Goal: Task Accomplishment & Management: Complete application form

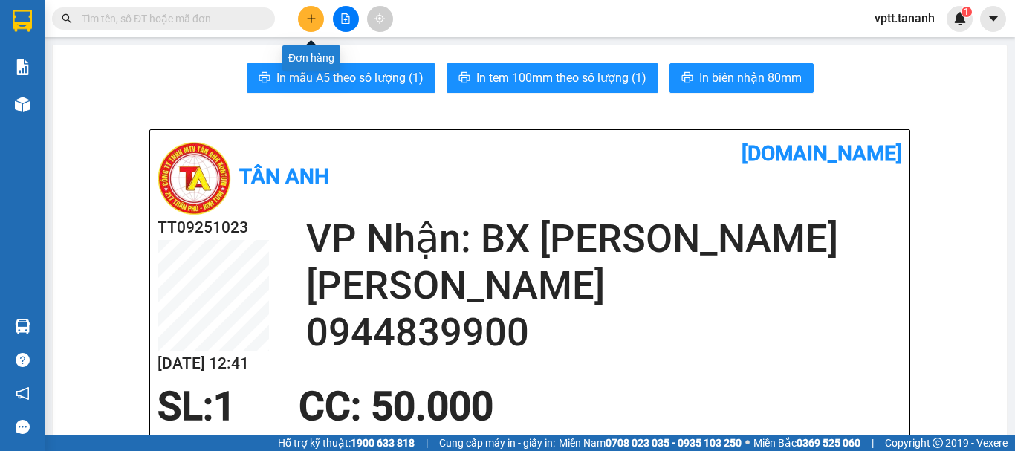
click at [311, 21] on icon "plus" at bounding box center [311, 18] width 10 height 10
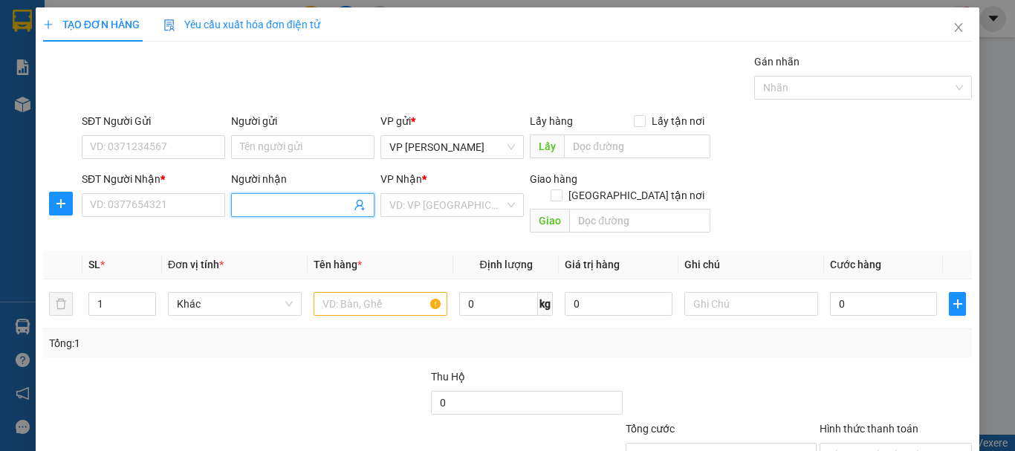
click at [290, 202] on input "Người nhận" at bounding box center [295, 205] width 111 height 16
click at [65, 205] on icon "plus" at bounding box center [61, 204] width 12 height 12
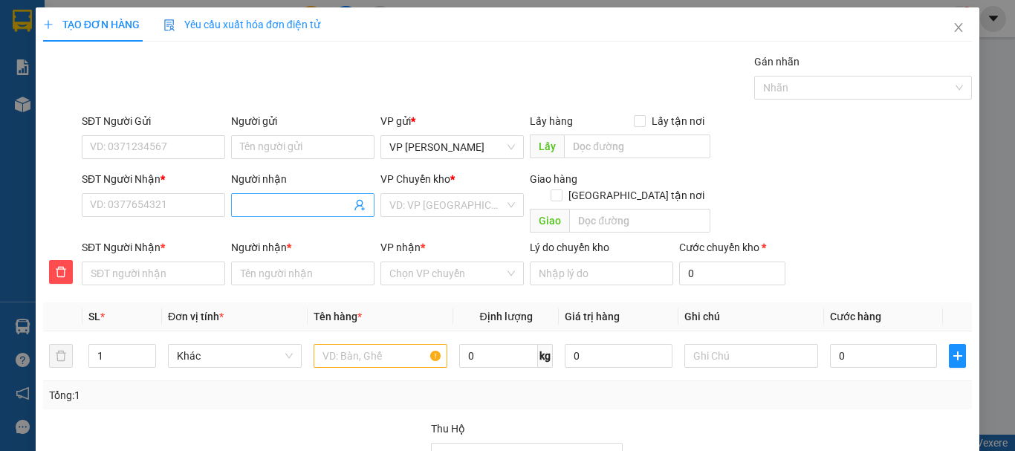
click at [265, 204] on input "Người nhận" at bounding box center [295, 205] width 111 height 16
type input "C"
type input "CH"
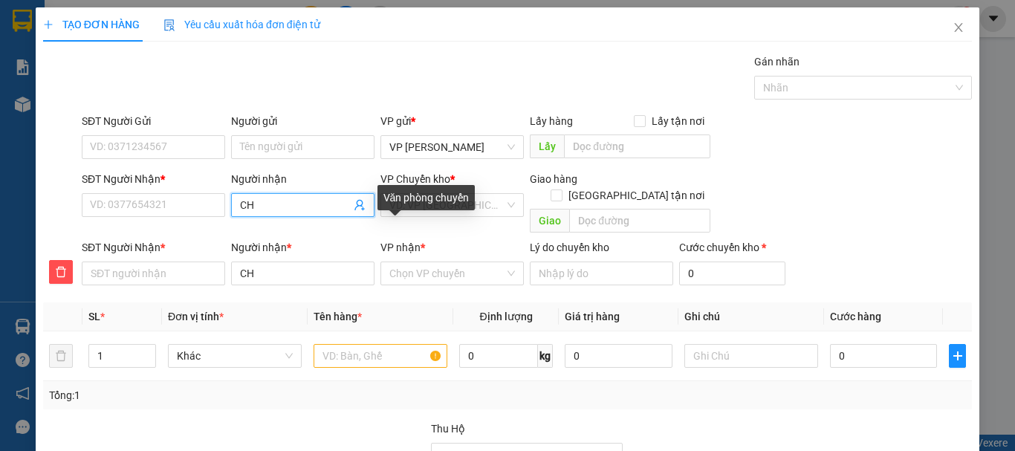
type input "CHI"
type input "CHỊ"
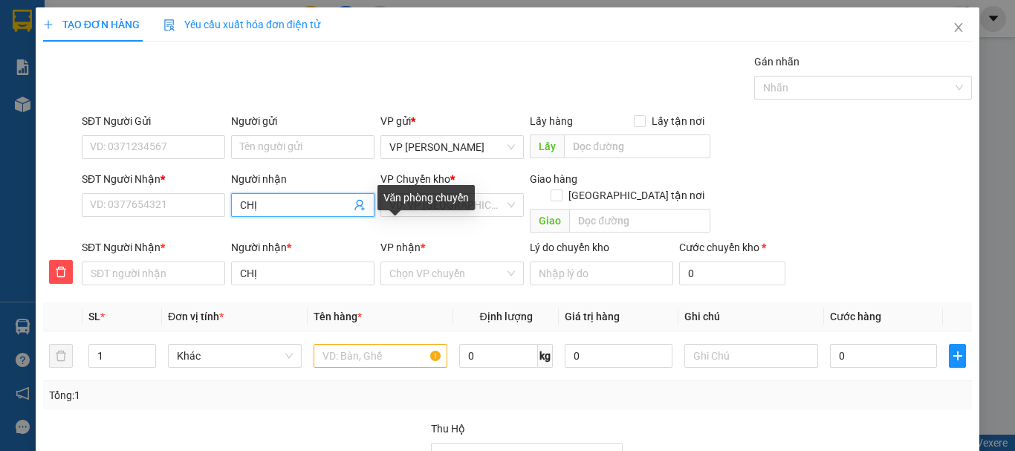
type input "CHỊ"
type input "CHỊ L"
type input "CHỊ LE"
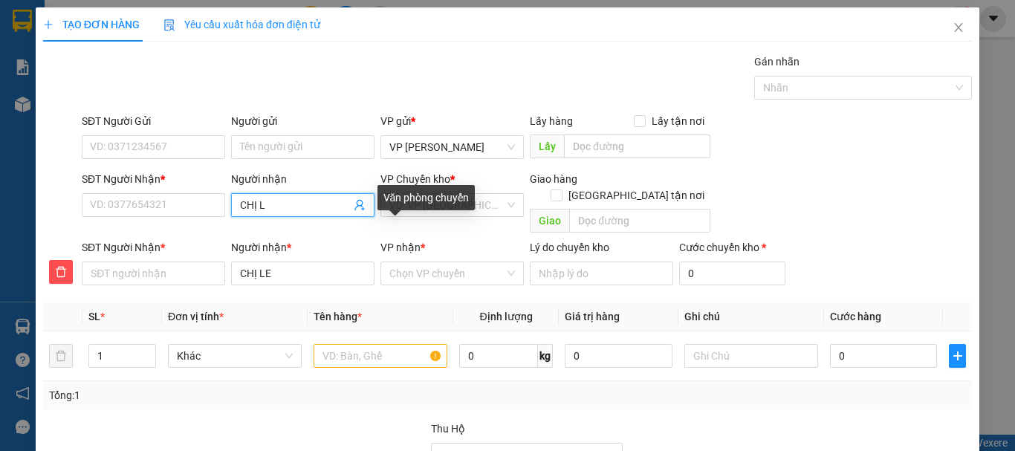
type input "CHỊ [PERSON_NAME]"
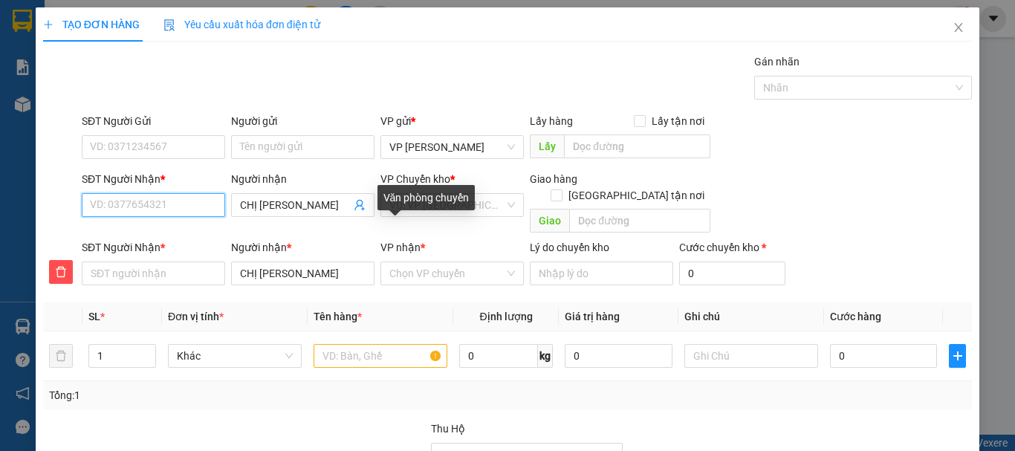
type input "0"
type input "09"
type input "093"
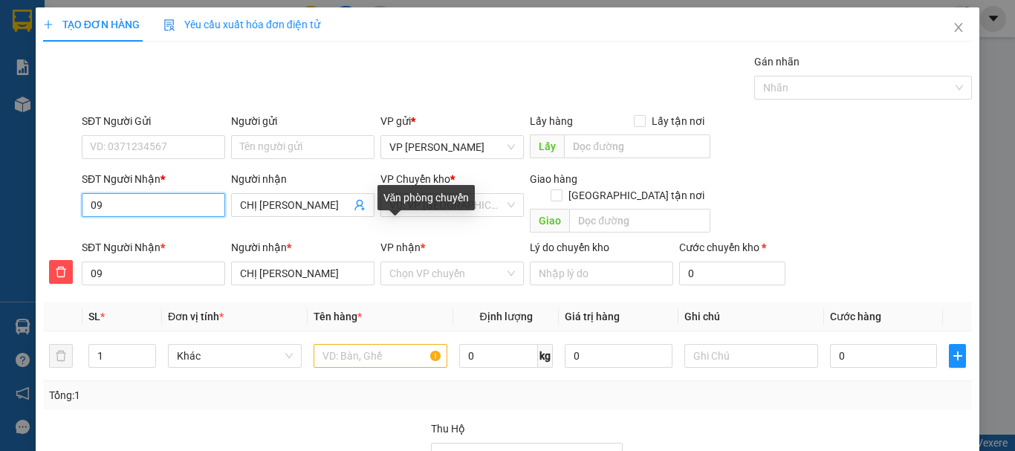
type input "093"
type input "0934"
type input "09347"
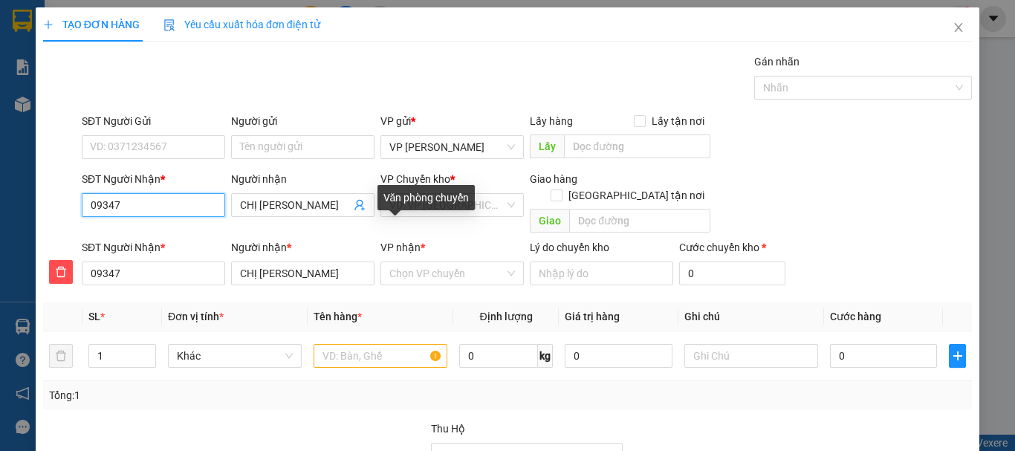
type input "093471"
type input "0934718"
type input "09347181"
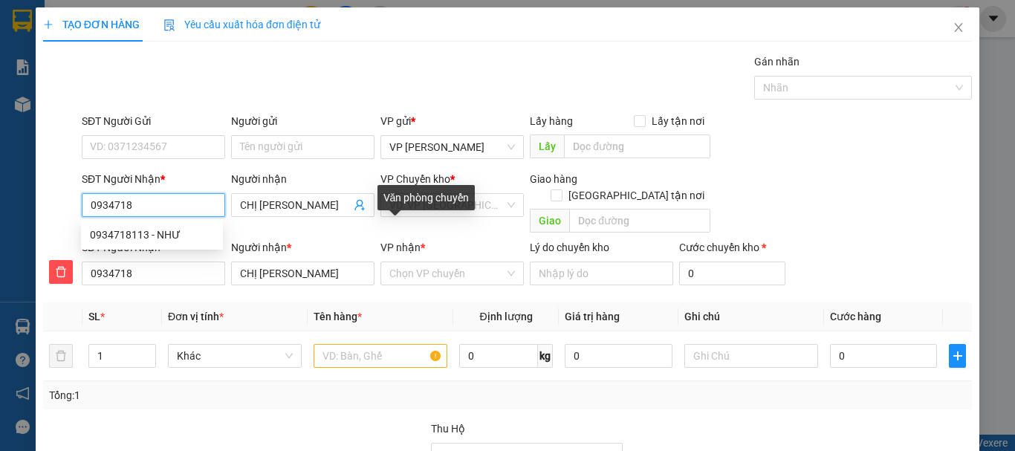
type input "09347181"
type input "093471811"
type input "0934718113"
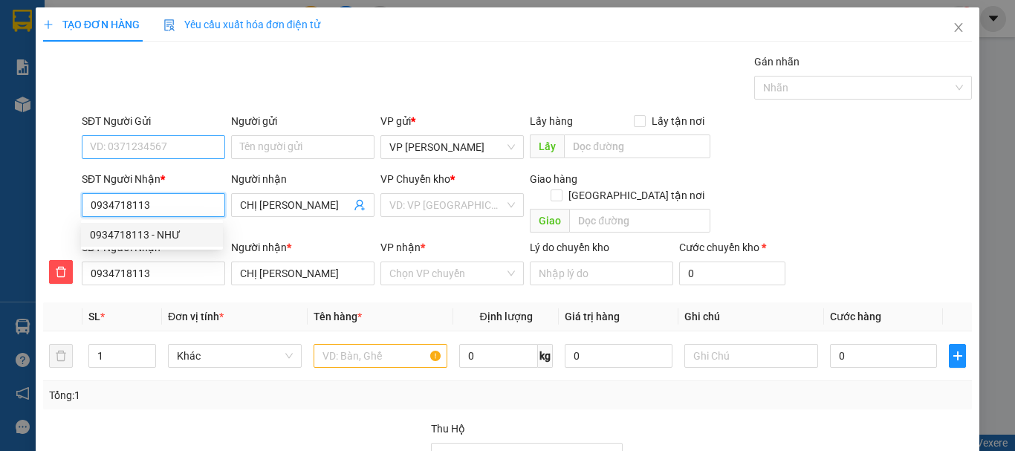
type input "0934718113"
click at [149, 146] on input "SĐT Người Gửi" at bounding box center [153, 147] width 143 height 24
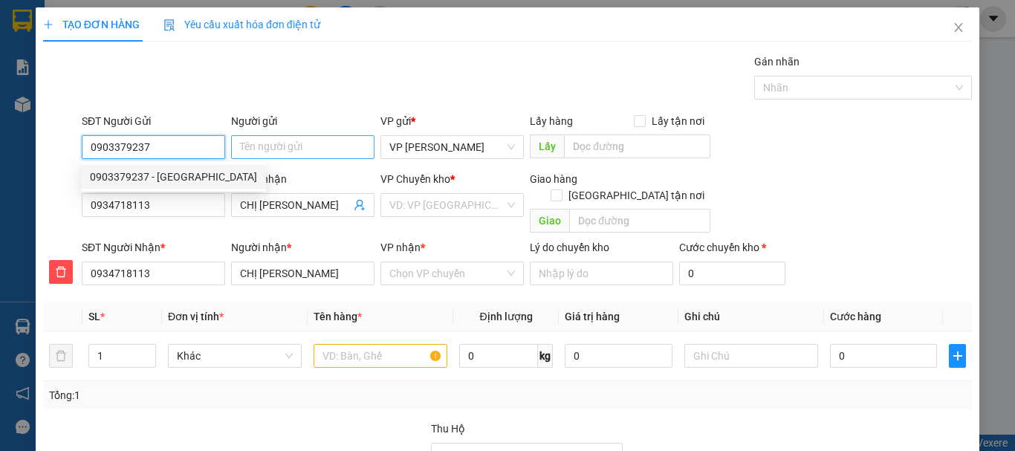
type input "0903379237"
click at [268, 147] on input "Người gửi" at bounding box center [302, 147] width 143 height 24
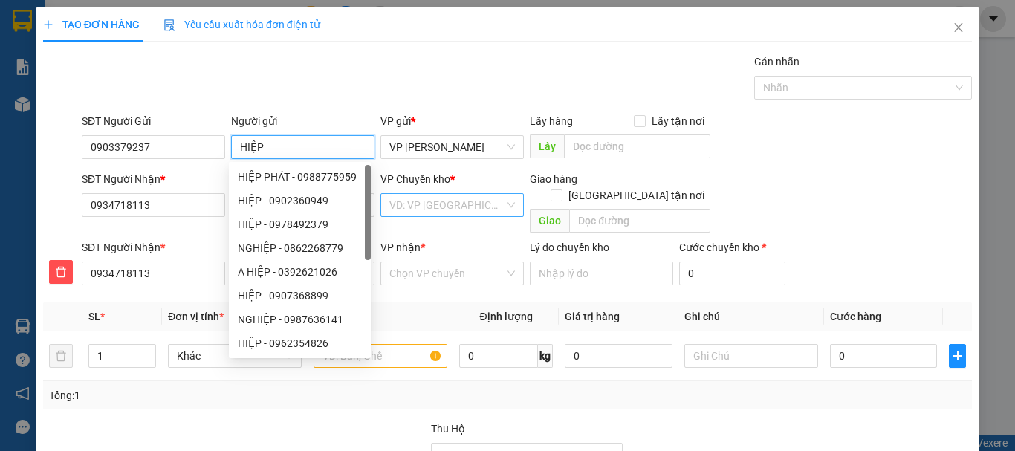
type input "HIỆP"
click at [451, 209] on input "search" at bounding box center [446, 205] width 115 height 22
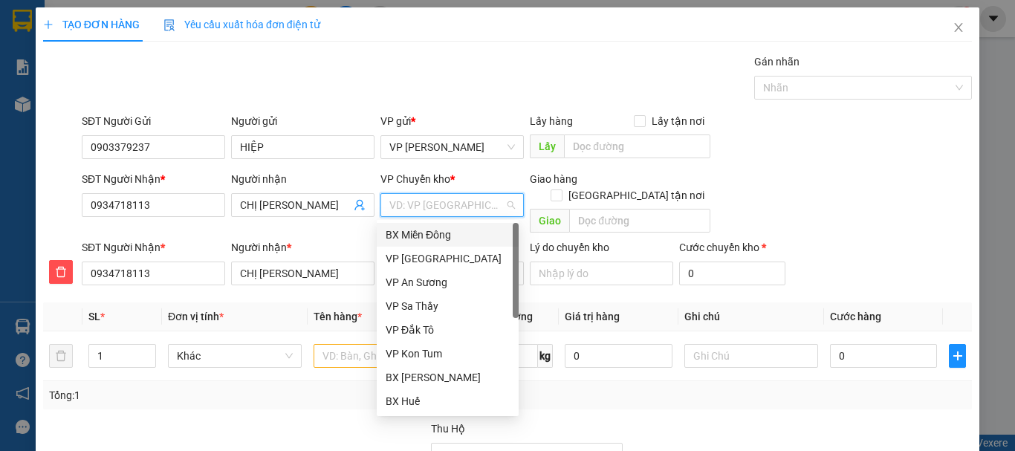
click at [456, 231] on div "BX Miền Đông" at bounding box center [448, 235] width 124 height 16
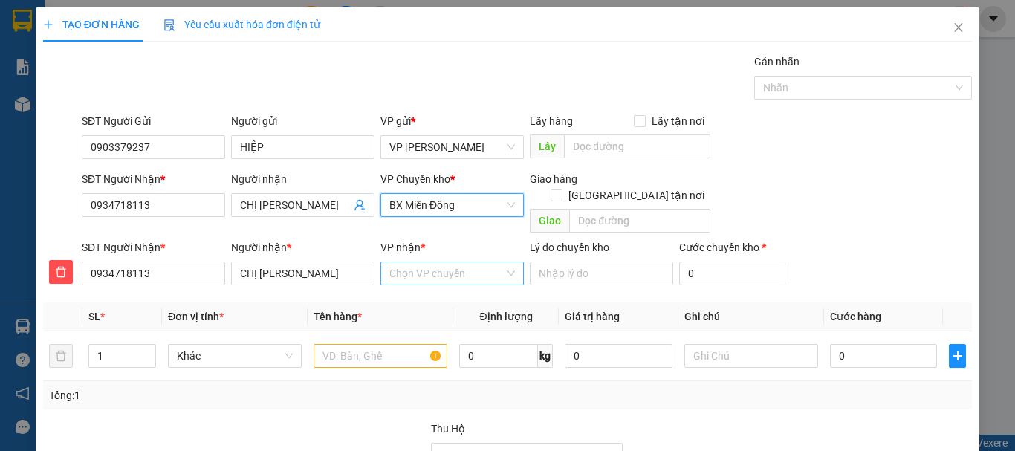
click at [447, 263] on input "VP nhận *" at bounding box center [446, 273] width 115 height 22
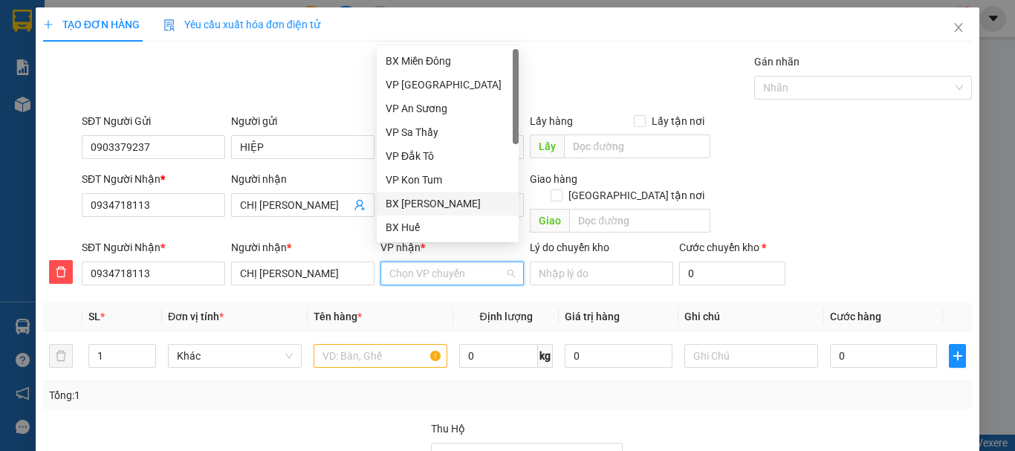
click at [459, 199] on div "BX [PERSON_NAME]" at bounding box center [448, 203] width 124 height 16
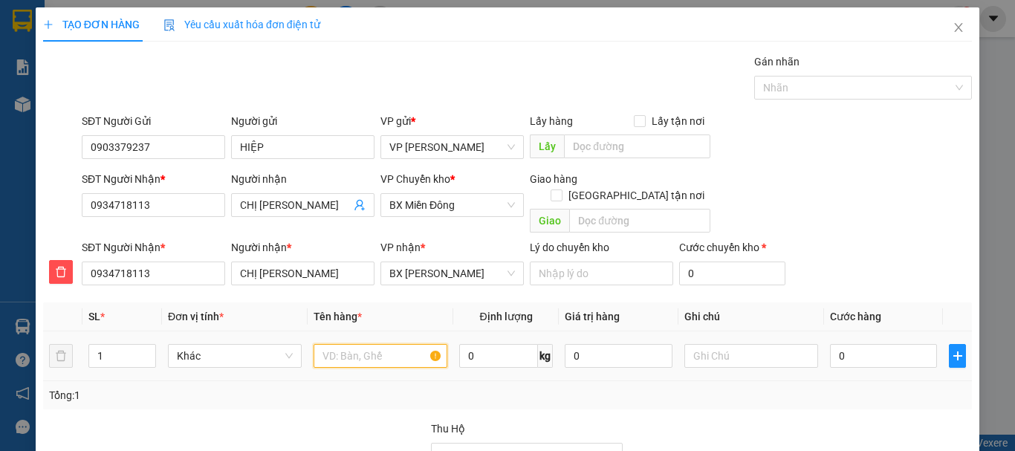
click at [335, 346] on input "text" at bounding box center [381, 356] width 134 height 24
type input "CỤC"
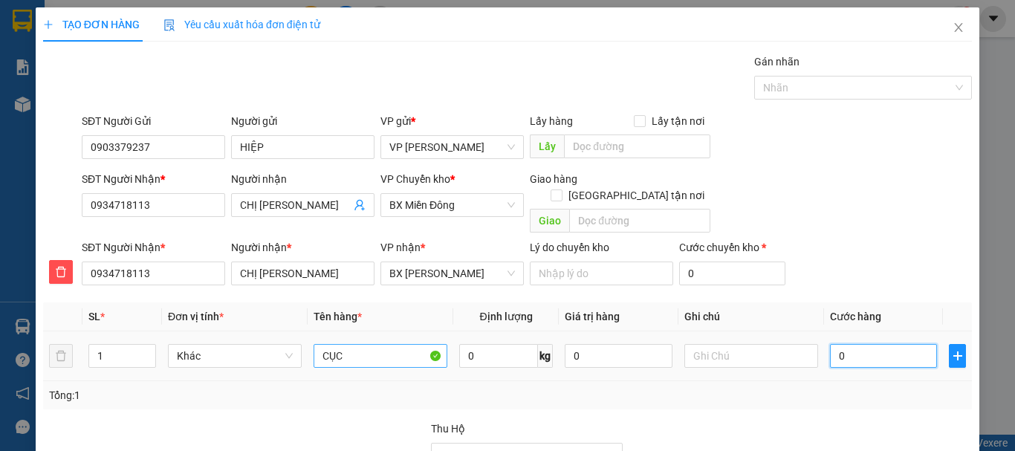
type input "4"
type input "40"
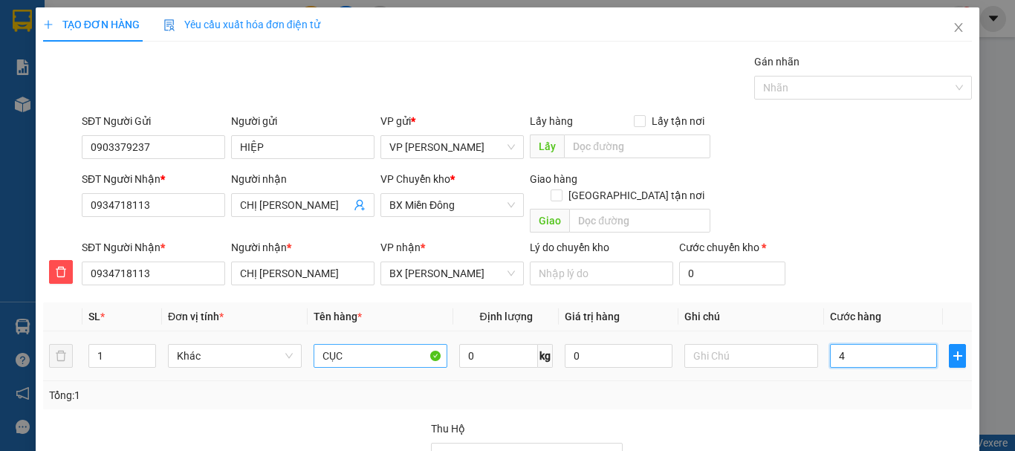
type input "40"
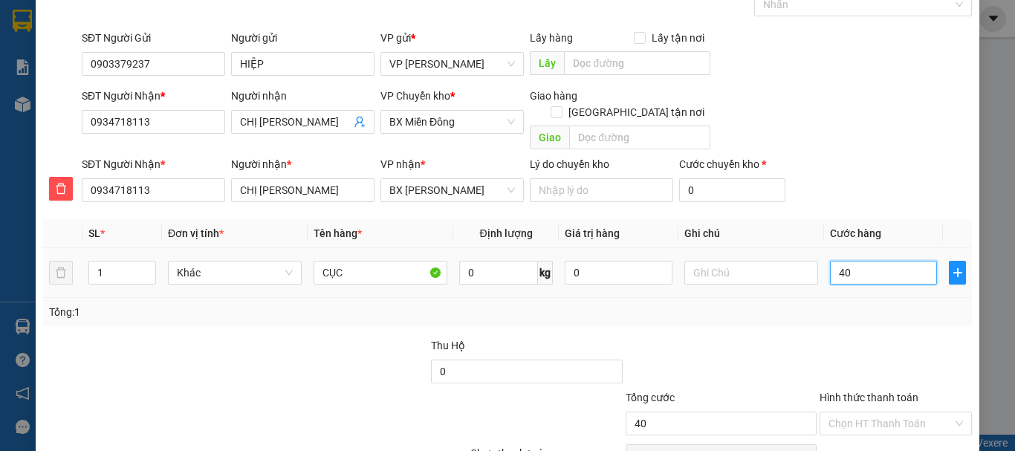
scroll to position [151, 0]
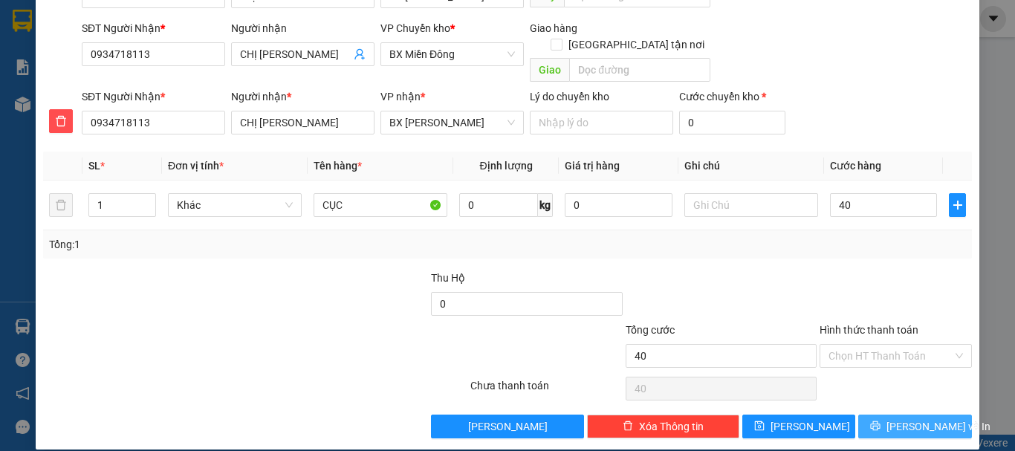
type input "40.000"
drag, startPoint x: 927, startPoint y: 408, endPoint x: 832, endPoint y: 354, distance: 109.5
click at [927, 418] on span "[PERSON_NAME] và In" at bounding box center [939, 426] width 104 height 16
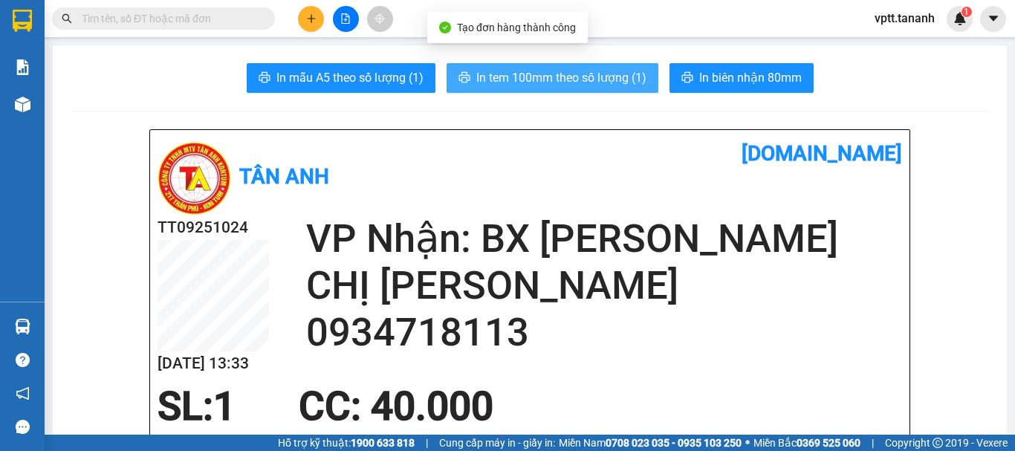
click at [612, 83] on span "In tem 100mm theo số lượng (1)" at bounding box center [561, 77] width 170 height 19
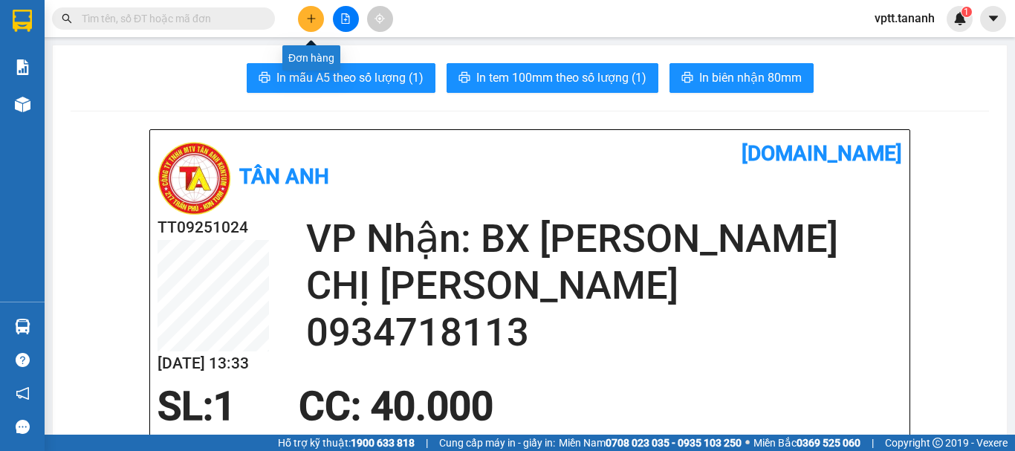
click at [314, 24] on button at bounding box center [311, 19] width 26 height 26
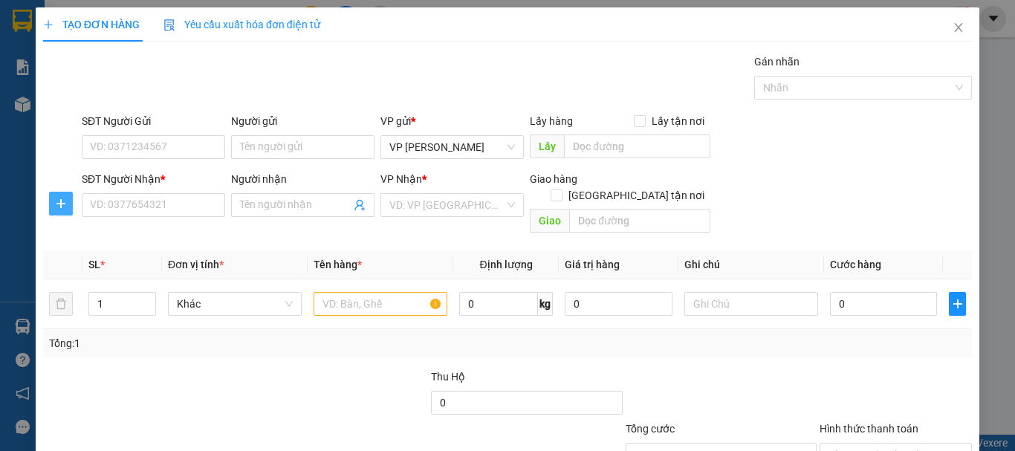
click at [51, 204] on span "plus" at bounding box center [61, 204] width 22 height 12
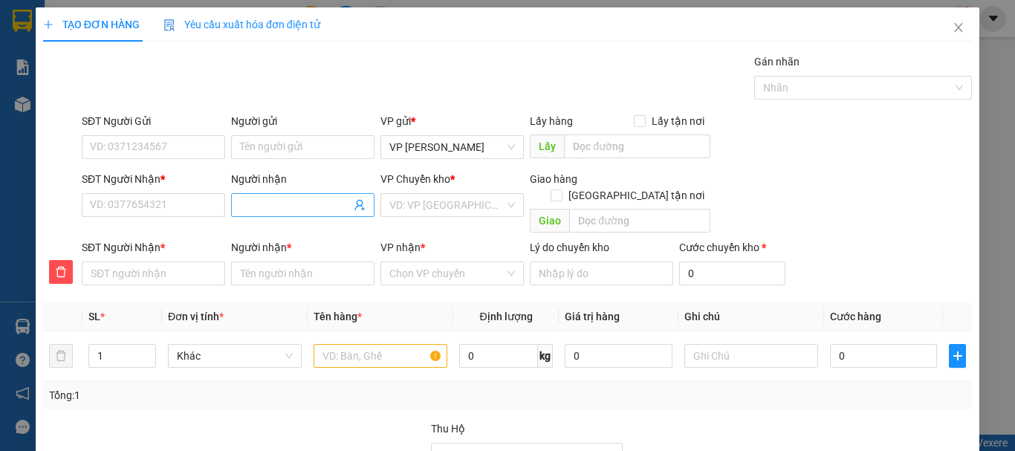
click at [262, 207] on input "Người nhận" at bounding box center [295, 205] width 111 height 16
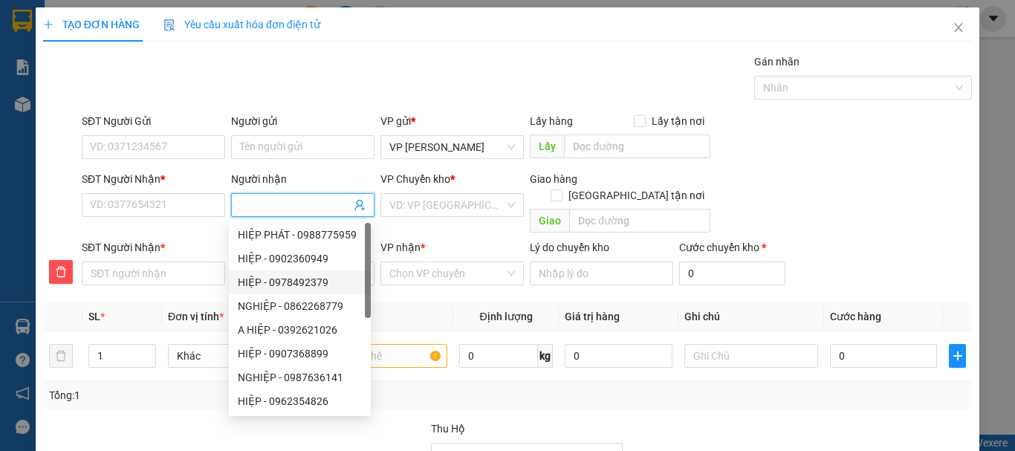
type input "N"
type input "NS"
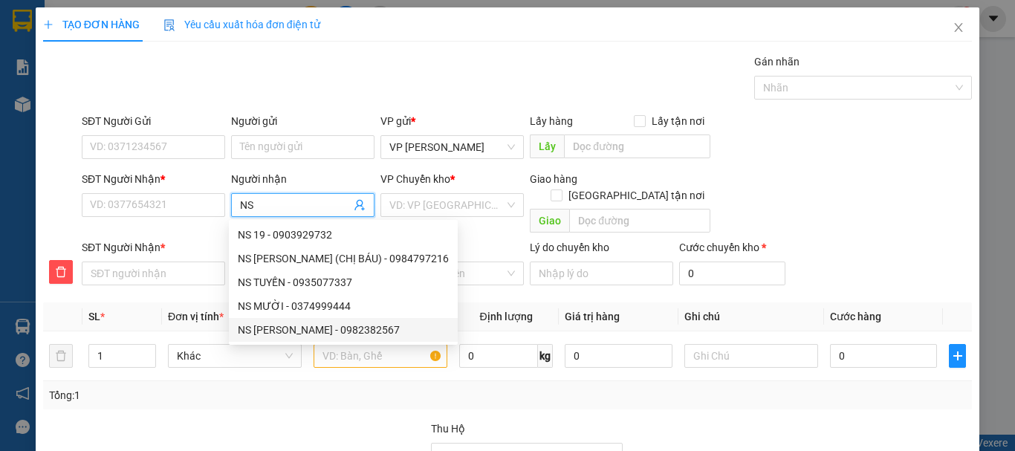
click at [340, 331] on div "NS [PERSON_NAME] - 0982382567" at bounding box center [343, 330] width 211 height 16
type input "0982382567"
type input "NS [PERSON_NAME]"
type input "0982382567"
type input "NS [PERSON_NAME]"
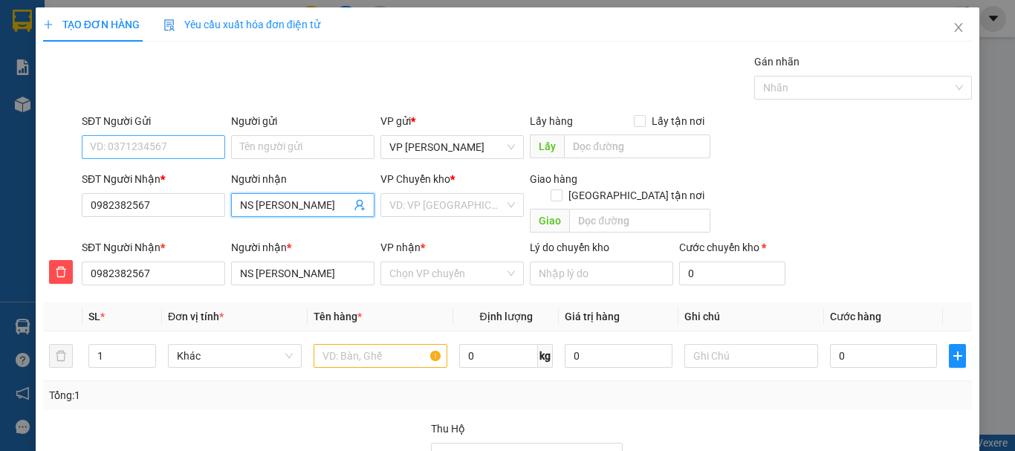
type input "NS [PERSON_NAME]"
click at [166, 149] on input "SĐT Người Gửi" at bounding box center [153, 147] width 143 height 24
type input "0913898301"
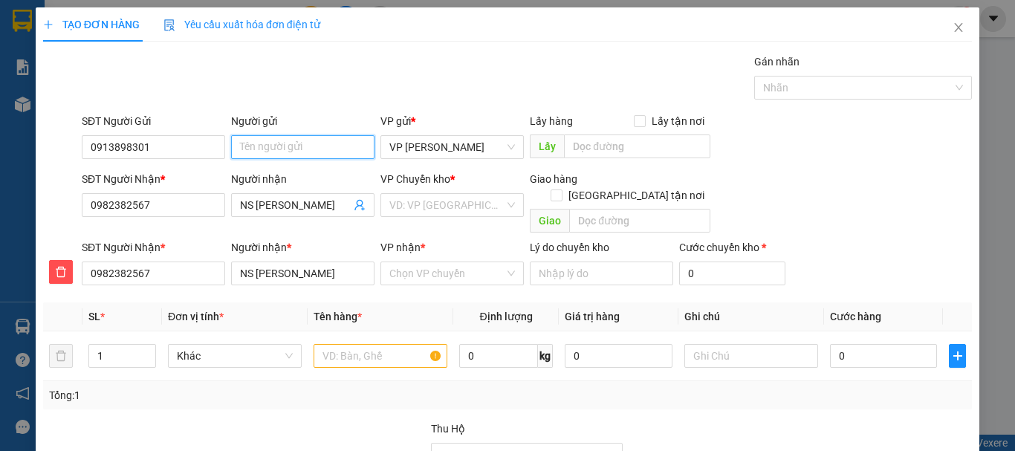
click at [297, 151] on input "Người gửi" at bounding box center [302, 147] width 143 height 24
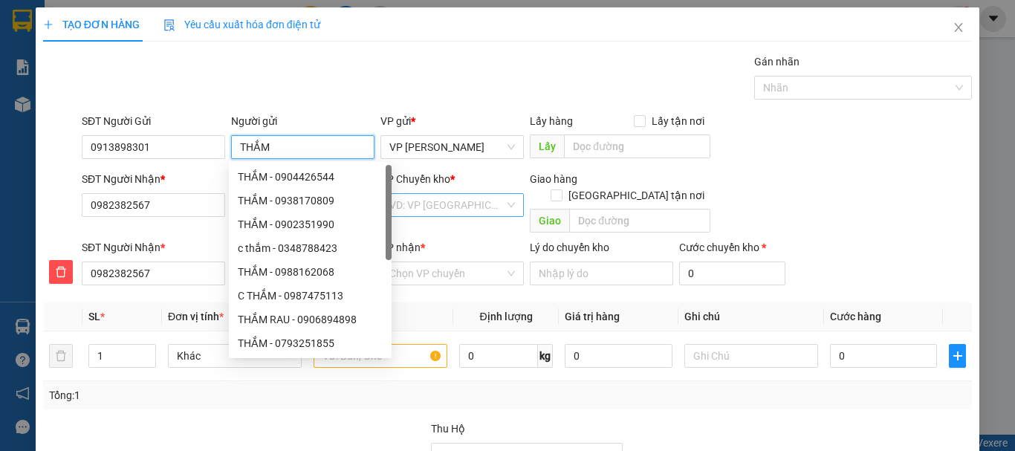
type input "THẮM"
click at [472, 211] on input "search" at bounding box center [446, 205] width 115 height 22
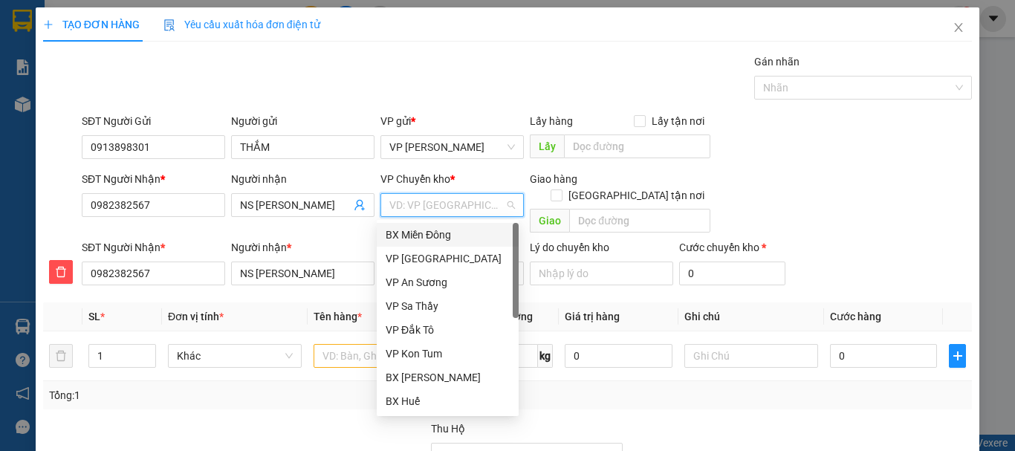
click at [465, 233] on div "BX Miền Đông" at bounding box center [448, 235] width 124 height 16
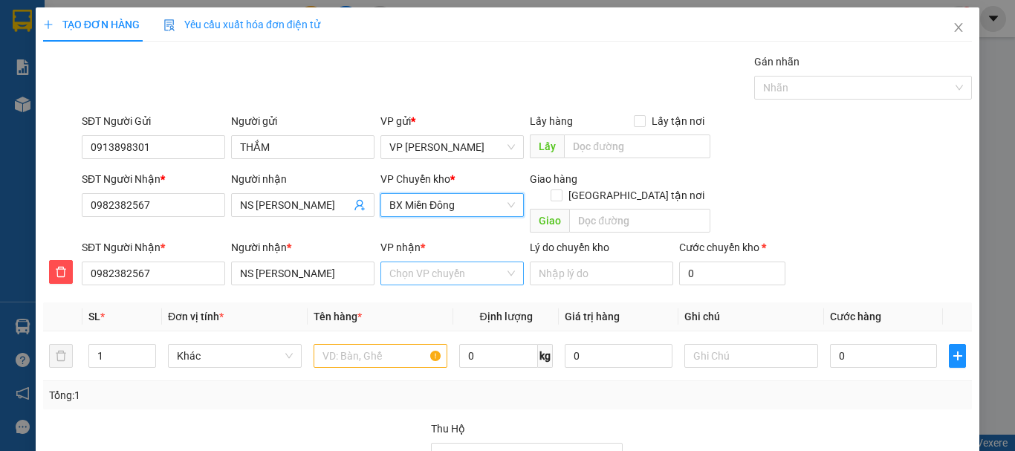
click at [440, 262] on input "VP nhận *" at bounding box center [446, 273] width 115 height 22
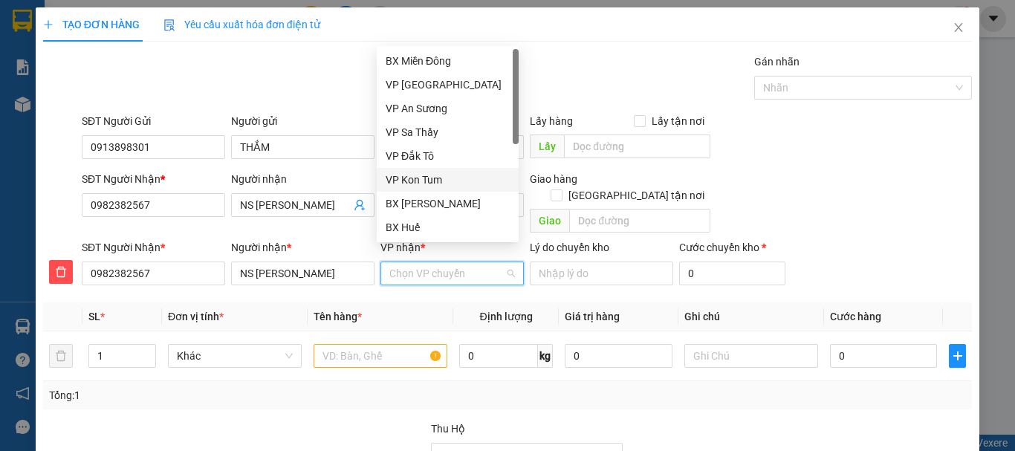
scroll to position [166, 0]
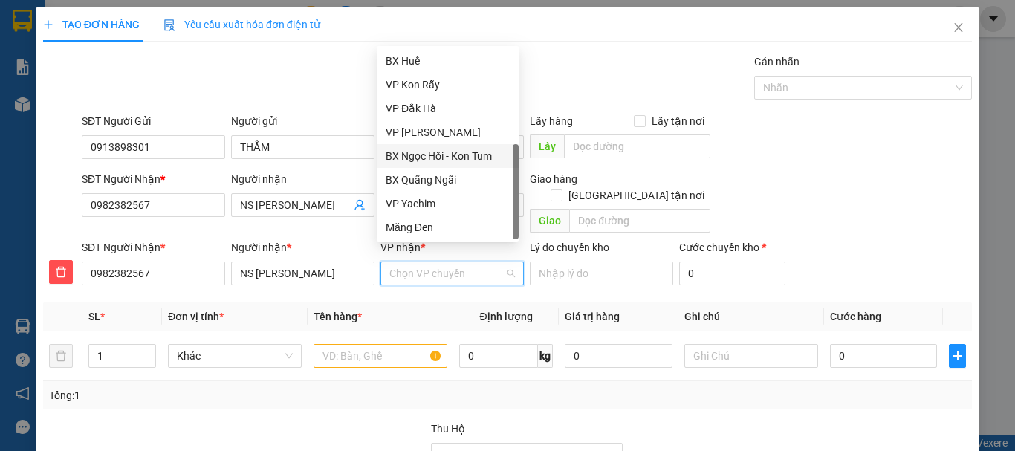
click at [430, 155] on div "BX Ngọc Hồi - Kon Tum" at bounding box center [448, 156] width 124 height 16
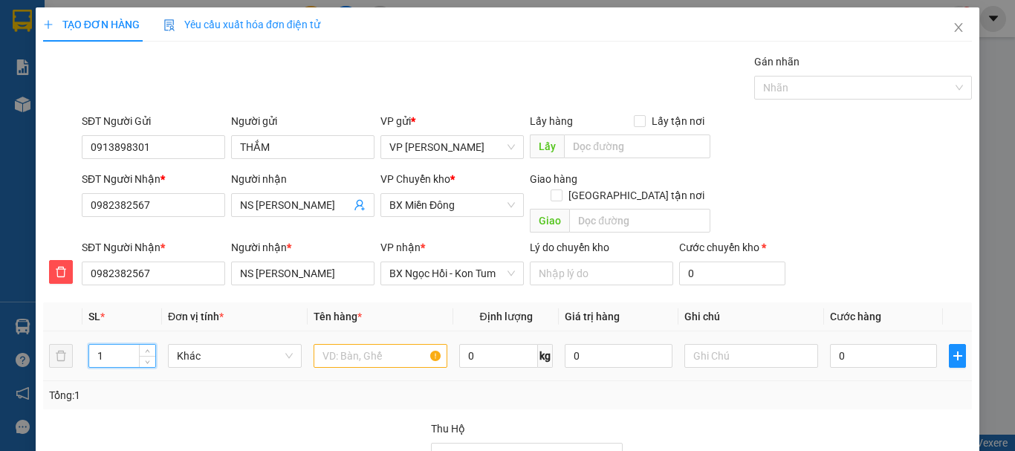
drag, startPoint x: 92, startPoint y: 337, endPoint x: 132, endPoint y: 345, distance: 40.8
click at [132, 345] on input "1" at bounding box center [122, 356] width 66 height 22
type input "3"
click at [343, 344] on input "text" at bounding box center [381, 356] width 134 height 24
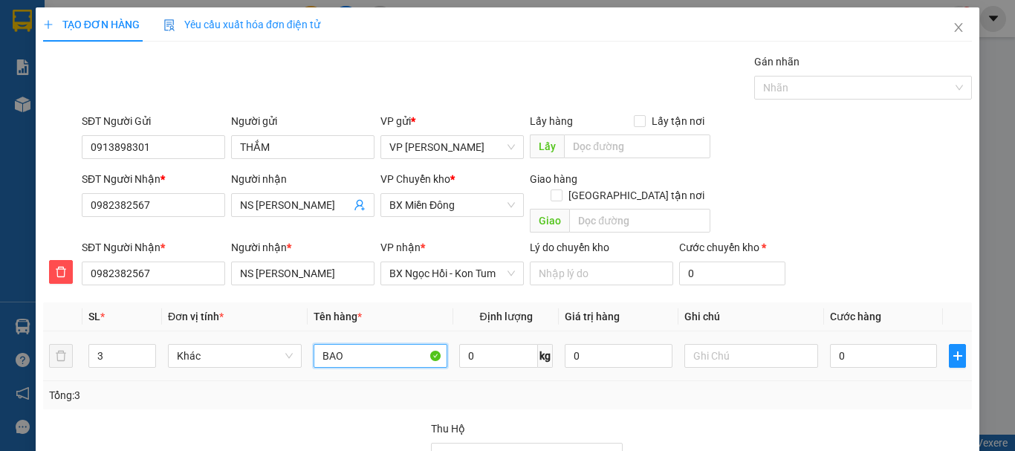
type input "BAO"
type input "1"
type input "18"
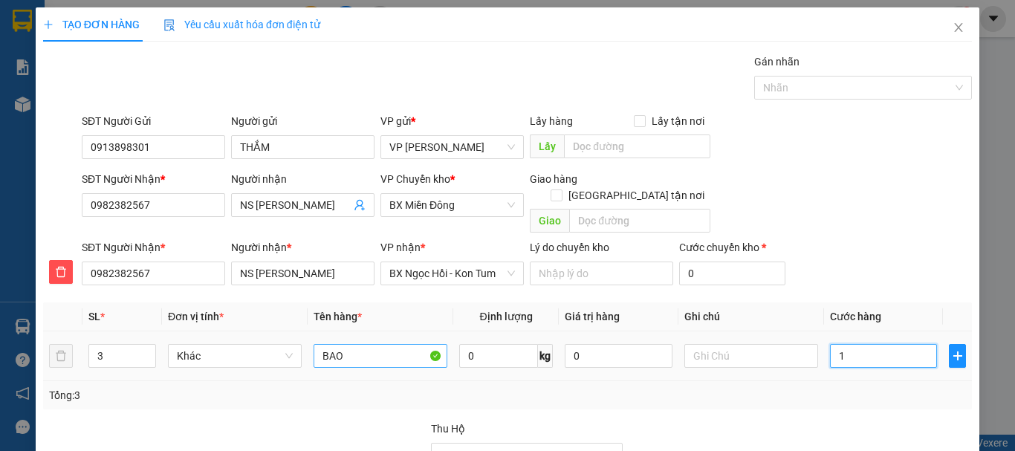
type input "18"
type input "180"
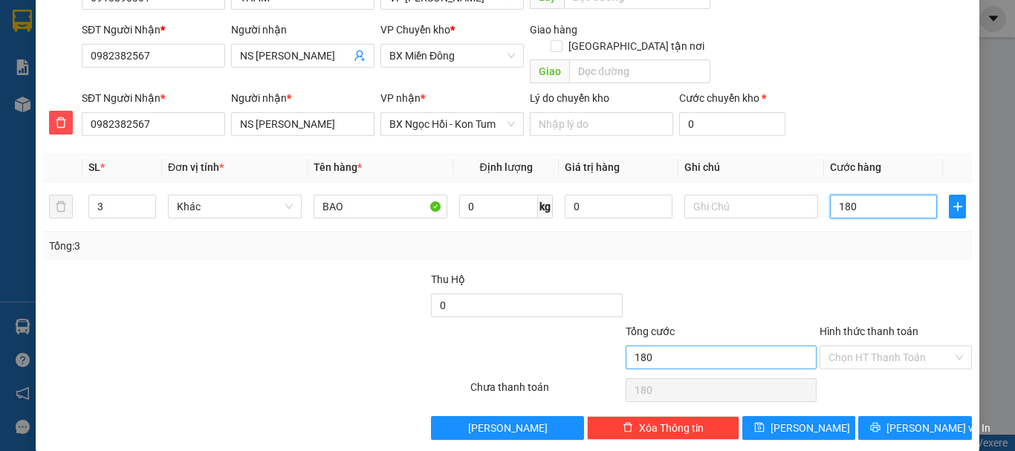
scroll to position [151, 0]
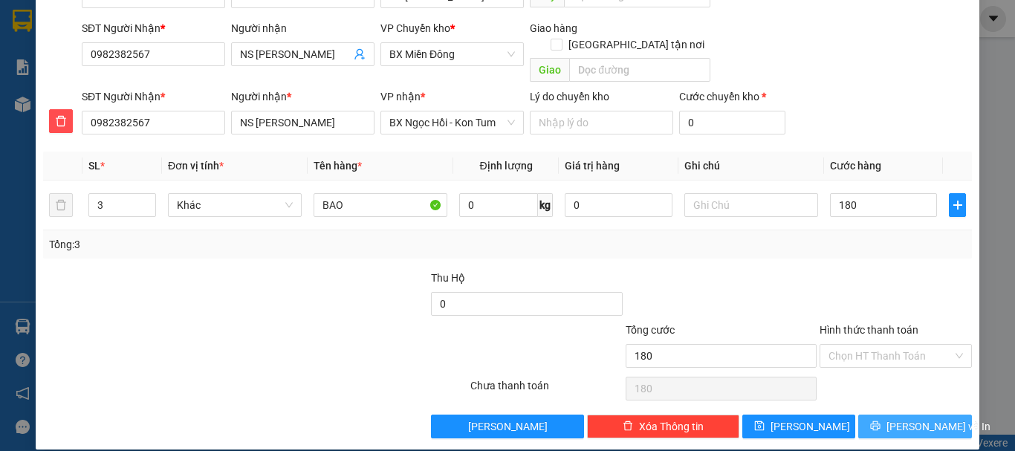
type input "180.000"
click at [908, 418] on span "[PERSON_NAME] và In" at bounding box center [939, 426] width 104 height 16
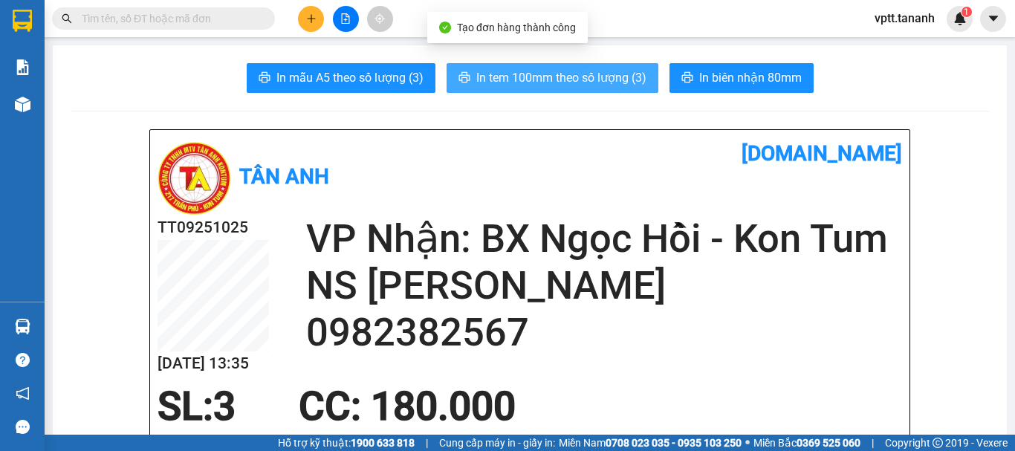
click at [555, 80] on span "In tem 100mm theo số lượng (3)" at bounding box center [561, 77] width 170 height 19
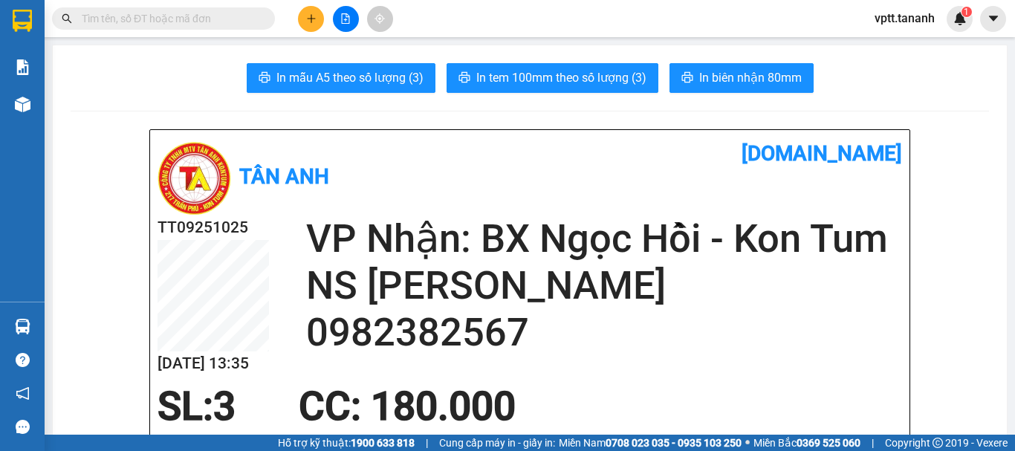
click at [309, 17] on icon "plus" at bounding box center [311, 18] width 10 height 10
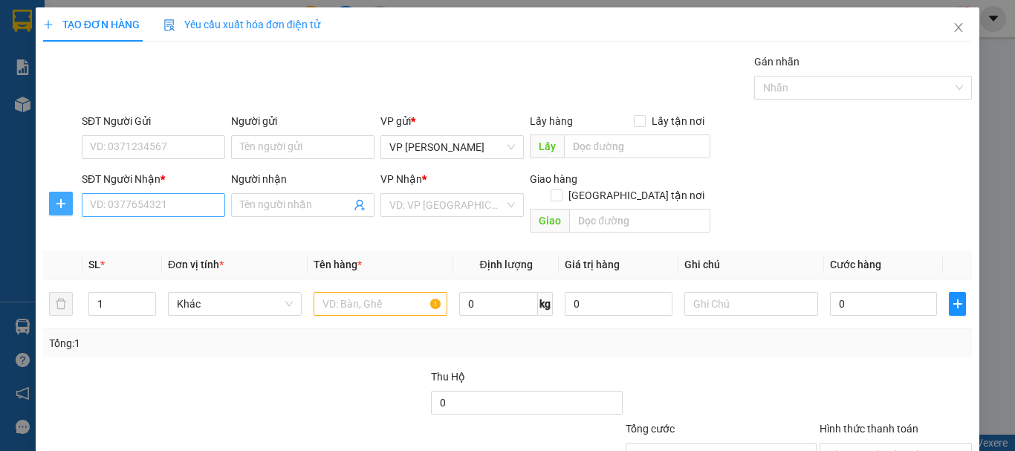
drag, startPoint x: 59, startPoint y: 207, endPoint x: 178, endPoint y: 210, distance: 118.9
click at [59, 207] on icon "plus" at bounding box center [61, 204] width 12 height 12
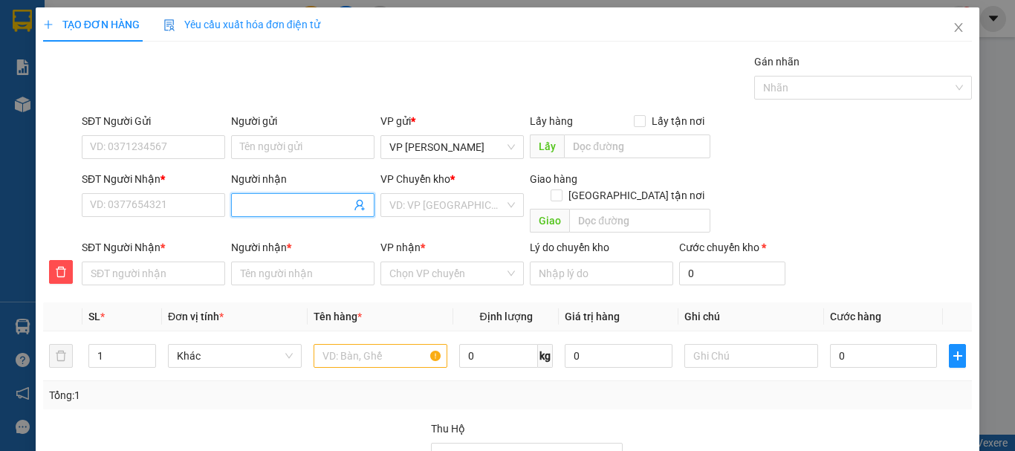
click at [306, 210] on input "Người nhận" at bounding box center [295, 205] width 111 height 16
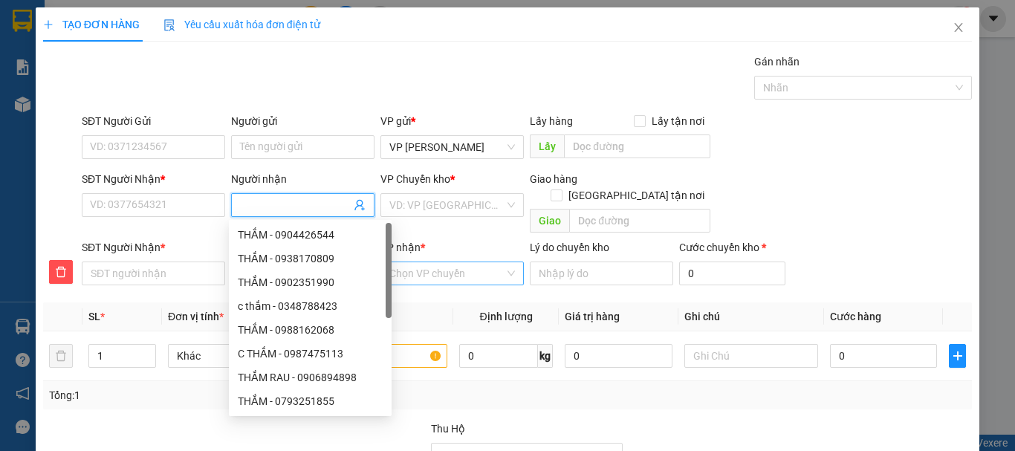
type input "B"
type input "BA"
type input "BAY"
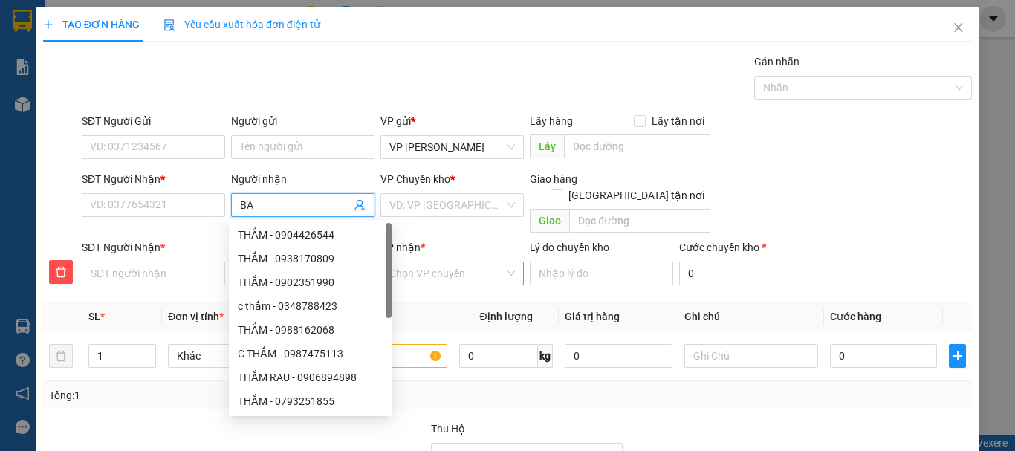
type input "BAY"
type input "BẢY"
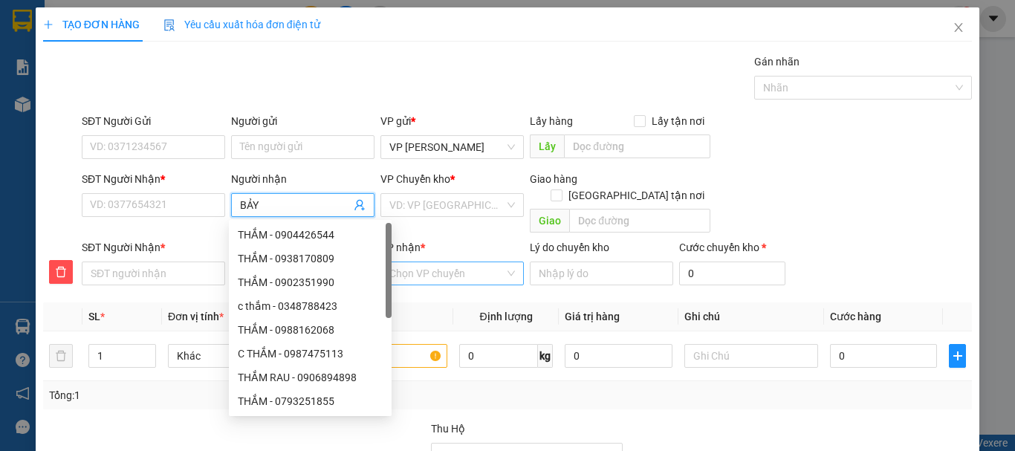
type input "BẢY L"
type input "BẢY LA"
type input "BẢY LÃ"
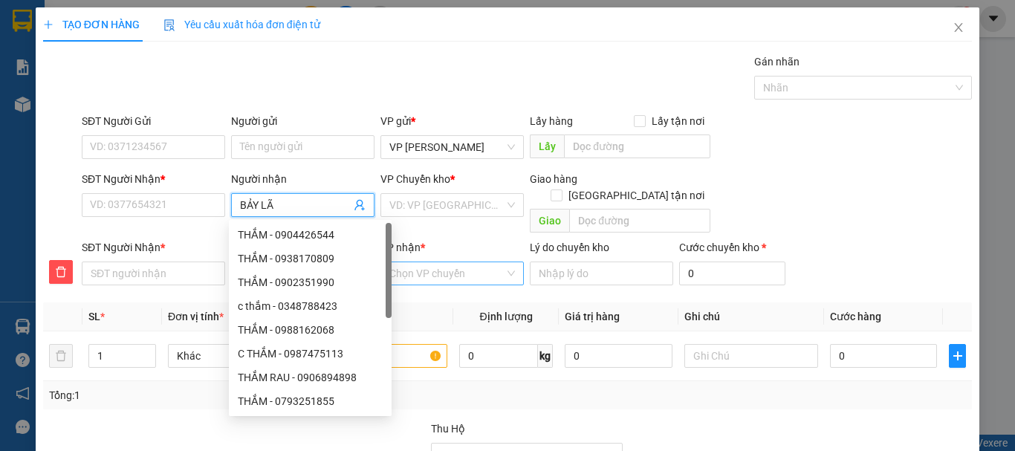
type input "BẢY LÃ"
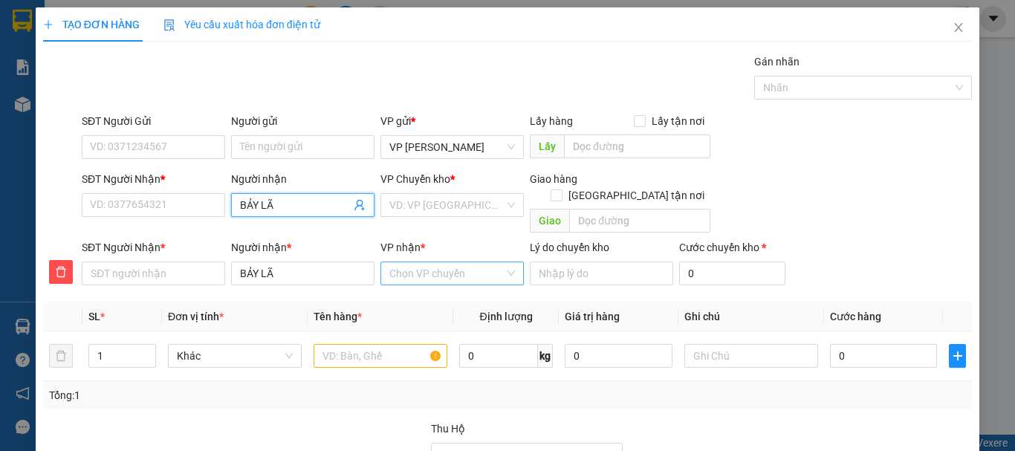
type input "BẢY L"
type input "BẢY LC"
type input "BẢY LCJ"
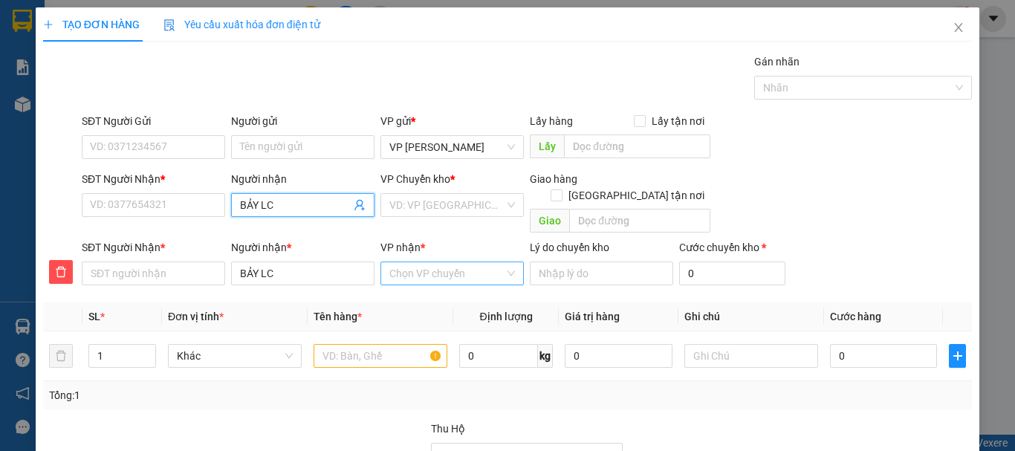
type input "BẢY LCJ"
type input "BẢY LC"
type input "BẢY L"
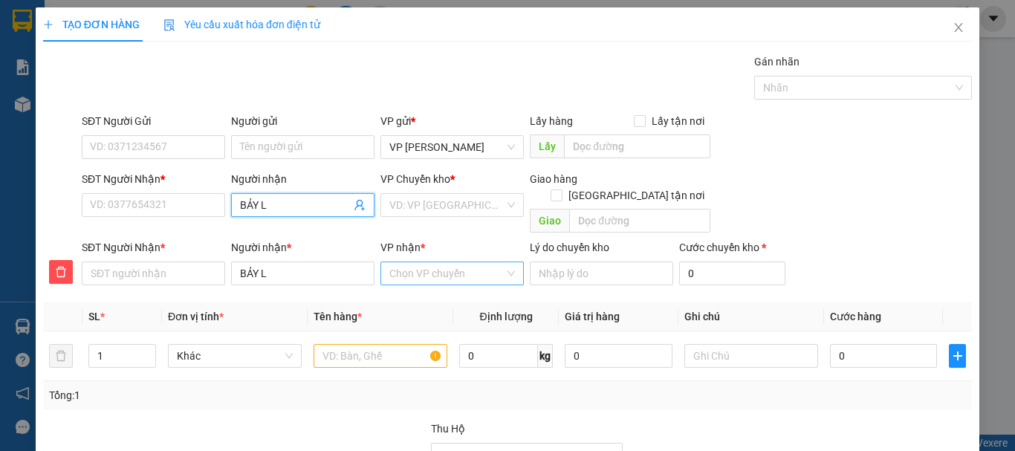
type input "BẢY"
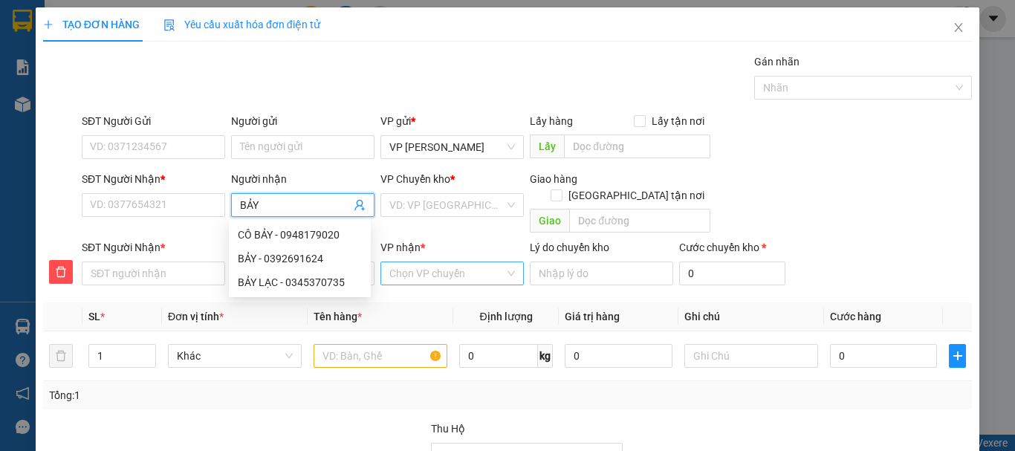
type input "BẢY L"
type input "BẢY LA"
type input "BẢY LAC"
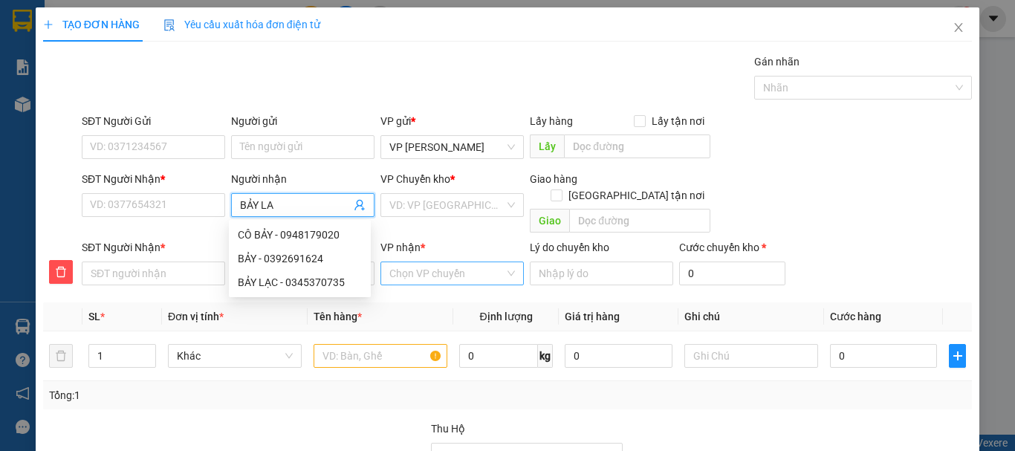
type input "BẢY LAC"
type input "BẢY LẠC"
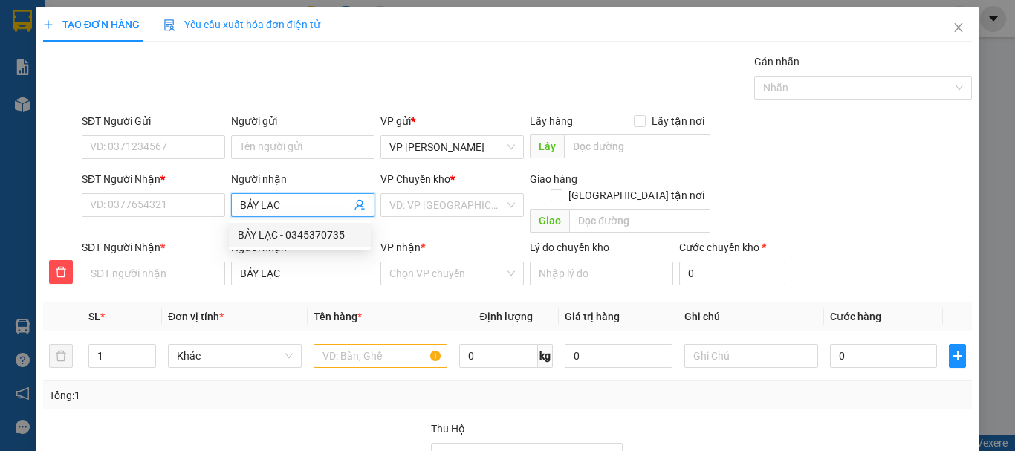
click at [302, 232] on div "BẢY LẠC - 0345370735" at bounding box center [300, 235] width 124 height 16
type input "0345370735"
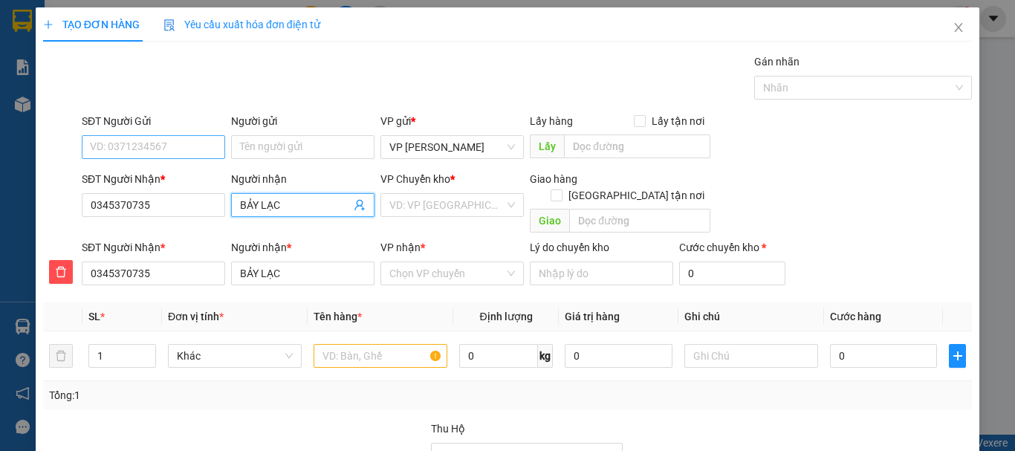
type input "BẢY LẠC"
click at [146, 143] on input "SĐT Người Gửi" at bounding box center [153, 147] width 143 height 24
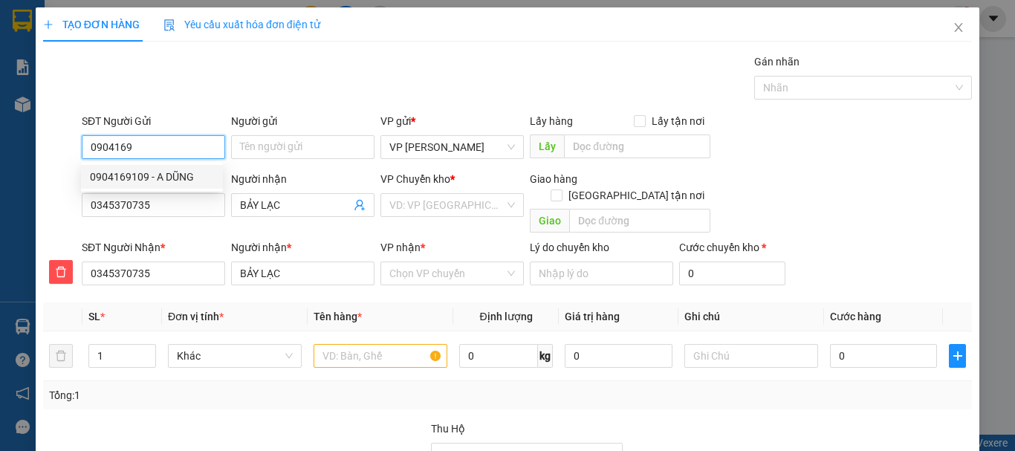
click at [155, 179] on div "0904169109 - A DŨNG" at bounding box center [152, 177] width 124 height 16
type input "0904169109"
type input "A DŨNG"
type input "150.000"
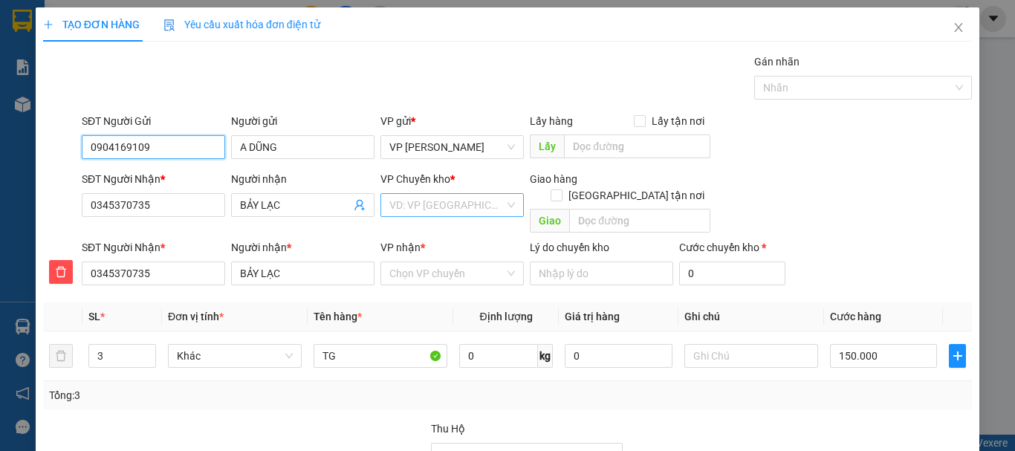
type input "0904169109"
click at [450, 207] on input "search" at bounding box center [446, 205] width 115 height 22
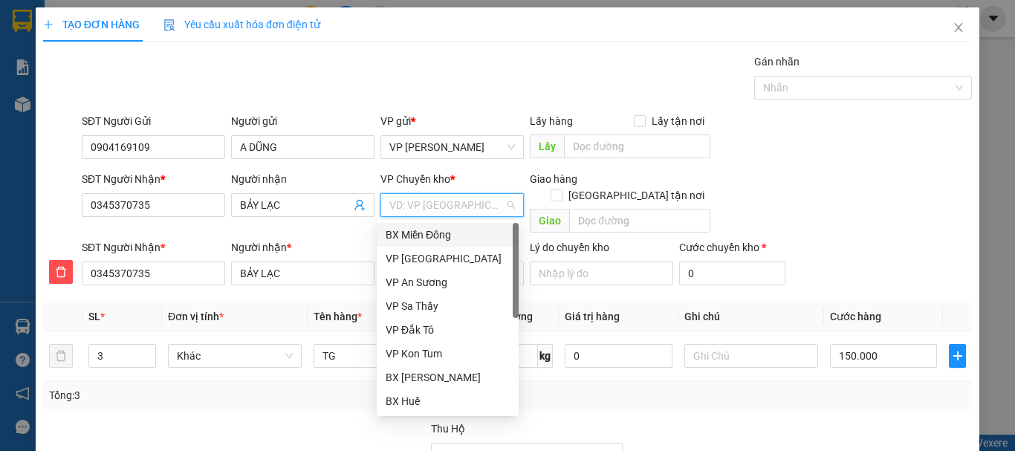
click at [443, 235] on div "BX Miền Đông" at bounding box center [448, 235] width 124 height 16
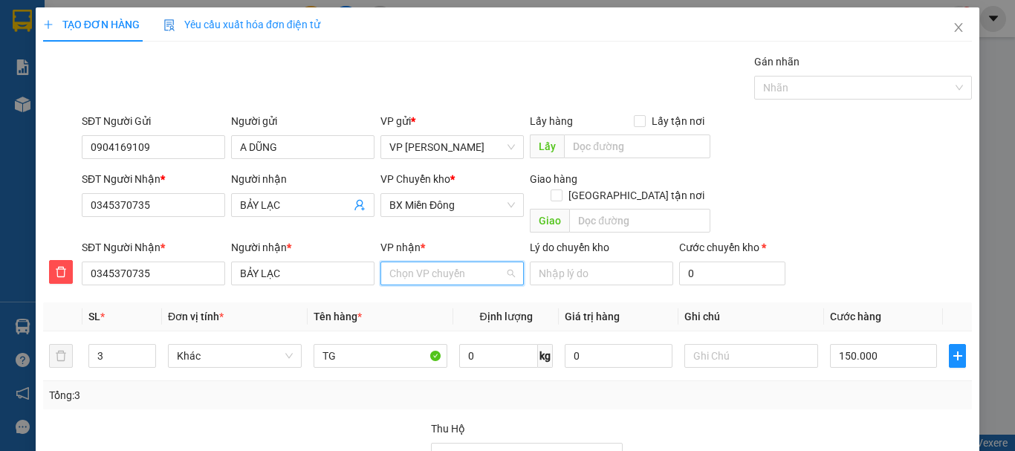
click at [433, 263] on input "VP nhận *" at bounding box center [446, 273] width 115 height 22
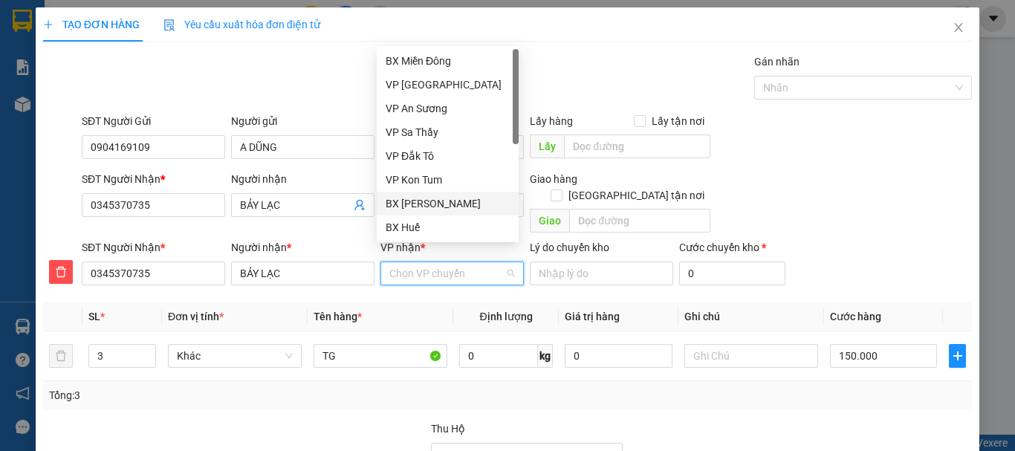
click at [433, 202] on div "BX [PERSON_NAME]" at bounding box center [448, 203] width 124 height 16
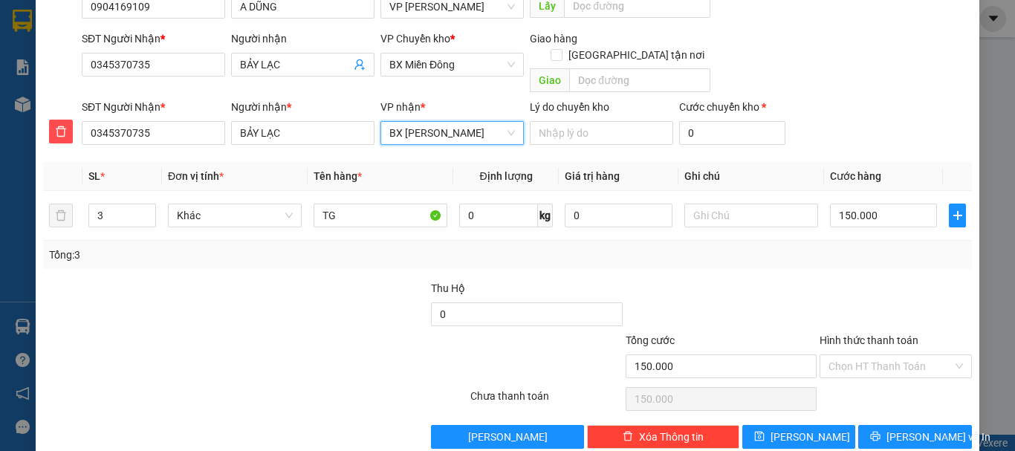
scroll to position [151, 0]
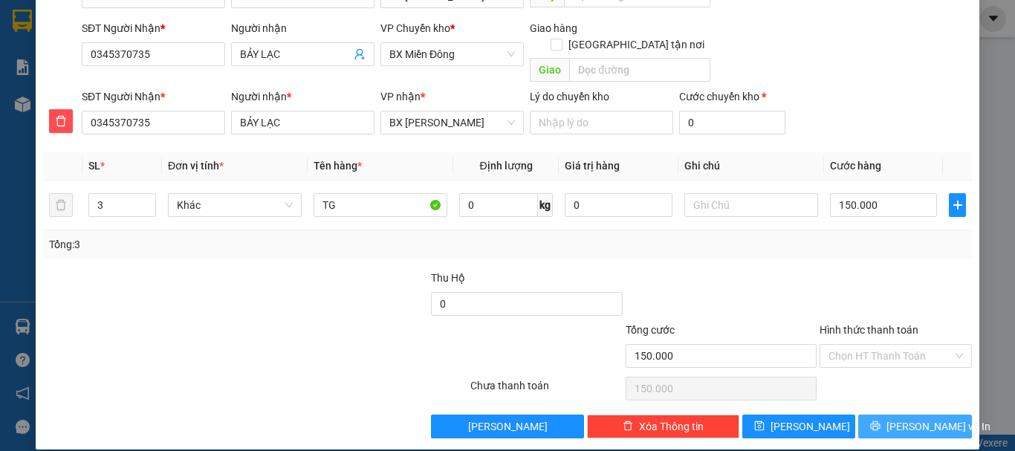
drag, startPoint x: 903, startPoint y: 407, endPoint x: 861, endPoint y: 357, distance: 65.5
click at [903, 418] on span "[PERSON_NAME] và In" at bounding box center [939, 426] width 104 height 16
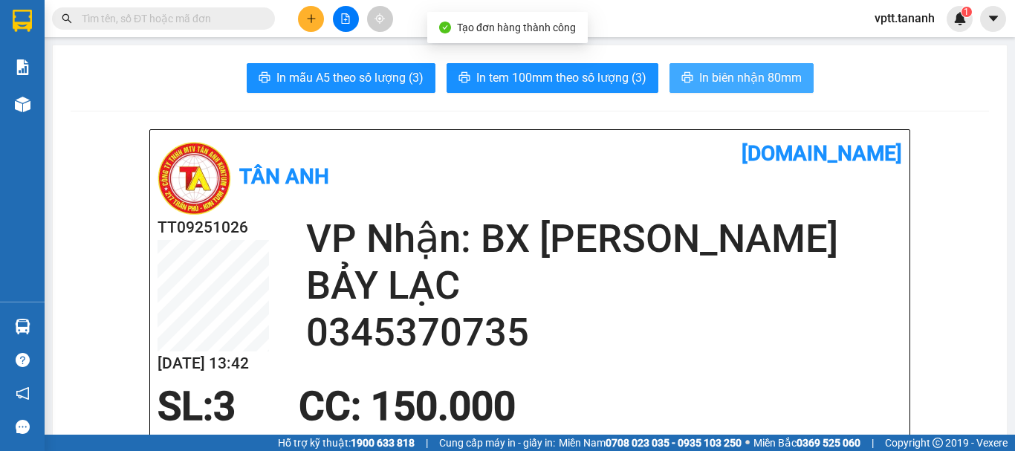
click at [704, 77] on span "In biên nhận 80mm" at bounding box center [750, 77] width 103 height 19
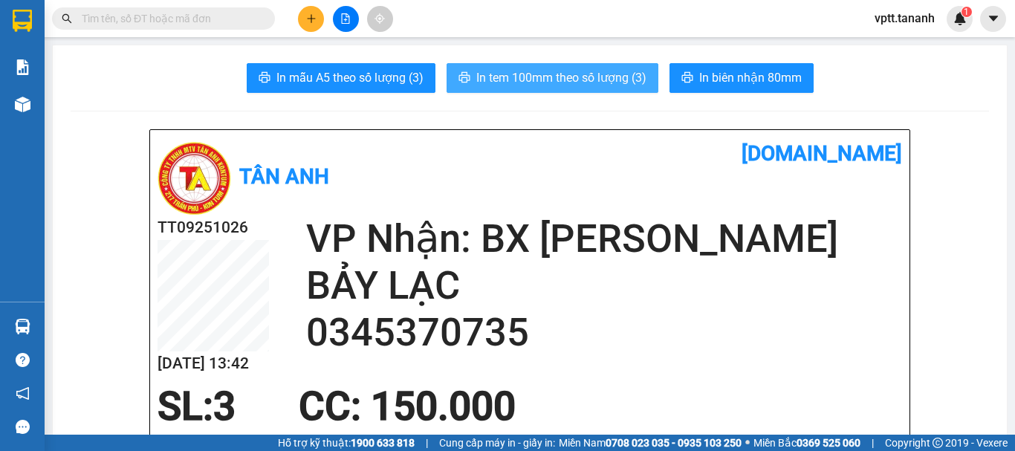
click at [568, 71] on span "In tem 100mm theo số lượng (3)" at bounding box center [561, 77] width 170 height 19
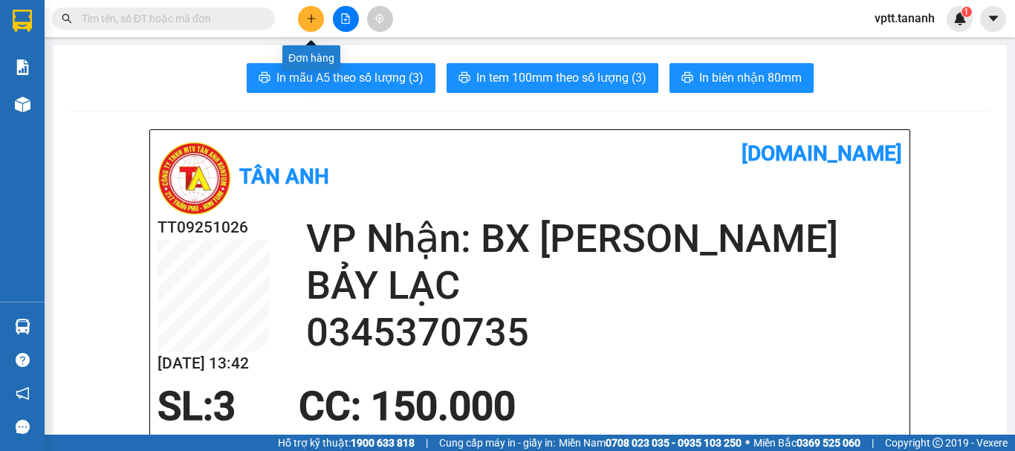
click at [311, 15] on icon "plus" at bounding box center [311, 18] width 10 height 10
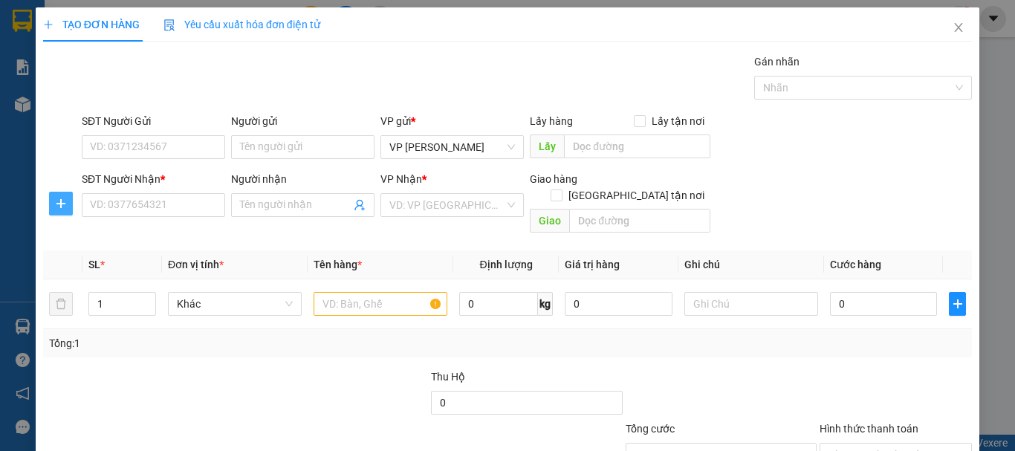
click at [55, 198] on icon "plus" at bounding box center [61, 204] width 12 height 12
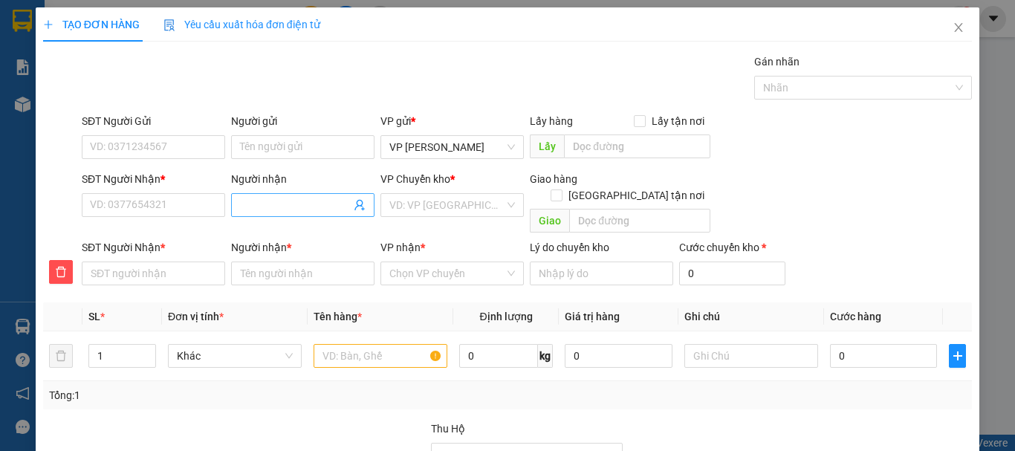
click at [261, 202] on input "Người nhận" at bounding box center [295, 205] width 111 height 16
type input "H"
type input "HU"
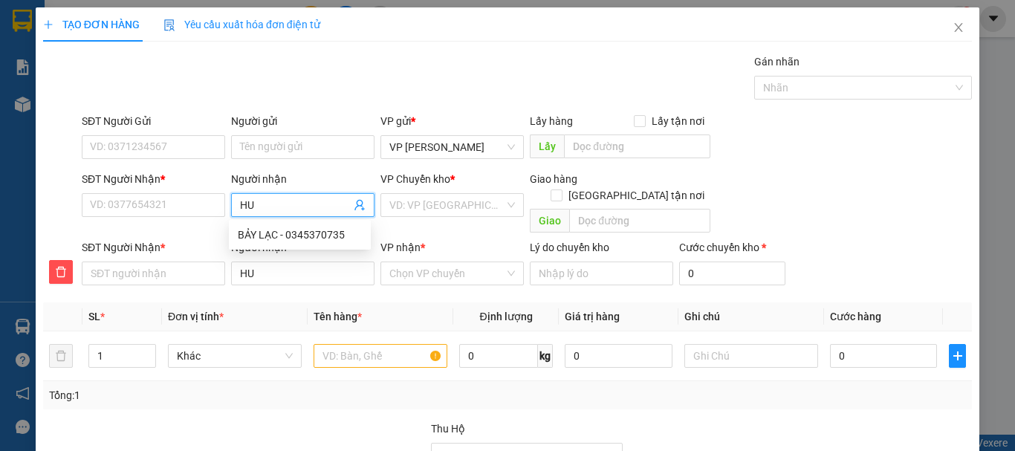
type input "HUA"
type input "HUÂ"
type input "HUÂN"
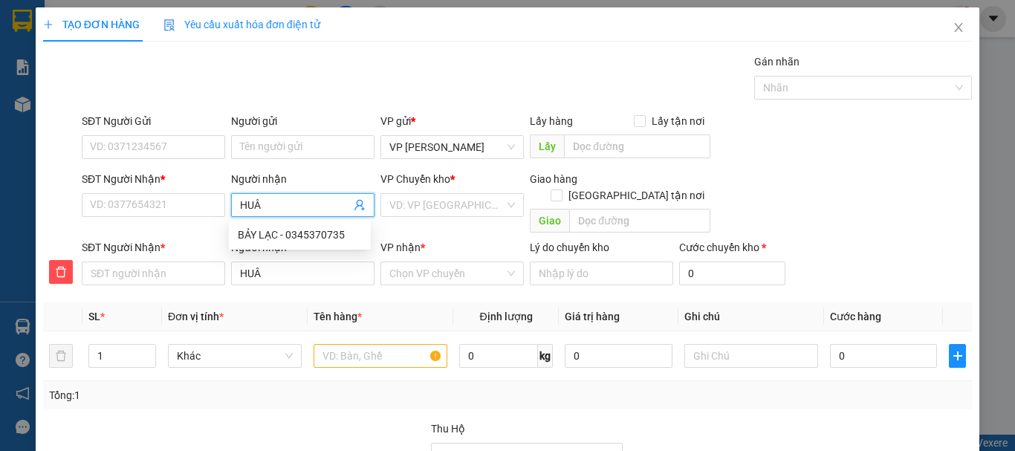
type input "HUÂN"
type input "HUẤN"
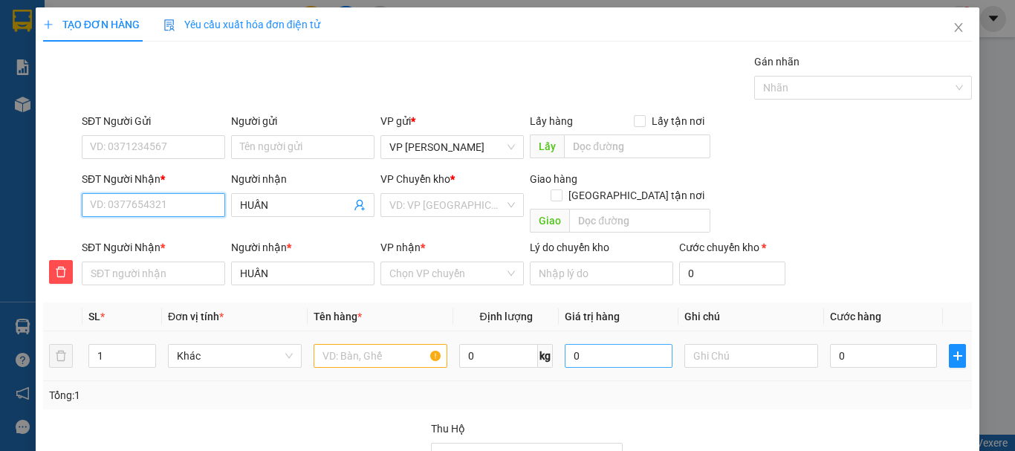
type input "0"
type input "09"
type input "091"
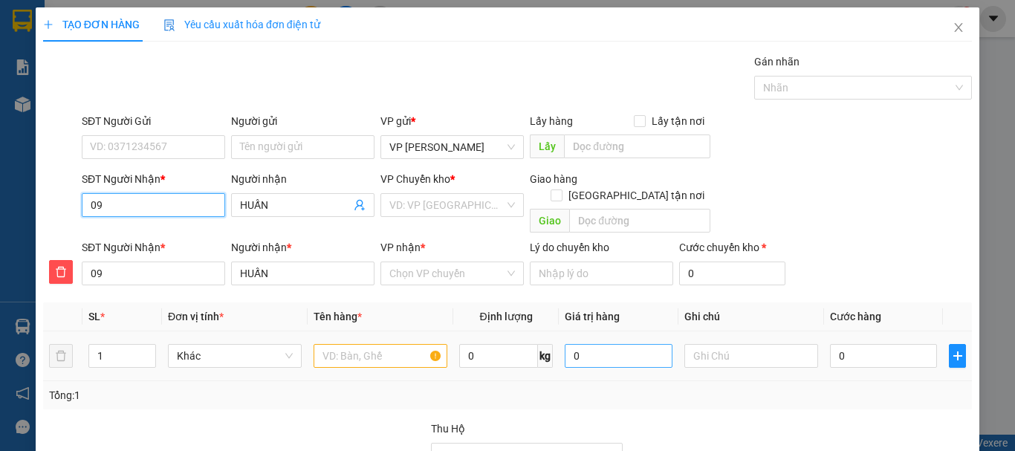
type input "091"
type input "0914"
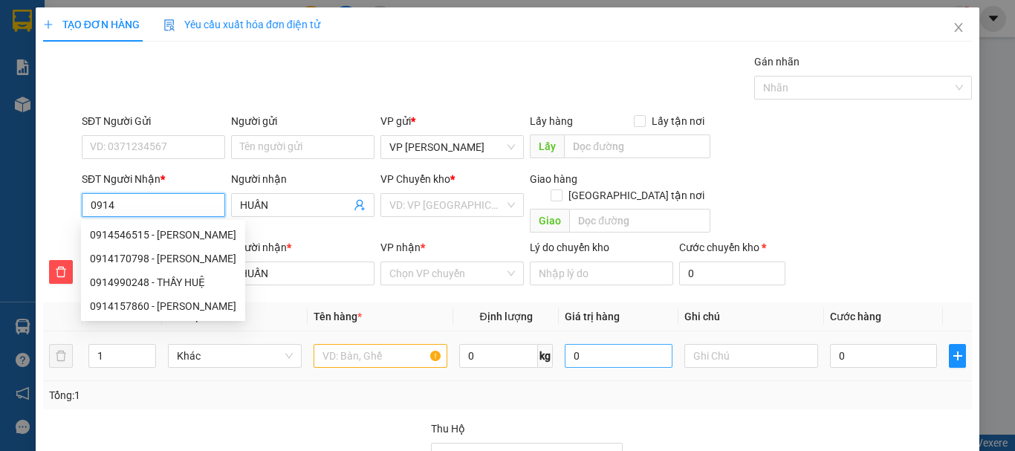
type input "09143"
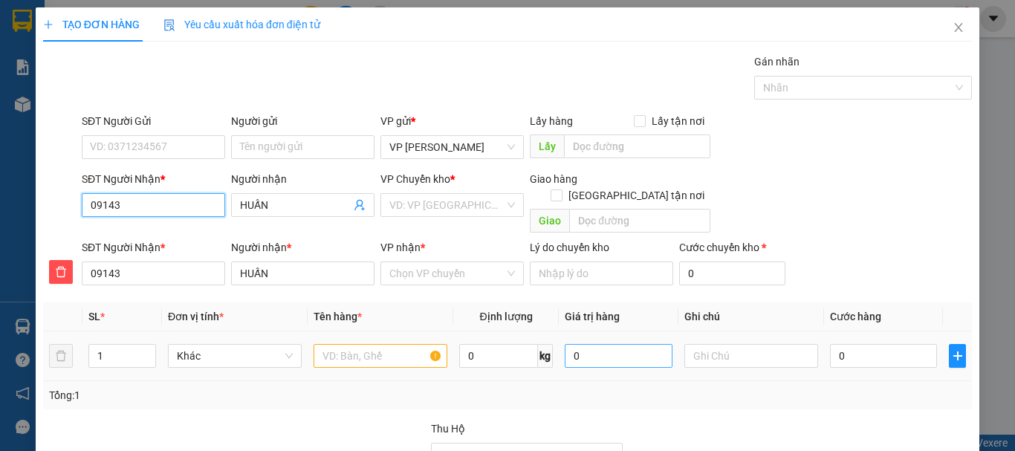
type input "091432"
type input "0914326"
type input "09143264"
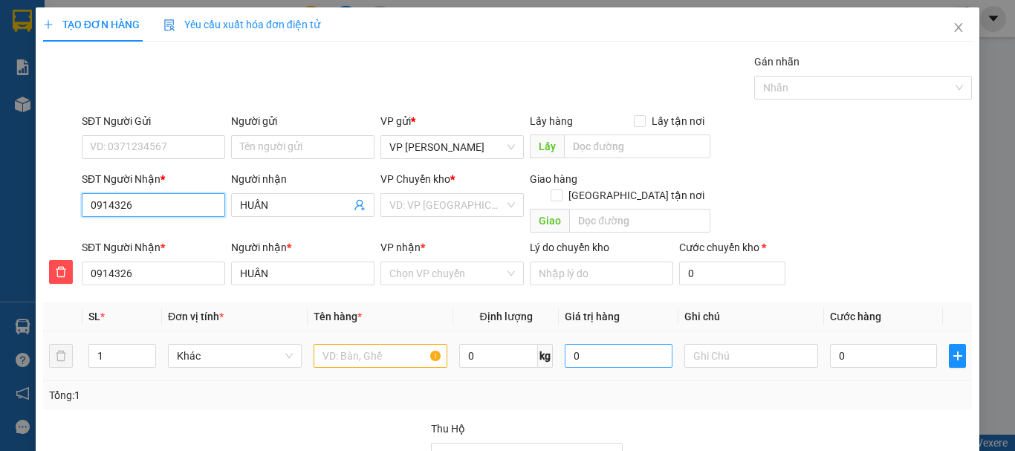
type input "09143264"
type input "091432642"
type input "0914326426"
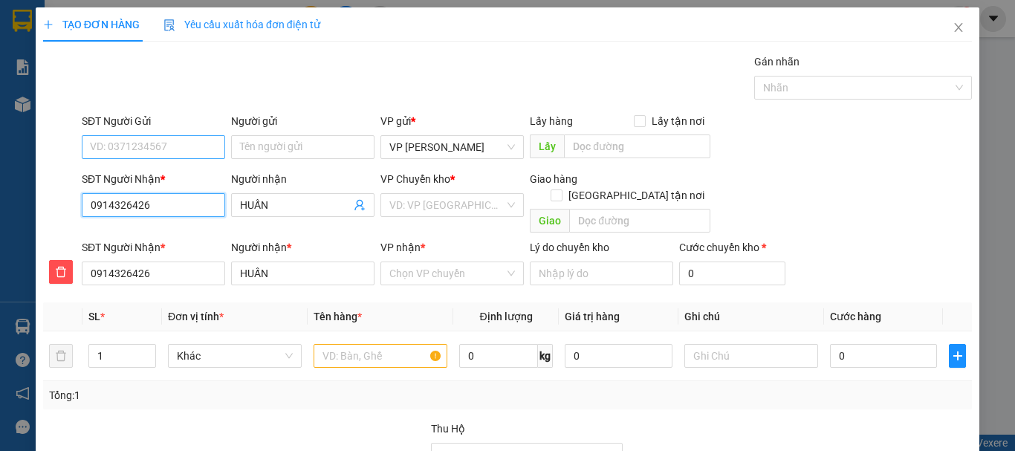
type input "0914326426"
drag, startPoint x: 120, startPoint y: 145, endPoint x: 209, endPoint y: 138, distance: 89.4
click at [123, 145] on input "SĐT Người Gửi" at bounding box center [153, 147] width 143 height 24
type input "0973632008"
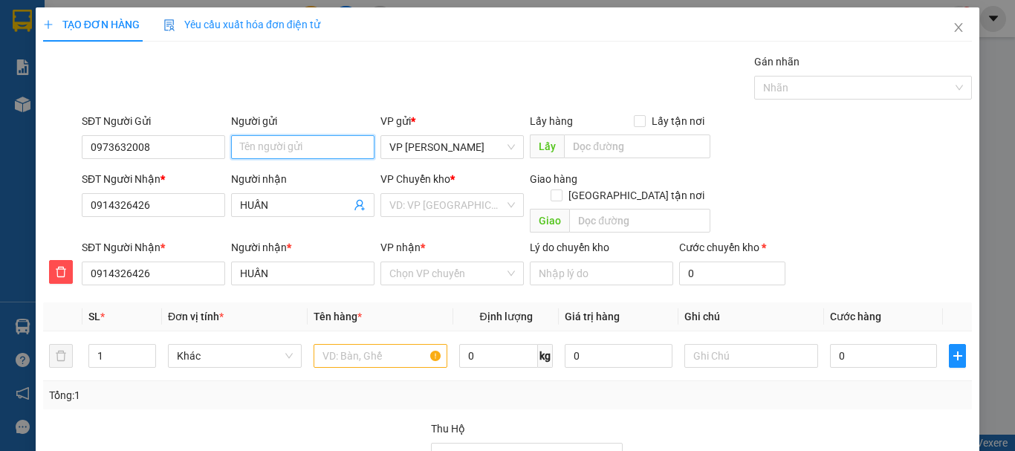
click at [272, 147] on input "Người gửi" at bounding box center [302, 147] width 143 height 24
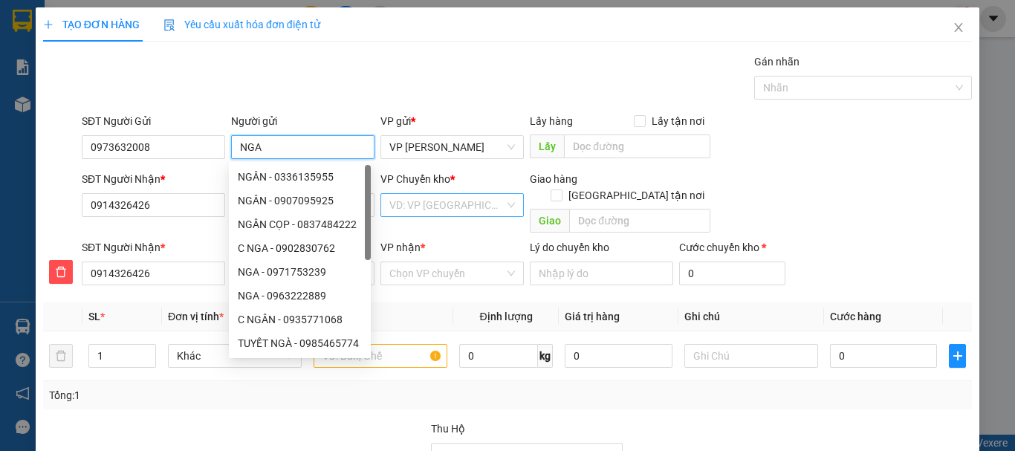
type input "NGA"
click at [441, 204] on input "search" at bounding box center [446, 205] width 115 height 22
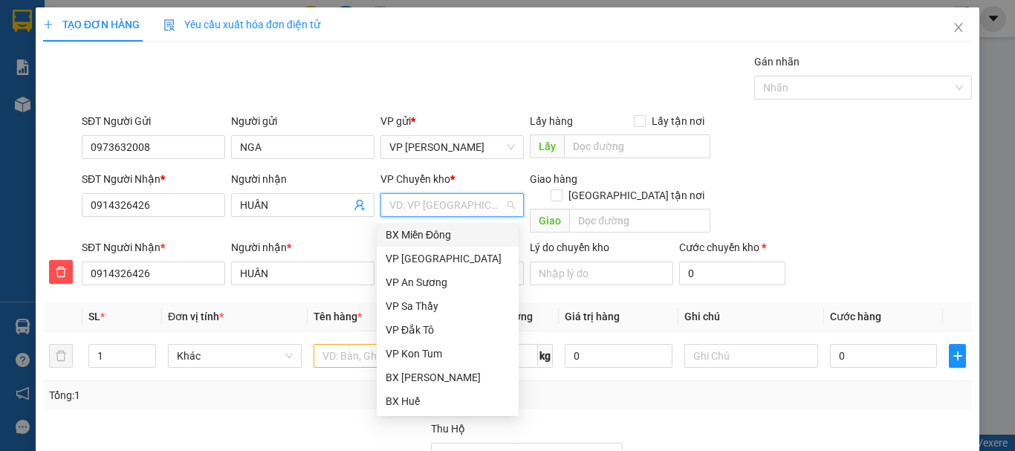
click at [433, 234] on div "BX Miền Đông" at bounding box center [448, 235] width 124 height 16
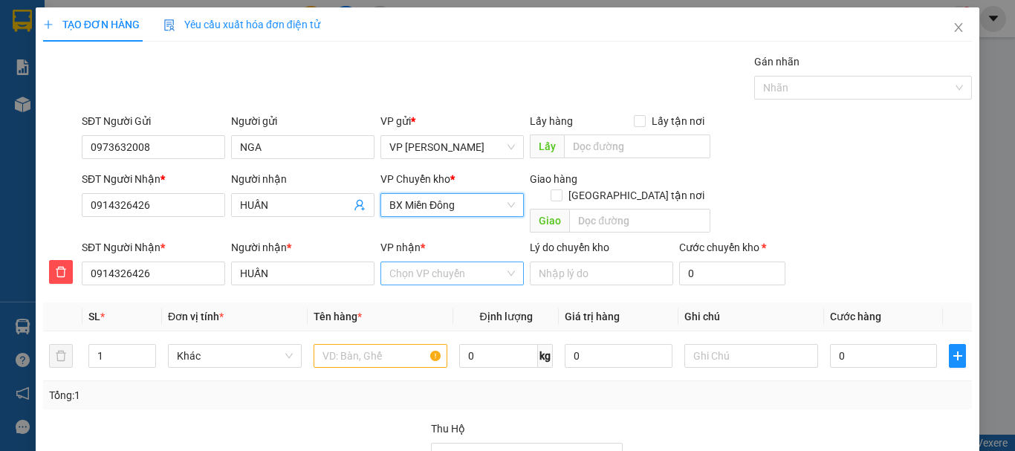
click at [425, 262] on input "VP nhận *" at bounding box center [446, 273] width 115 height 22
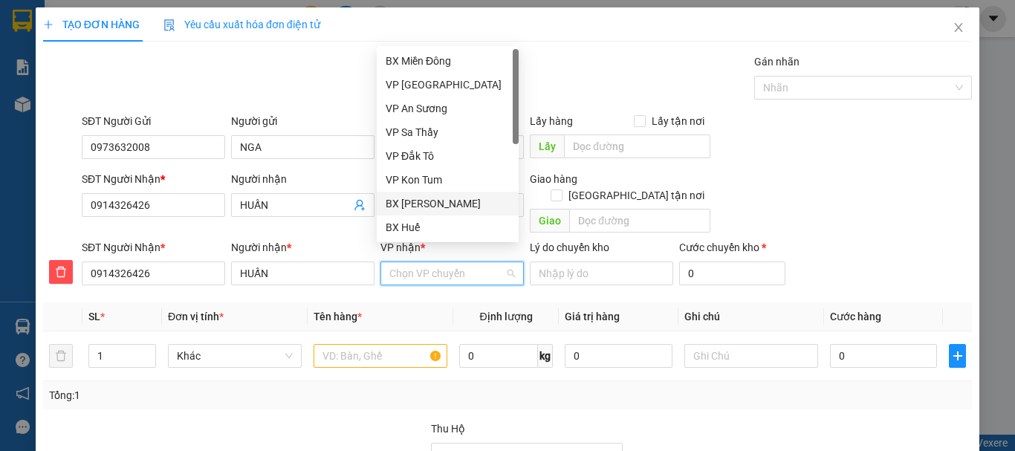
click at [435, 204] on div "BX [PERSON_NAME]" at bounding box center [448, 203] width 124 height 16
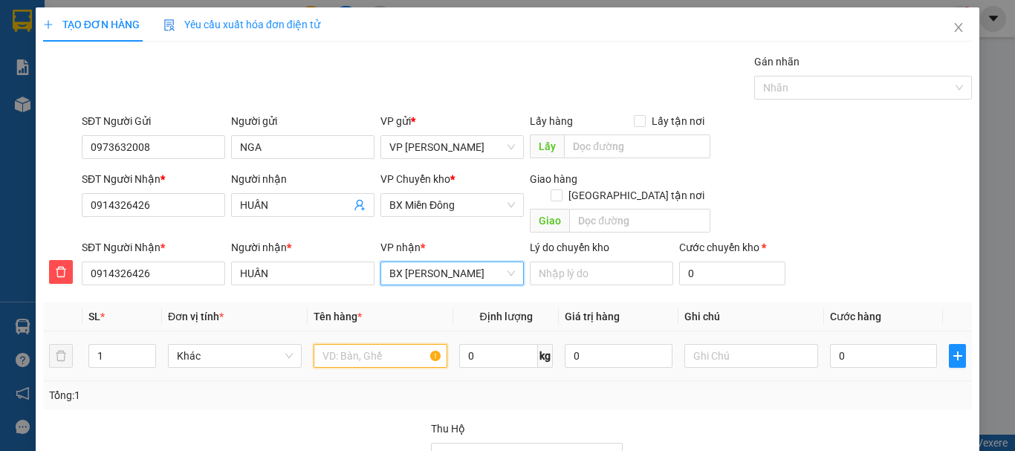
click at [351, 344] on input "text" at bounding box center [381, 356] width 134 height 24
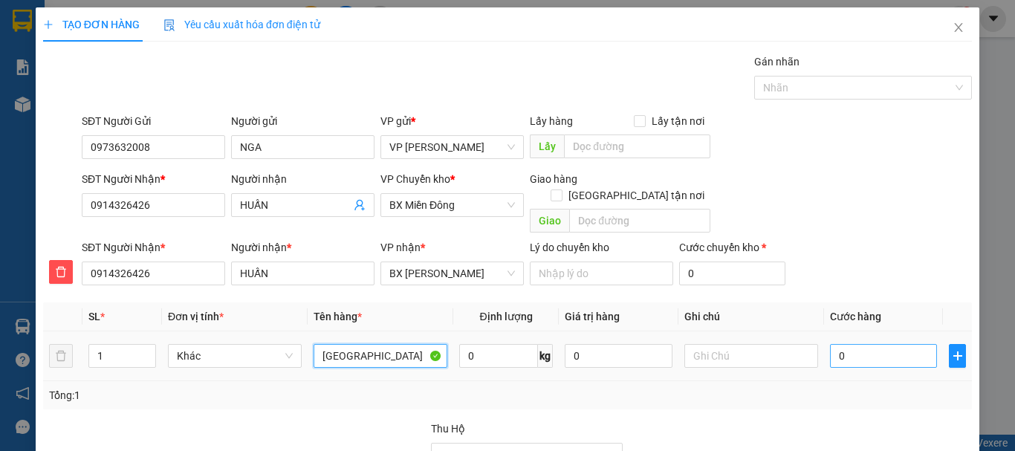
type input "[GEOGRAPHIC_DATA]"
click at [840, 344] on input "0" at bounding box center [883, 356] width 107 height 24
type input "7"
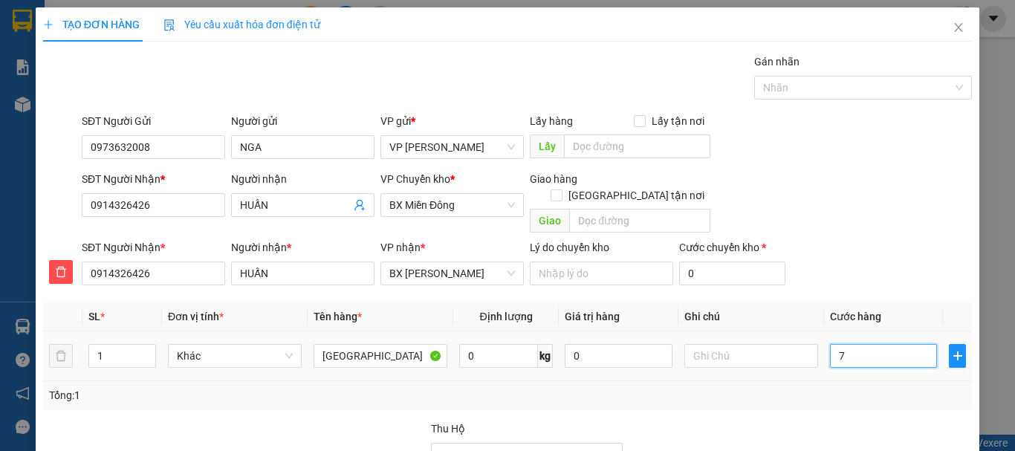
type input "70"
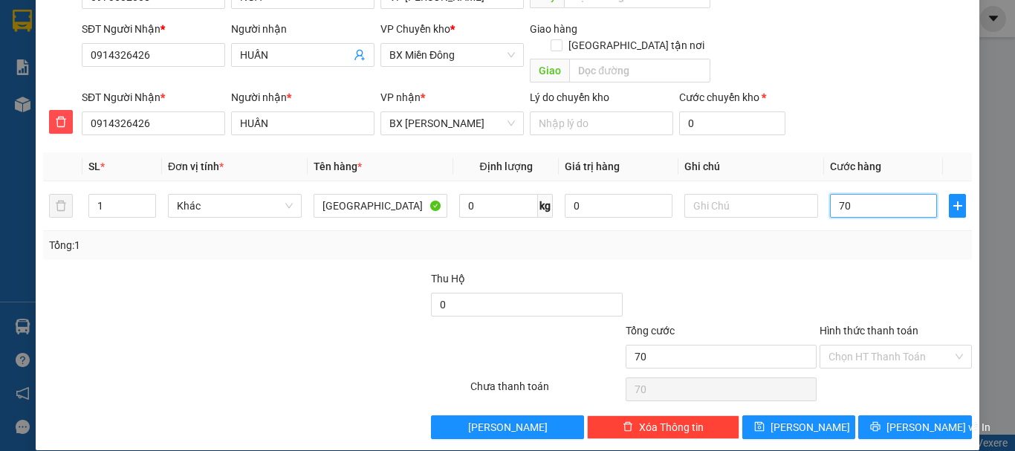
scroll to position [151, 0]
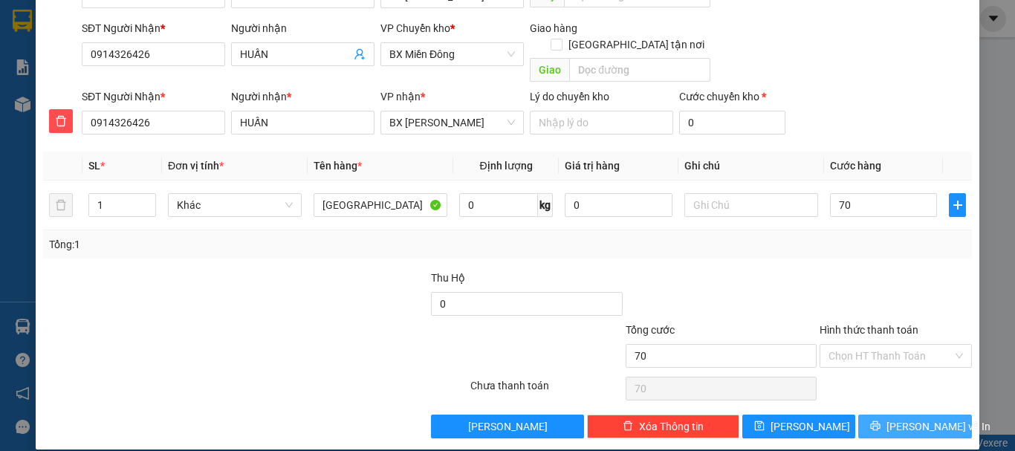
type input "70.000"
click at [907, 418] on span "[PERSON_NAME] và In" at bounding box center [939, 426] width 104 height 16
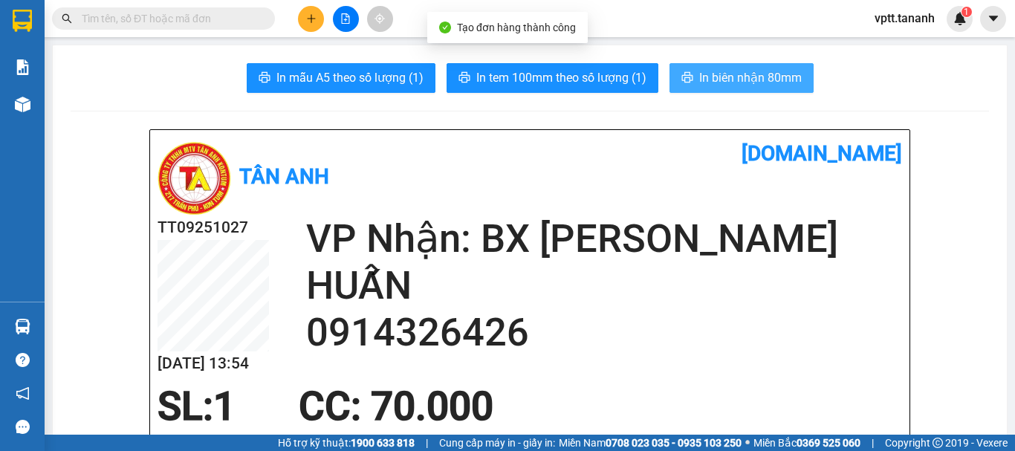
click at [727, 77] on span "In biên nhận 80mm" at bounding box center [750, 77] width 103 height 19
click at [731, 74] on span "In biên nhận 80mm" at bounding box center [750, 77] width 103 height 19
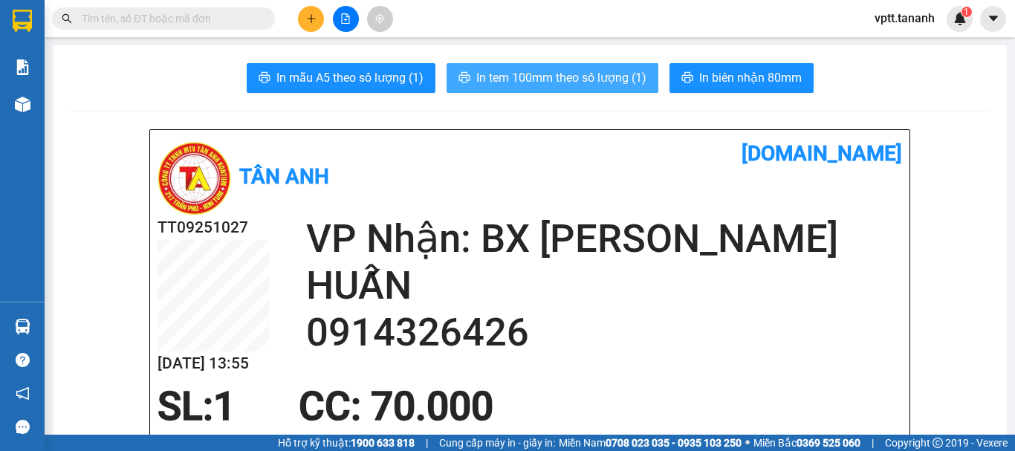
click at [557, 76] on span "In tem 100mm theo số lượng (1)" at bounding box center [561, 77] width 170 height 19
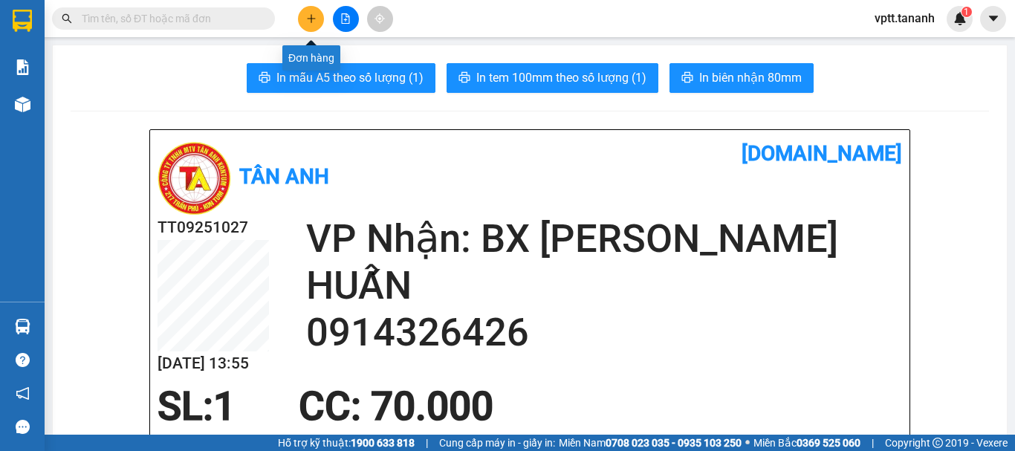
click at [311, 20] on icon "plus" at bounding box center [311, 18] width 10 height 10
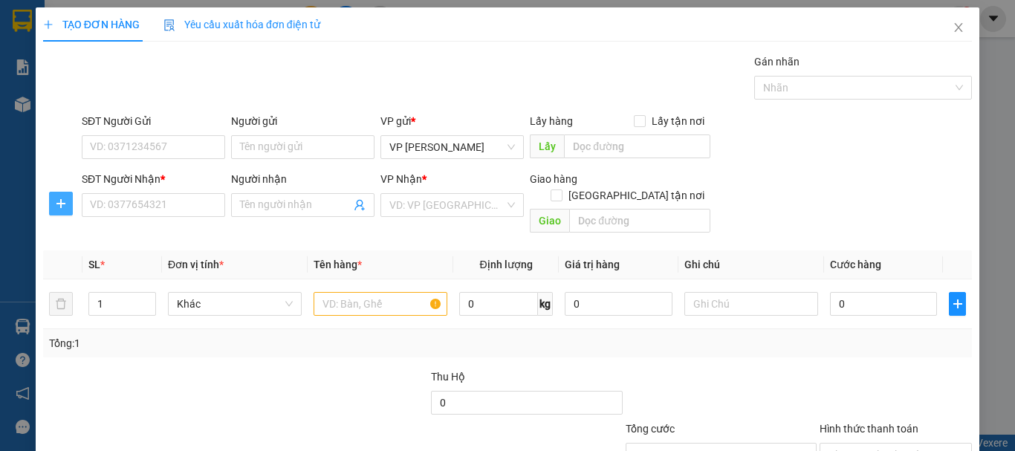
click at [56, 210] on button "button" at bounding box center [61, 204] width 24 height 24
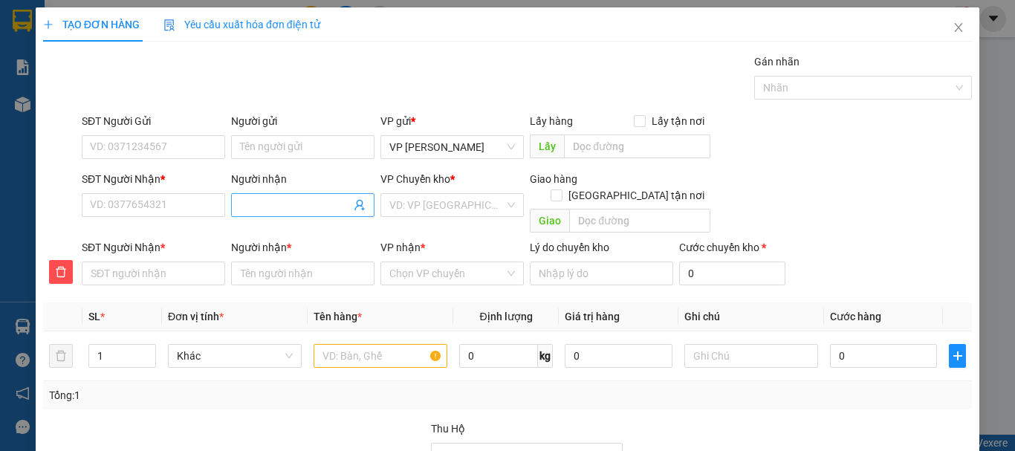
click at [308, 204] on input "Người nhận" at bounding box center [295, 205] width 111 height 16
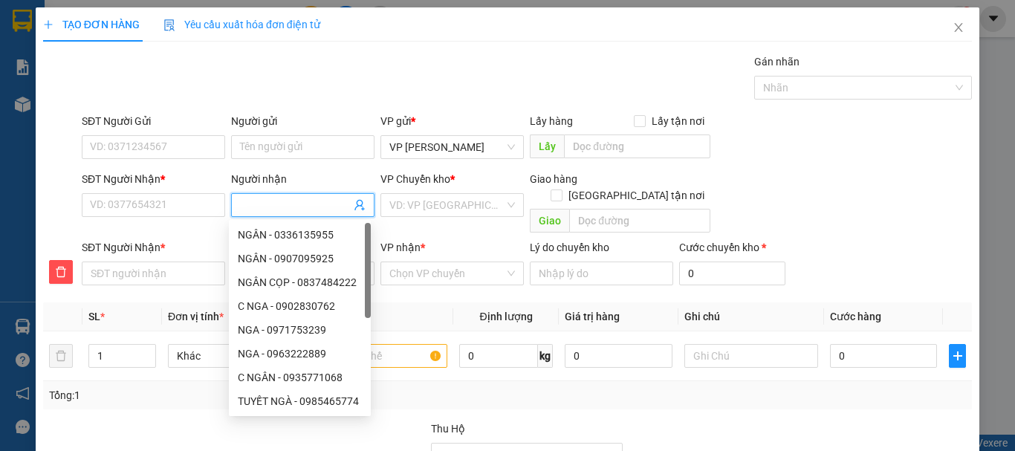
type input "H"
type input "HA"
type input "HAI"
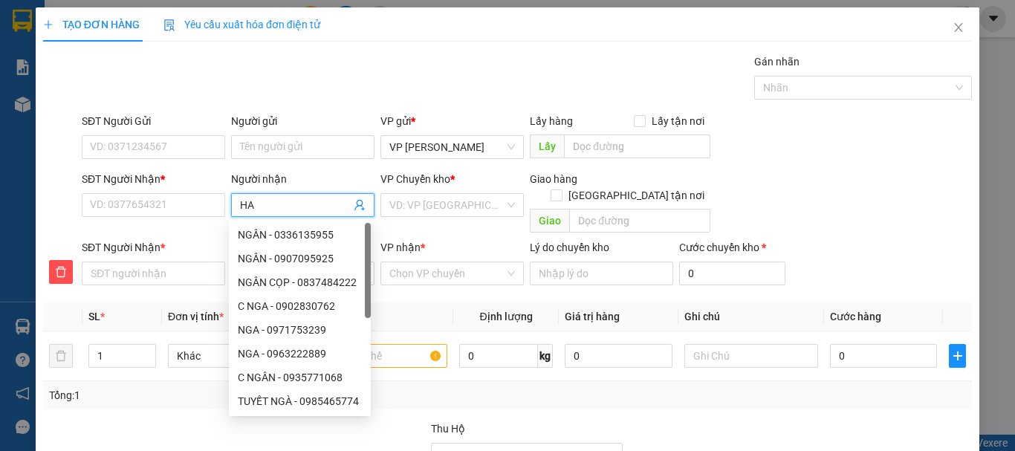
type input "HAI"
type input "HẢI"
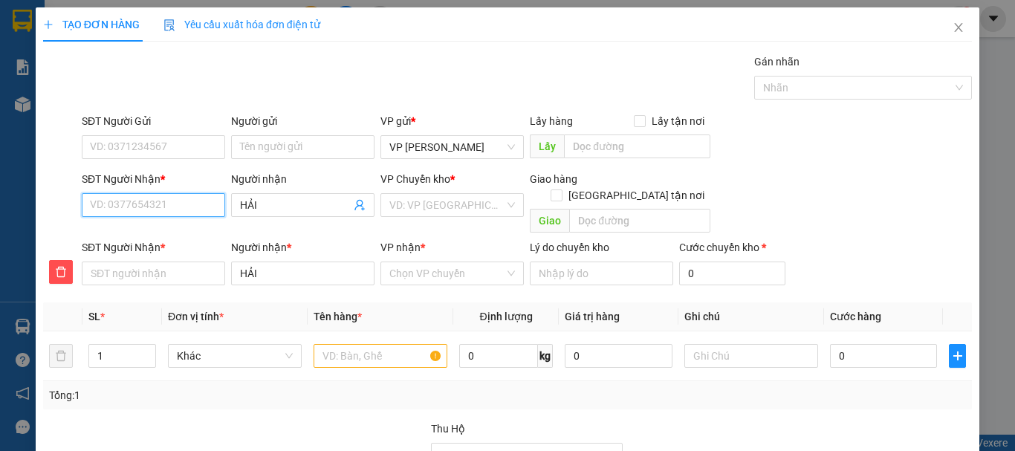
type input "0"
type input "09"
type input "090"
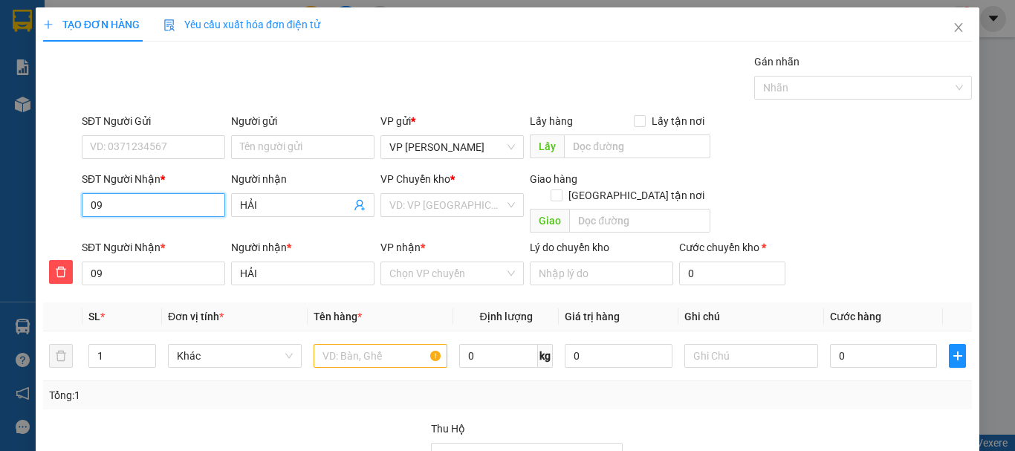
type input "090"
type input "0908"
type input "09085"
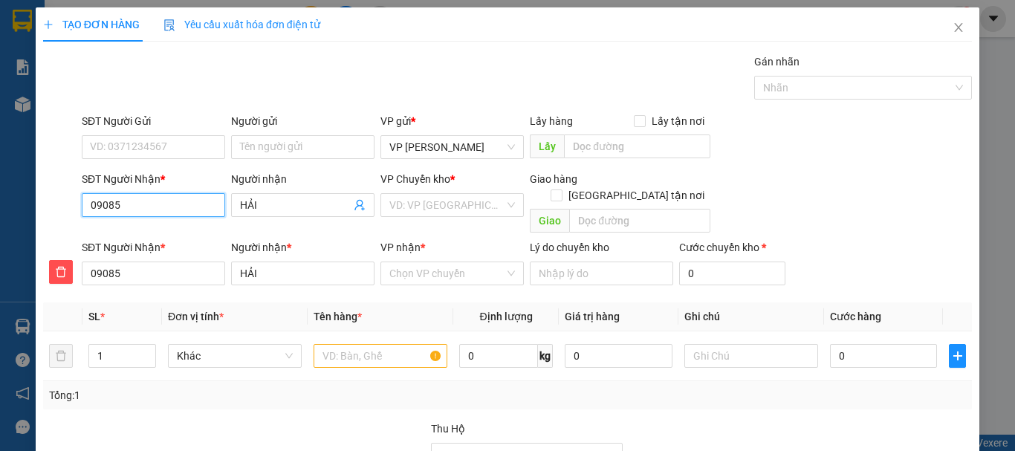
type input "090855"
type input "0908550"
type input "09085509"
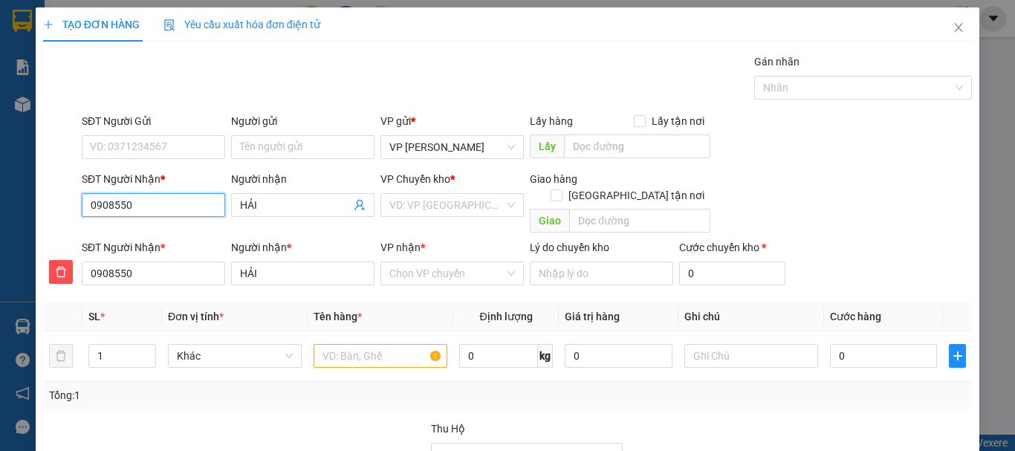
type input "09085509"
type input "090855090"
type input "0908550900"
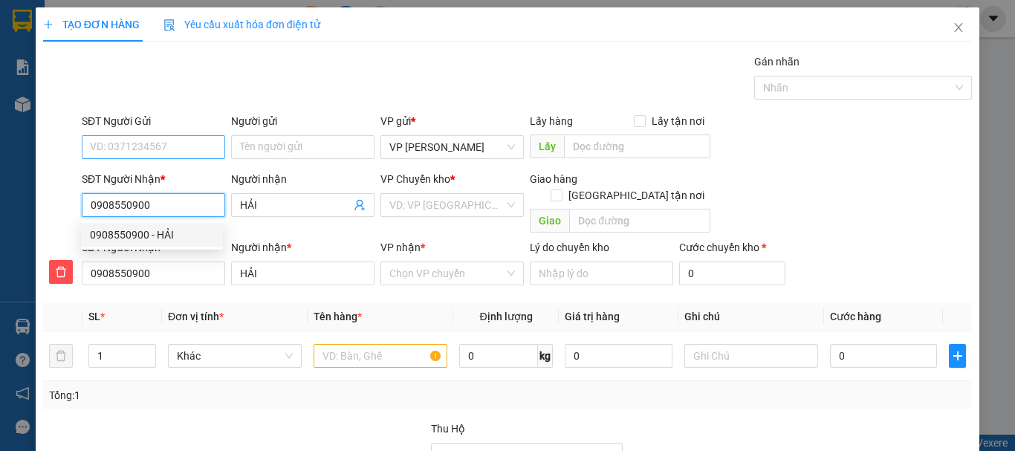
type input "0908550900"
click at [175, 149] on input "SĐT Người Gửi" at bounding box center [153, 147] width 143 height 24
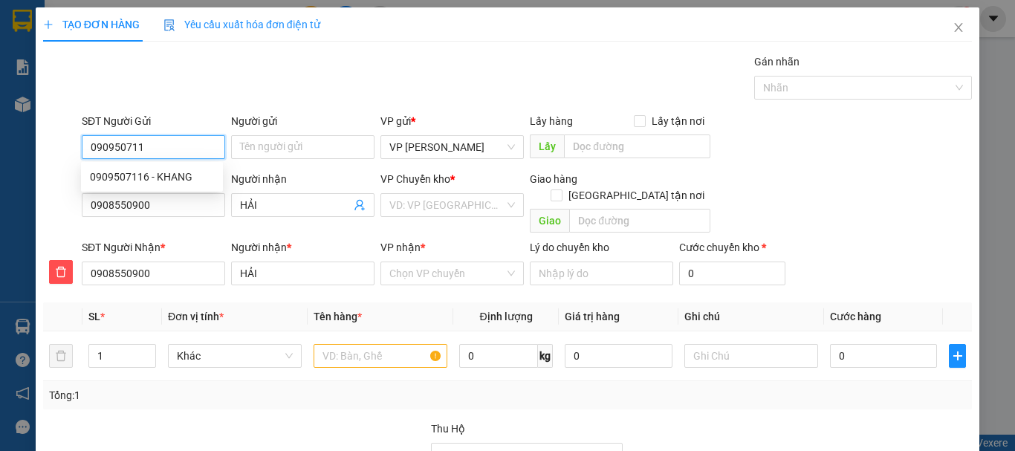
type input "0909507116"
click at [169, 172] on div "0909507116 - KHANG" at bounding box center [152, 177] width 124 height 16
type input "KHANG"
type input "100.000"
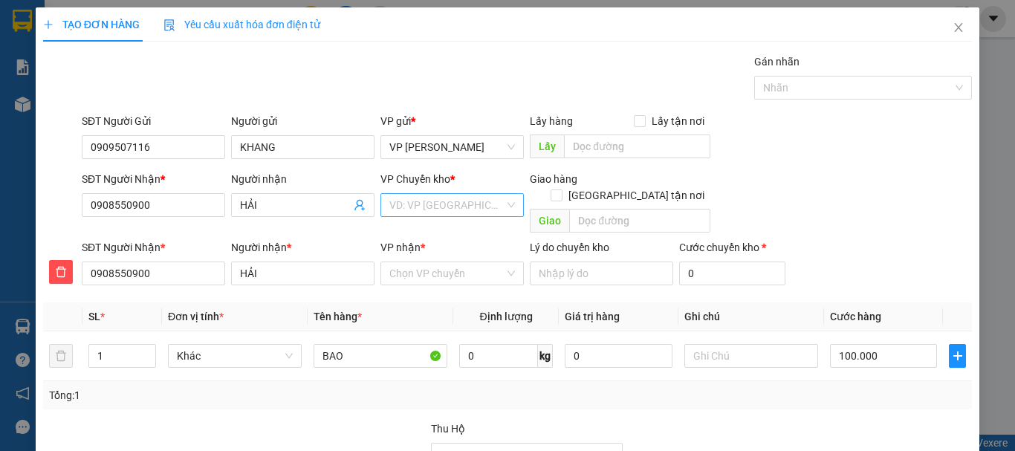
click at [425, 202] on input "search" at bounding box center [446, 205] width 115 height 22
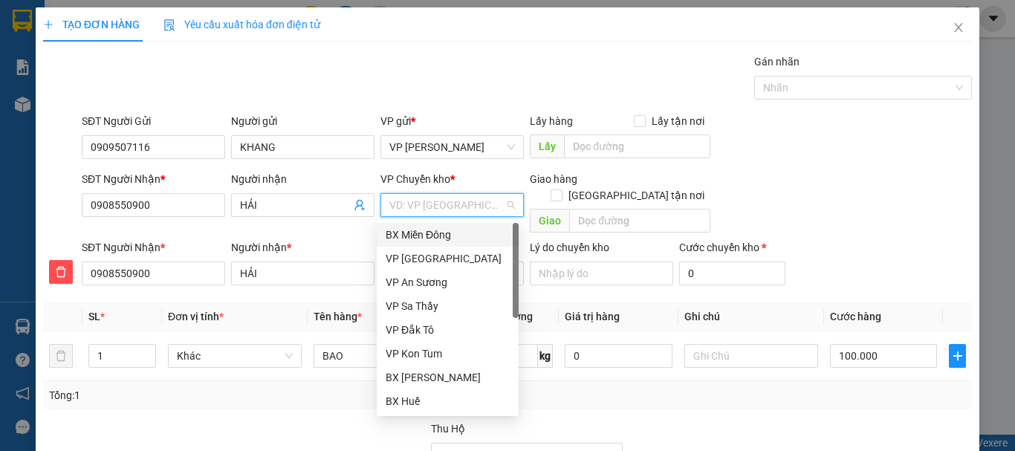
click at [454, 236] on div "BX Miền Đông" at bounding box center [448, 235] width 124 height 16
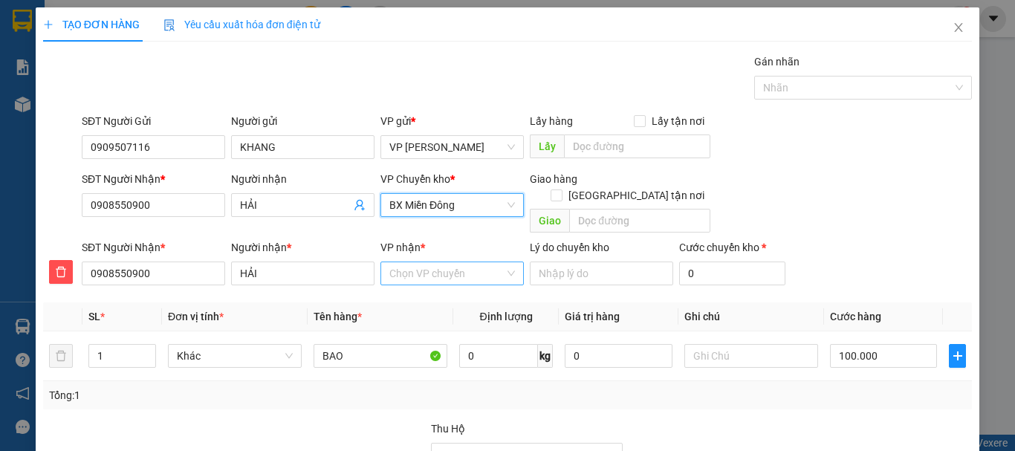
drag, startPoint x: 455, startPoint y: 265, endPoint x: 453, endPoint y: 256, distance: 9.8
click at [454, 265] on input "VP nhận *" at bounding box center [446, 273] width 115 height 22
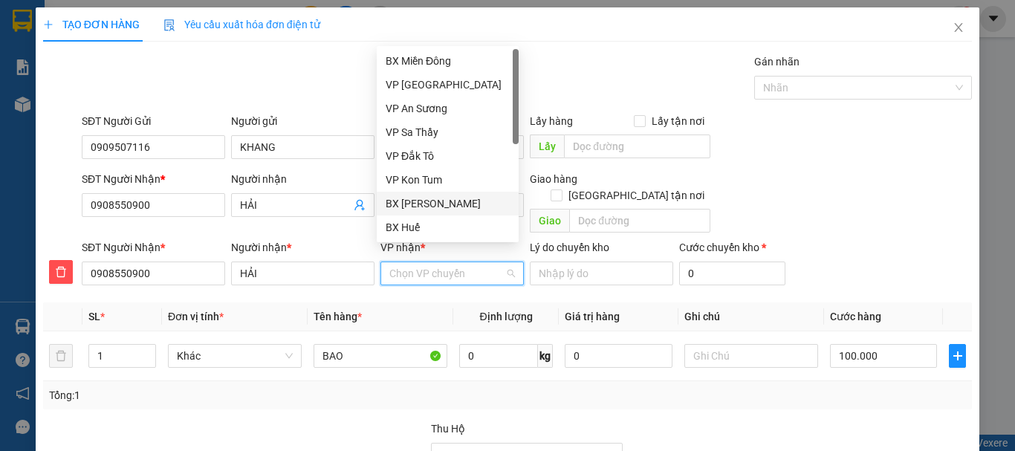
click at [444, 206] on div "BX [PERSON_NAME]" at bounding box center [448, 203] width 124 height 16
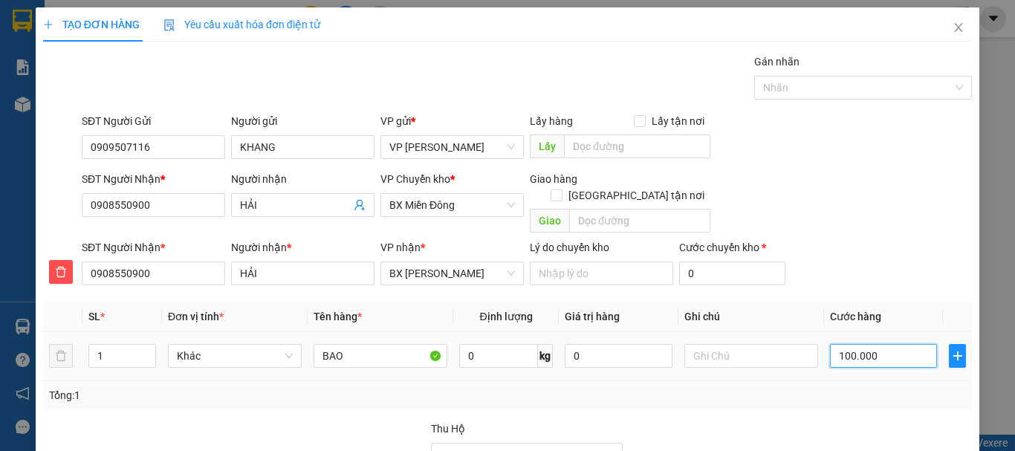
click at [871, 344] on input "100.000" at bounding box center [883, 356] width 107 height 24
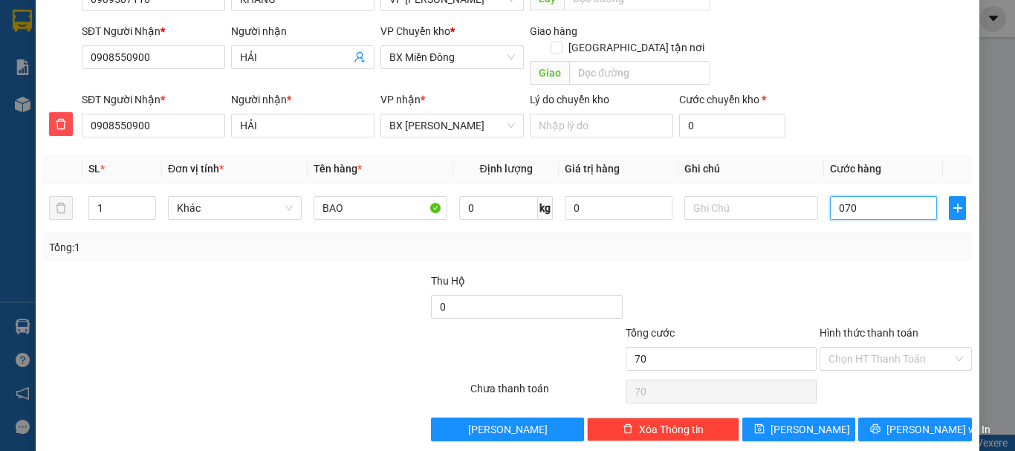
scroll to position [151, 0]
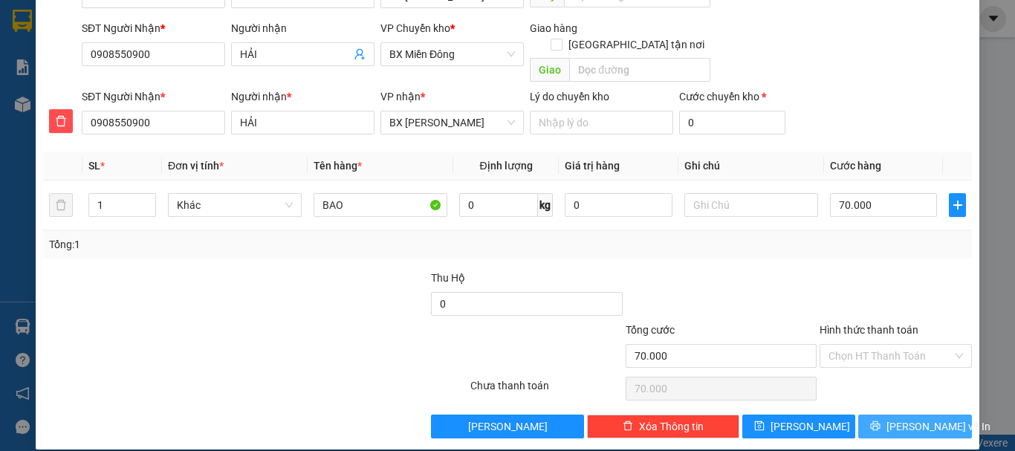
click at [921, 418] on span "[PERSON_NAME] và In" at bounding box center [939, 426] width 104 height 16
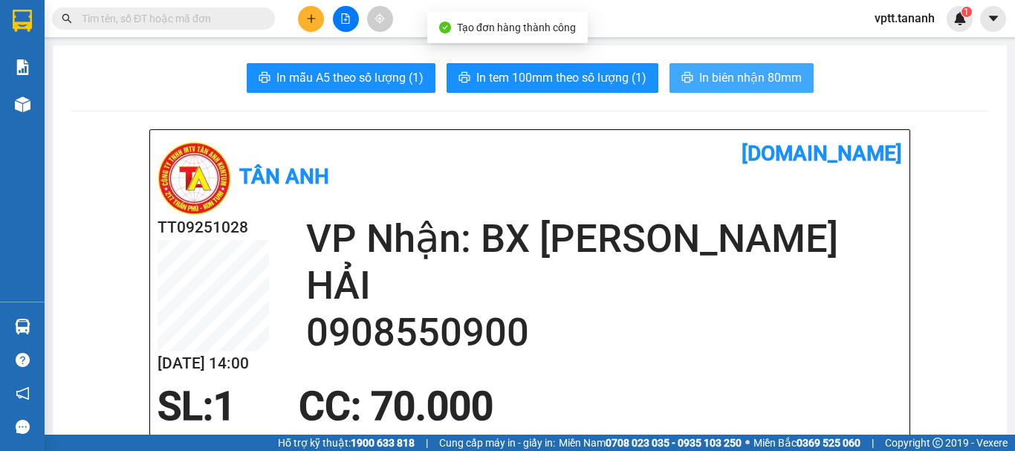
click at [728, 67] on button "In biên nhận 80mm" at bounding box center [742, 78] width 144 height 30
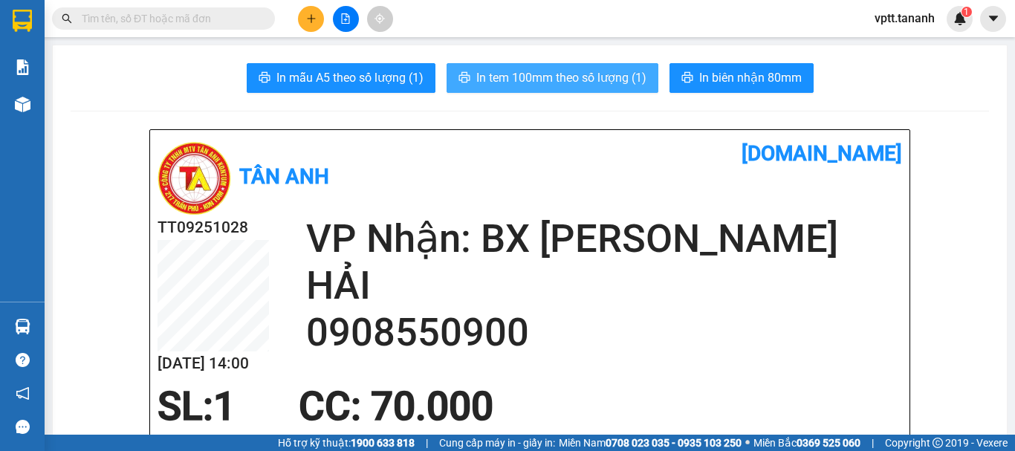
click at [629, 84] on span "In tem 100mm theo số lượng (1)" at bounding box center [561, 77] width 170 height 19
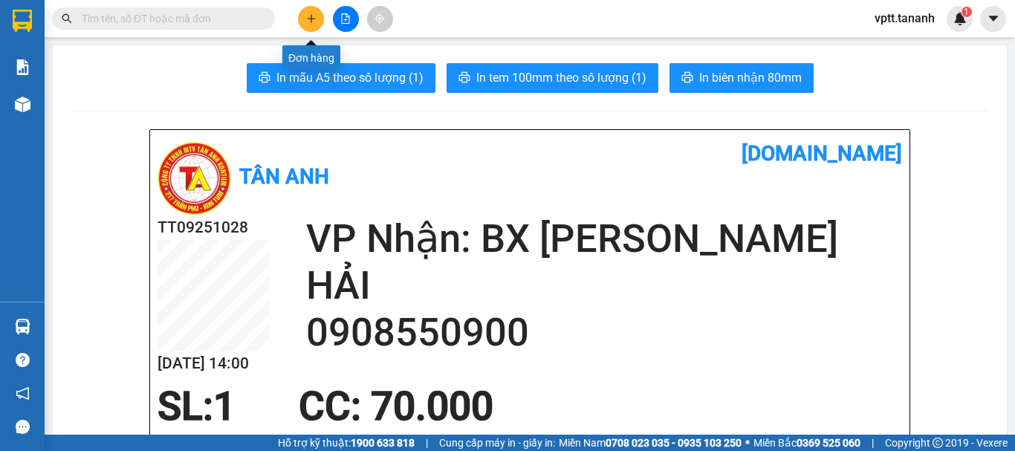
click at [320, 19] on button at bounding box center [311, 19] width 26 height 26
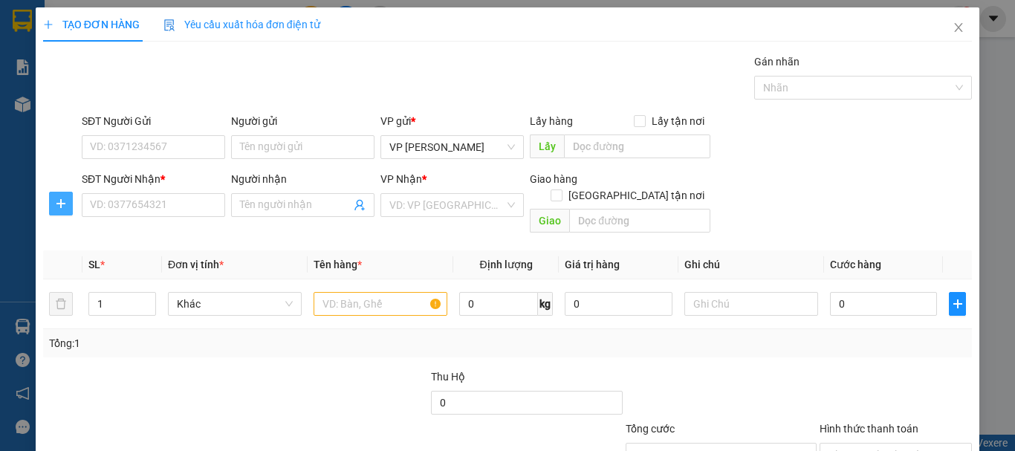
click at [55, 201] on icon "plus" at bounding box center [61, 204] width 12 height 12
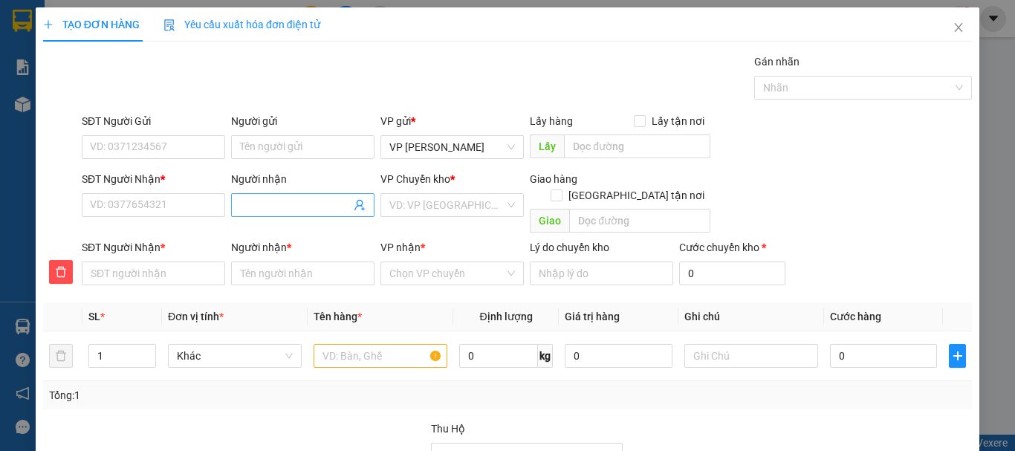
click at [257, 203] on input "Người nhận" at bounding box center [295, 205] width 111 height 16
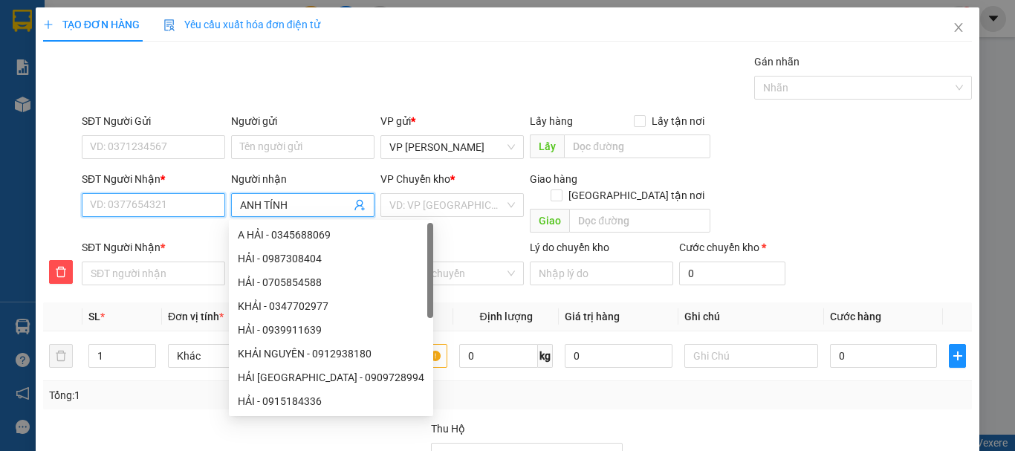
click at [167, 210] on input "SĐT Người Nhận *" at bounding box center [153, 205] width 143 height 24
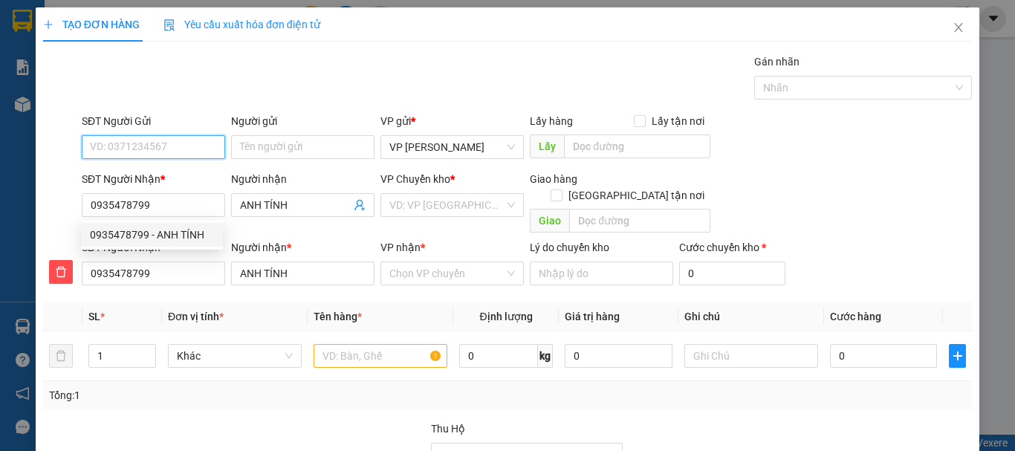
click at [152, 147] on input "SĐT Người Gửi" at bounding box center [153, 147] width 143 height 24
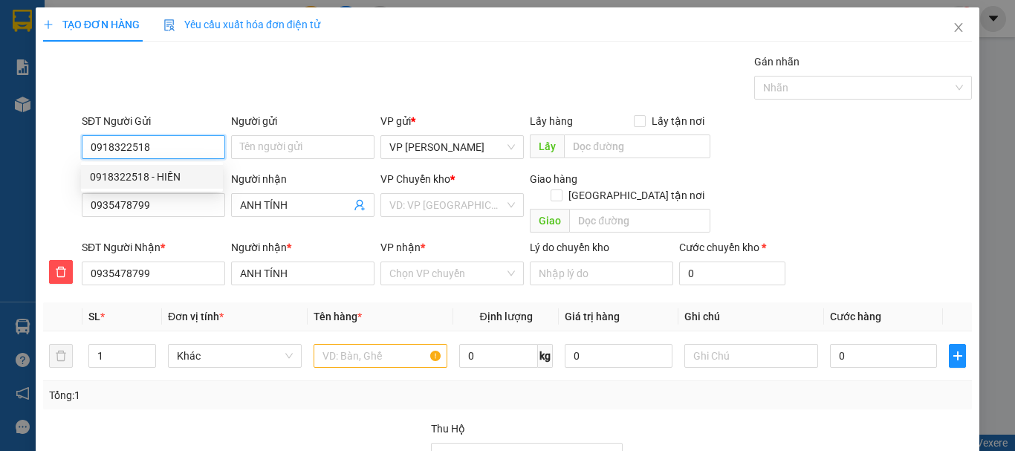
drag, startPoint x: 115, startPoint y: 172, endPoint x: 218, endPoint y: 172, distance: 103.3
click at [117, 172] on div "0918322518 - HIỀN" at bounding box center [152, 177] width 124 height 16
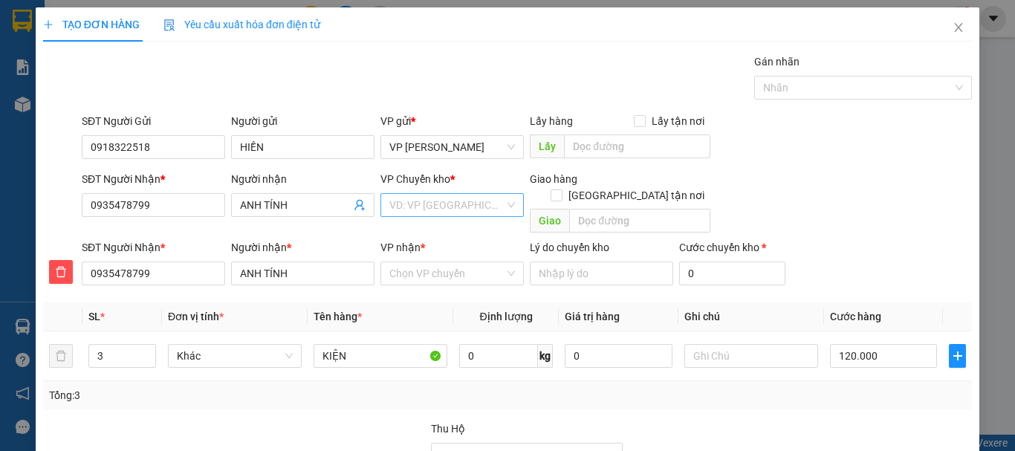
click at [427, 204] on input "search" at bounding box center [446, 205] width 115 height 22
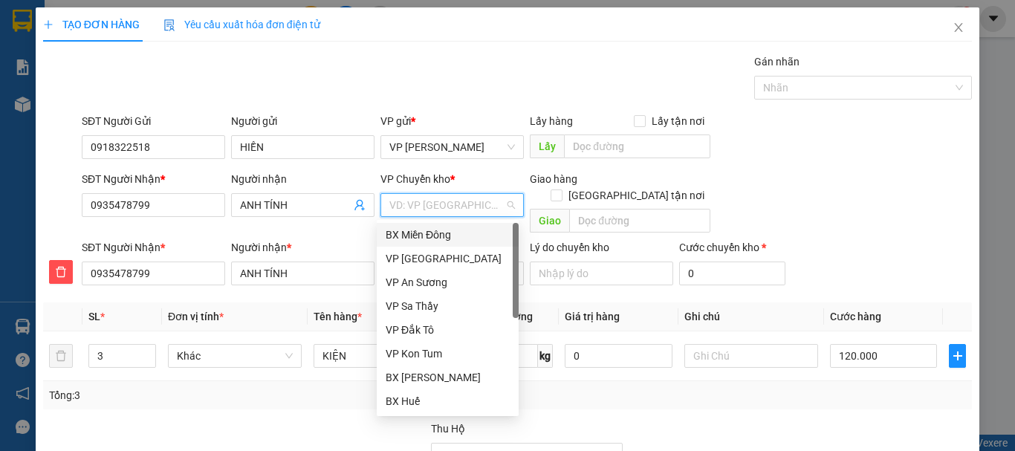
drag, startPoint x: 440, startPoint y: 228, endPoint x: 440, endPoint y: 246, distance: 17.8
click at [439, 230] on div "BX Miền Đông" at bounding box center [448, 235] width 124 height 16
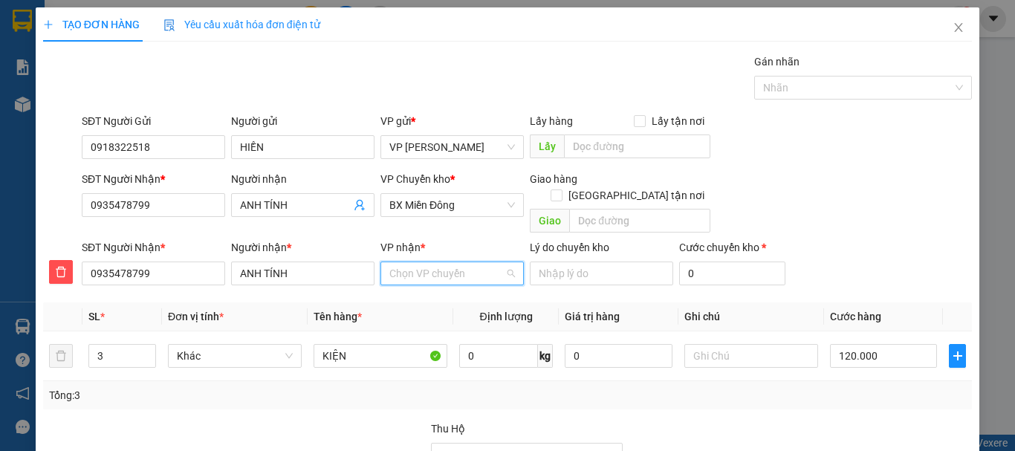
click at [442, 262] on input "VP nhận *" at bounding box center [446, 273] width 115 height 22
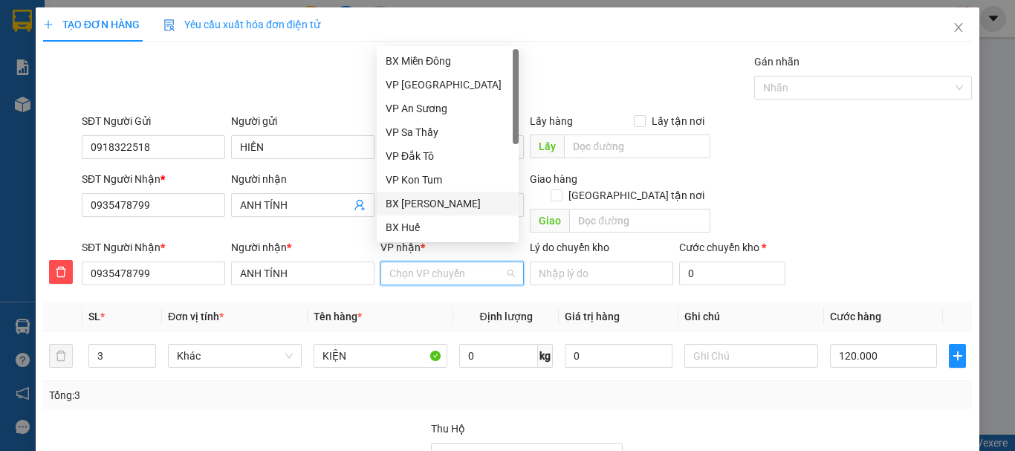
click at [438, 200] on div "BX [PERSON_NAME]" at bounding box center [448, 203] width 124 height 16
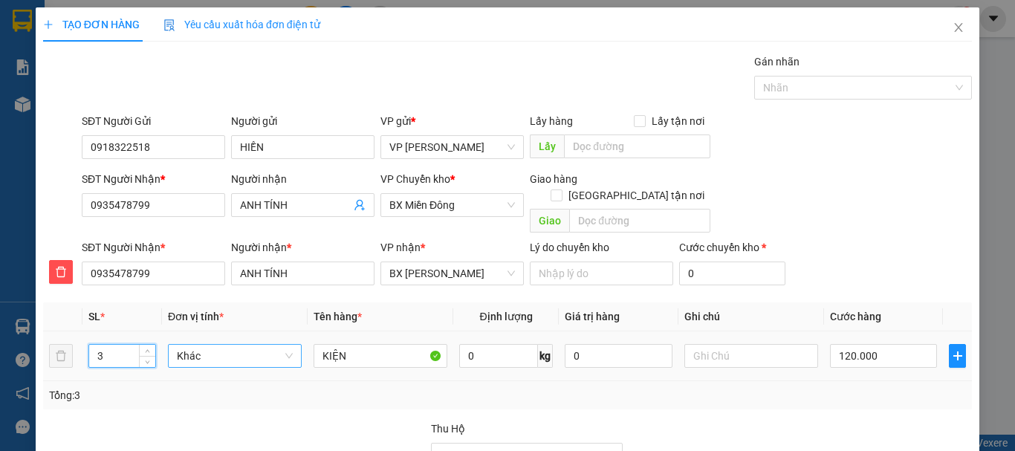
drag, startPoint x: 93, startPoint y: 340, endPoint x: 189, endPoint y: 347, distance: 96.1
click at [189, 347] on tr "3 Khác KIỆN 0 kg 0 120.000" at bounding box center [507, 356] width 929 height 50
click at [858, 344] on input "120.000" at bounding box center [883, 356] width 107 height 24
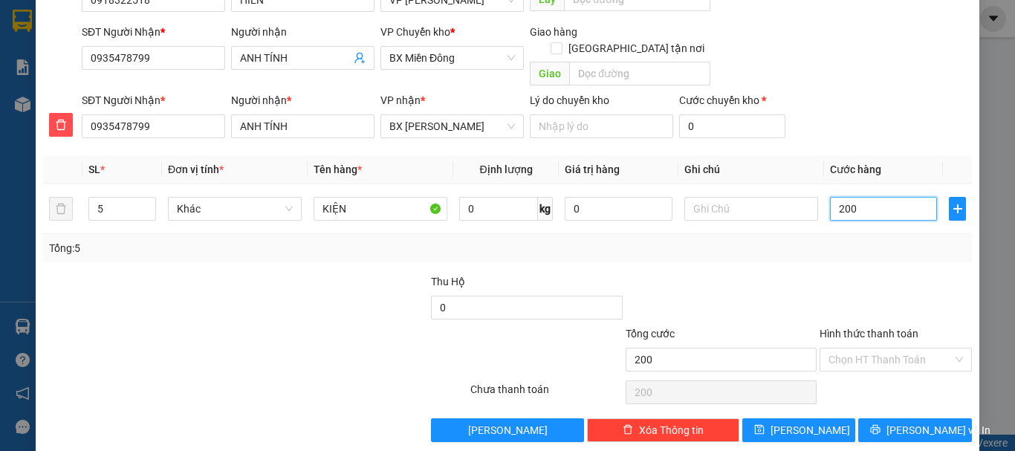
scroll to position [151, 0]
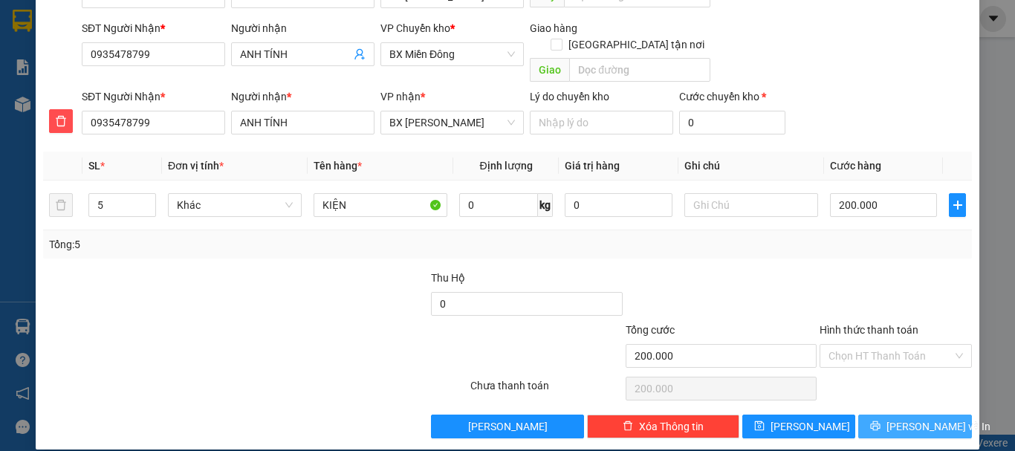
click at [893, 418] on span "[PERSON_NAME] và In" at bounding box center [939, 426] width 104 height 16
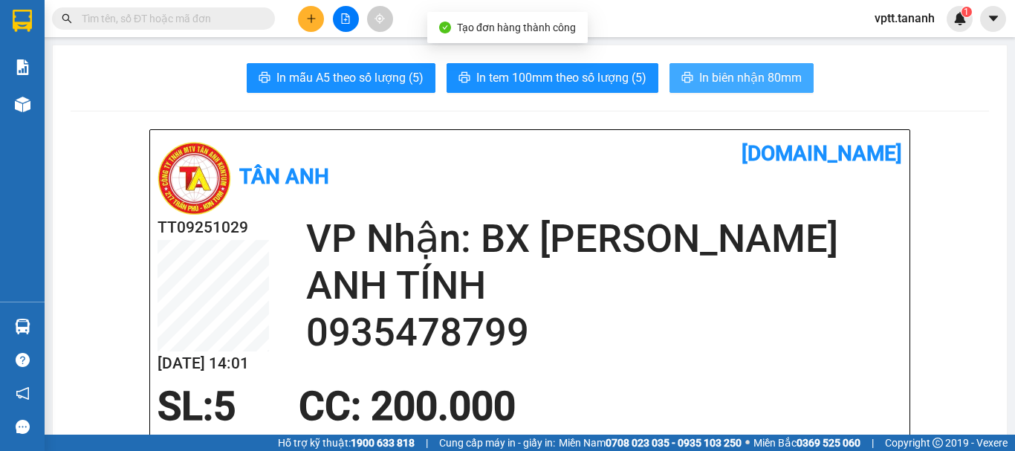
click at [726, 75] on span "In biên nhận 80mm" at bounding box center [750, 77] width 103 height 19
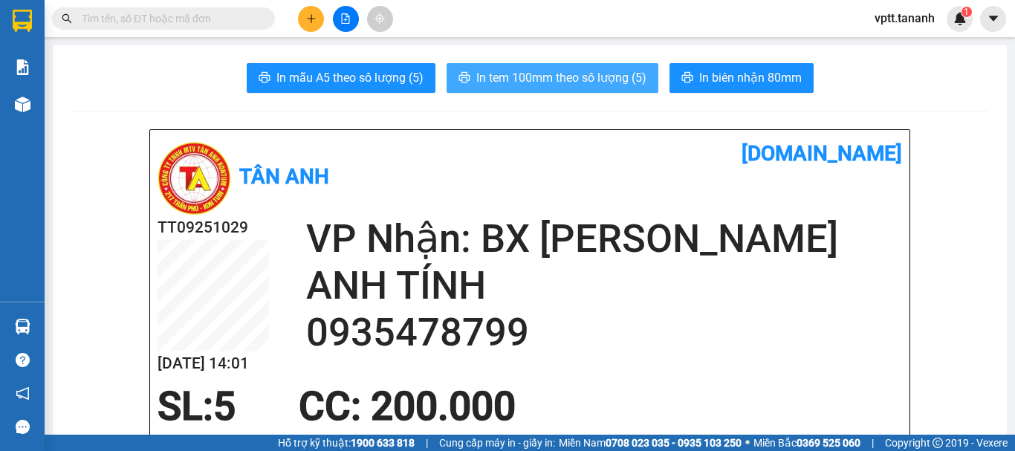
click at [605, 77] on span "In tem 100mm theo số lượng (5)" at bounding box center [561, 77] width 170 height 19
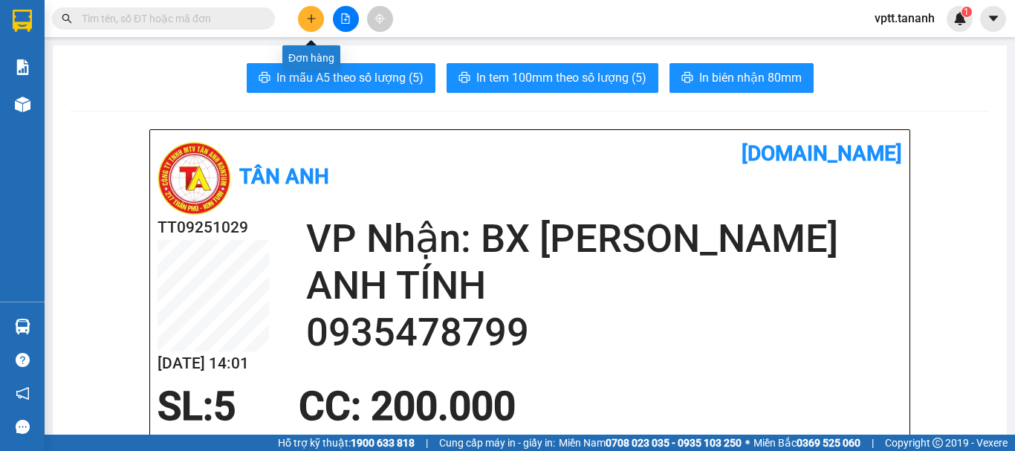
click at [308, 19] on icon "plus" at bounding box center [311, 18] width 10 height 10
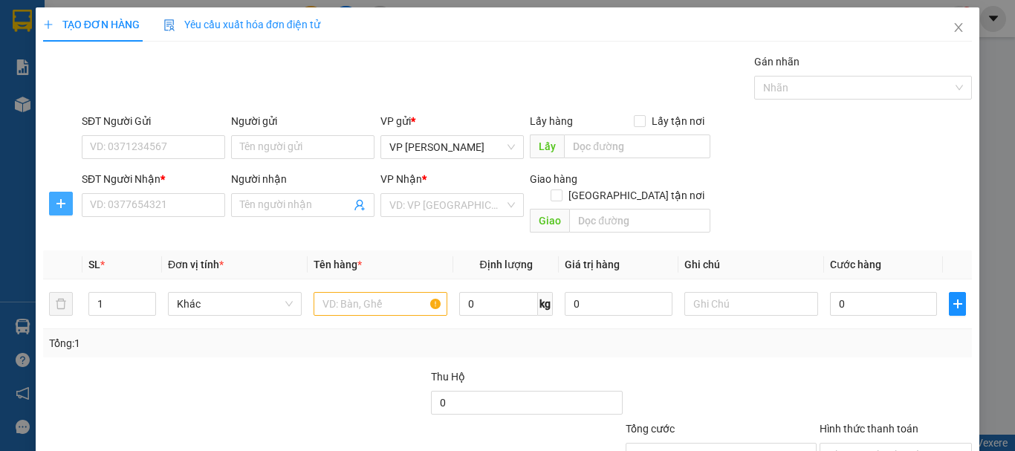
click at [55, 198] on icon "plus" at bounding box center [61, 204] width 12 height 12
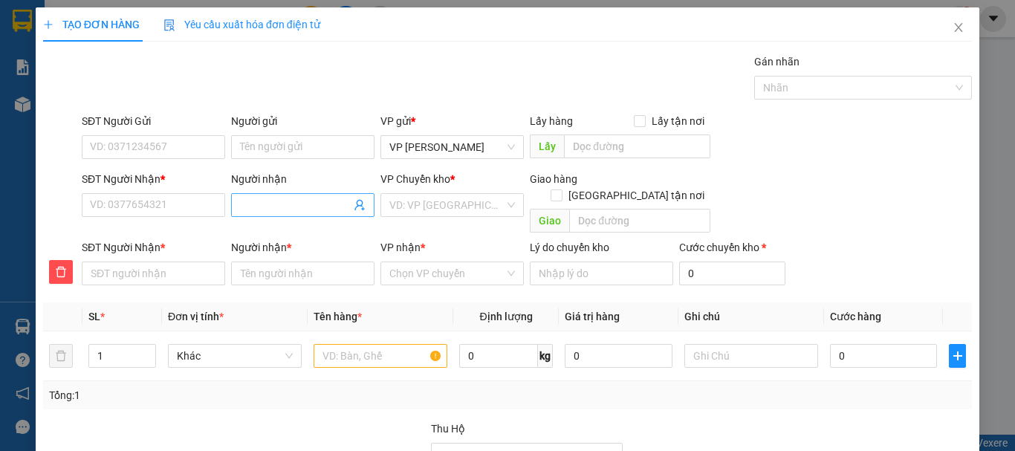
click at [255, 202] on input "Người nhận" at bounding box center [295, 205] width 111 height 16
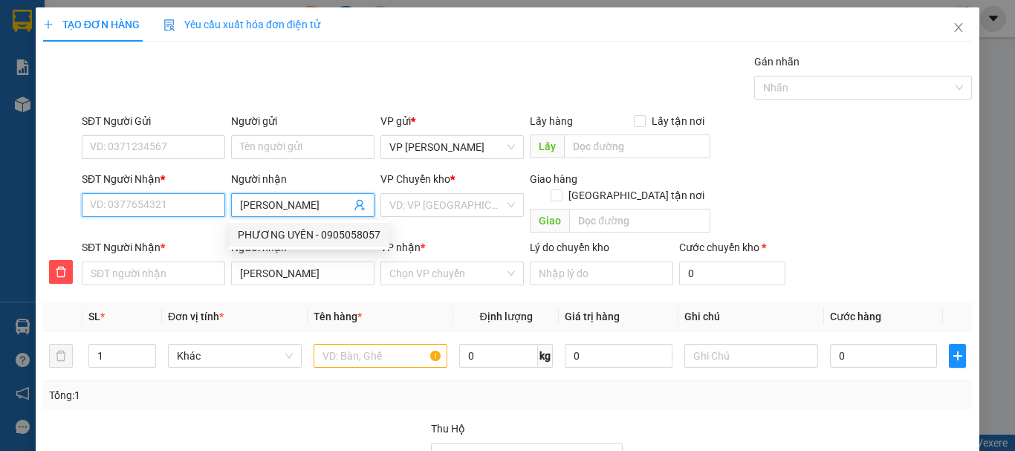
click at [172, 202] on input "SĐT Người Nhận *" at bounding box center [153, 205] width 143 height 24
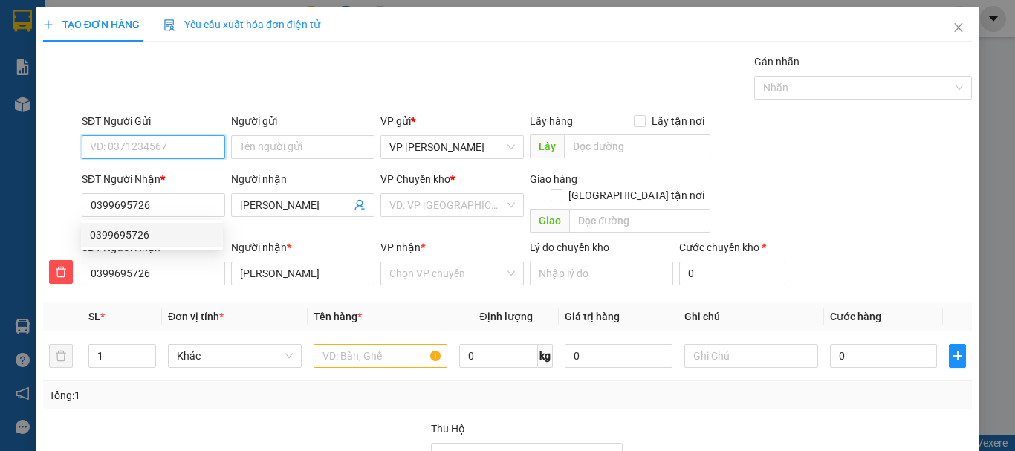
click at [153, 146] on input "SĐT Người Gửi" at bounding box center [153, 147] width 143 height 24
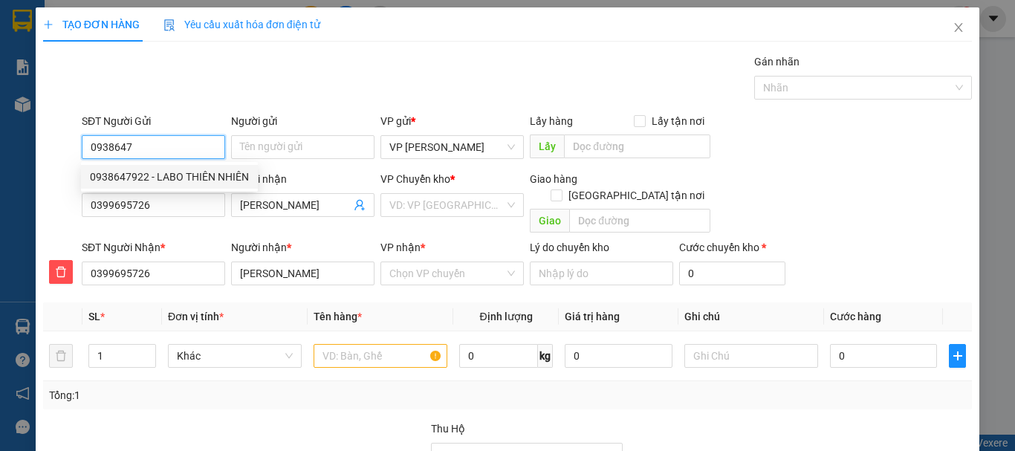
click at [178, 177] on div "0938647922 - LABO THIÊN NHIÊN" at bounding box center [169, 177] width 159 height 16
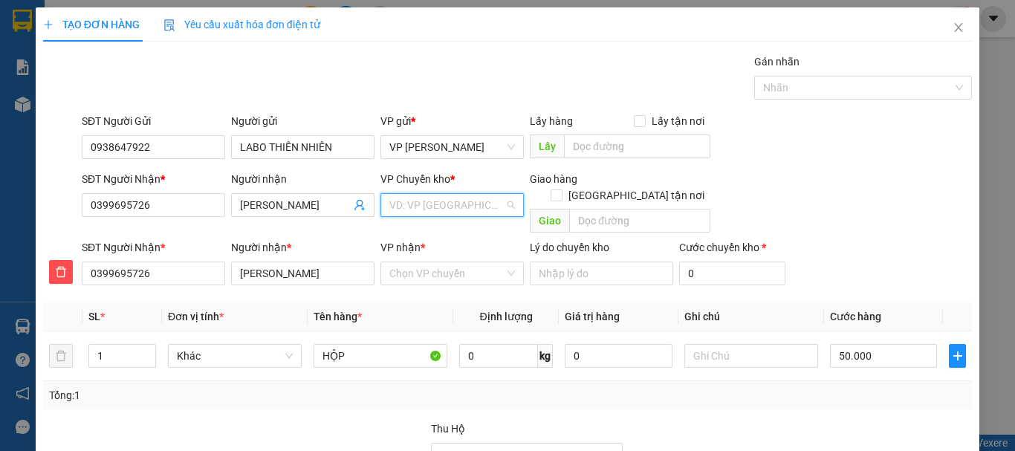
click at [464, 208] on input "search" at bounding box center [446, 205] width 115 height 22
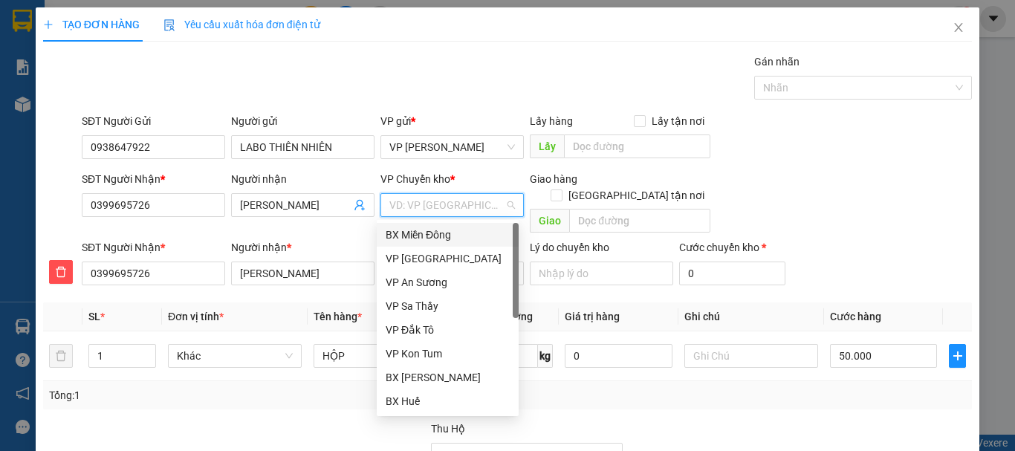
click at [460, 231] on div "BX Miền Đông" at bounding box center [448, 235] width 124 height 16
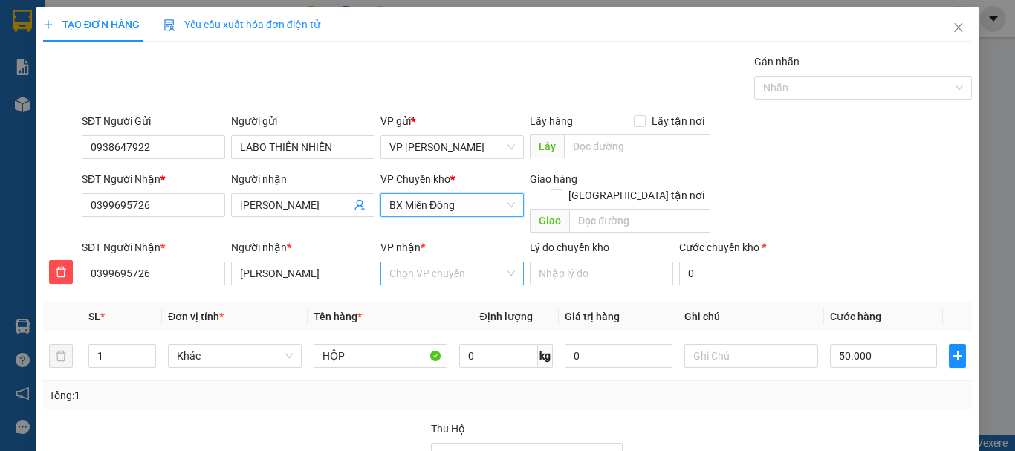
drag, startPoint x: 451, startPoint y: 265, endPoint x: 451, endPoint y: 253, distance: 11.9
click at [451, 264] on input "VP nhận *" at bounding box center [446, 273] width 115 height 22
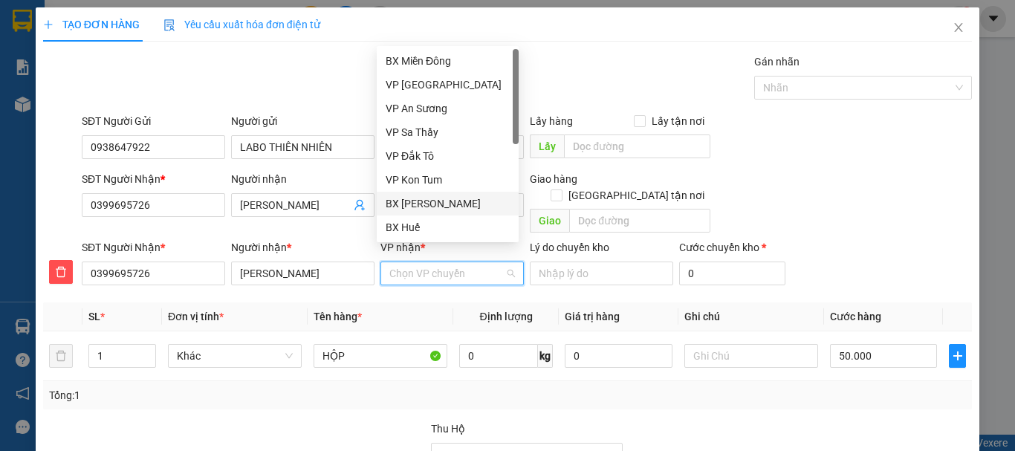
click at [450, 205] on div "BX [PERSON_NAME]" at bounding box center [448, 203] width 124 height 16
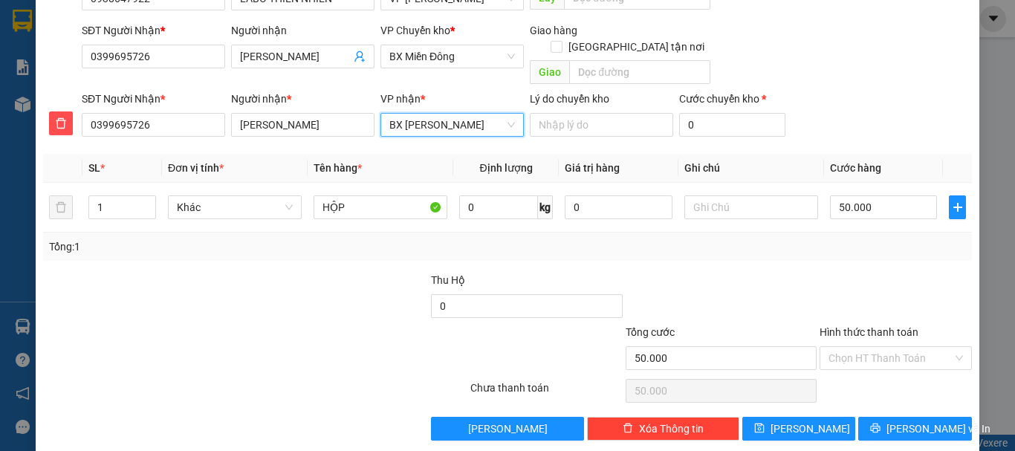
scroll to position [151, 0]
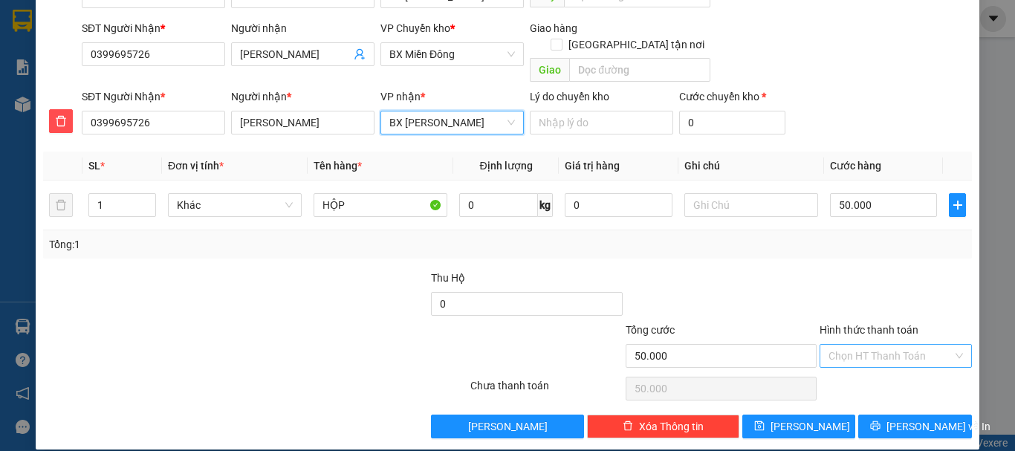
click at [862, 345] on input "Hình thức thanh toán" at bounding box center [891, 356] width 124 height 22
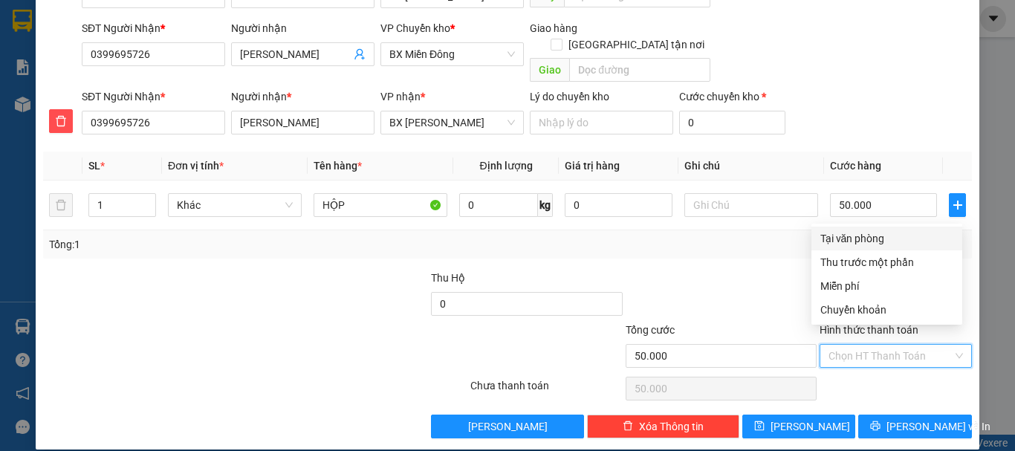
click at [846, 237] on div "Tại văn phòng" at bounding box center [886, 238] width 133 height 16
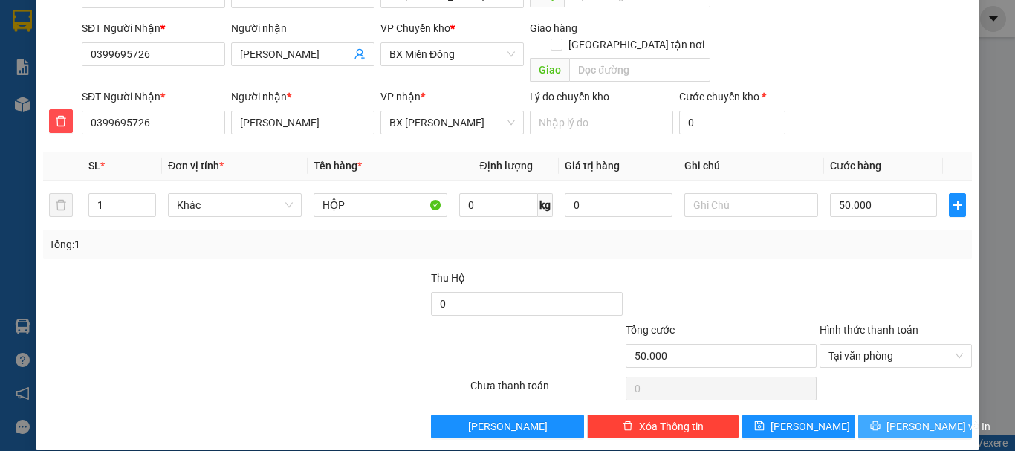
click at [899, 418] on span "[PERSON_NAME] và In" at bounding box center [939, 426] width 104 height 16
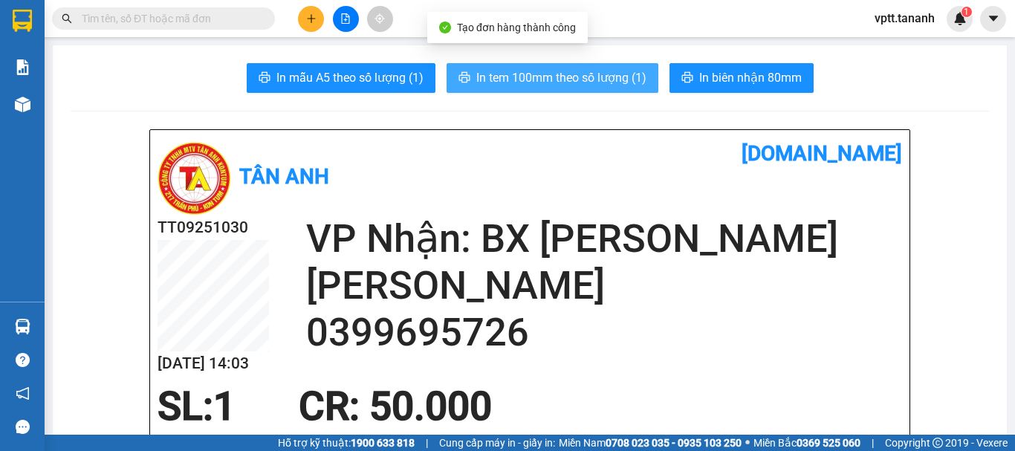
click at [590, 80] on span "In tem 100mm theo số lượng (1)" at bounding box center [561, 77] width 170 height 19
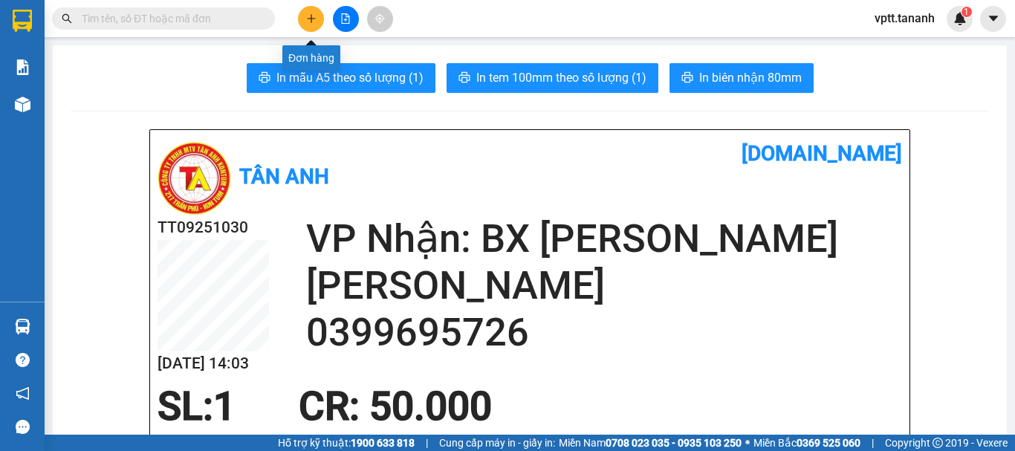
click at [312, 16] on icon "plus" at bounding box center [311, 18] width 10 height 10
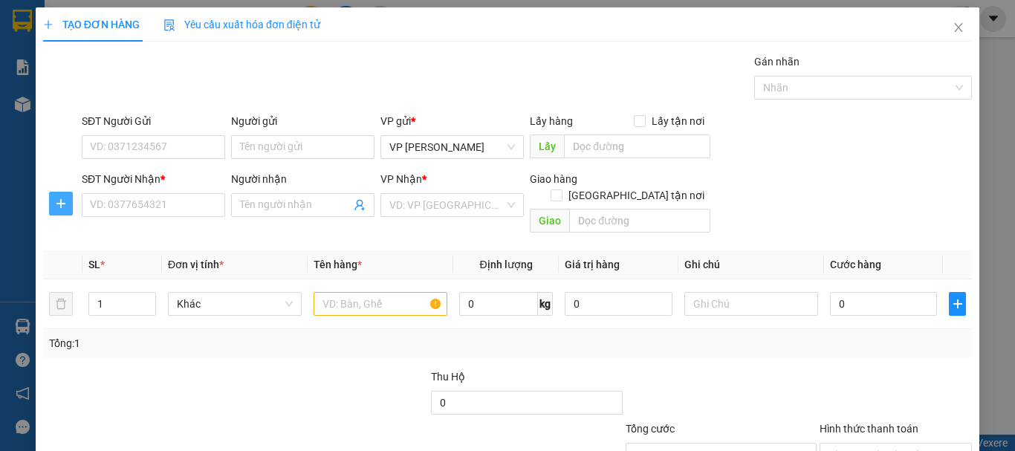
click at [60, 202] on icon "plus" at bounding box center [60, 204] width 1 height 10
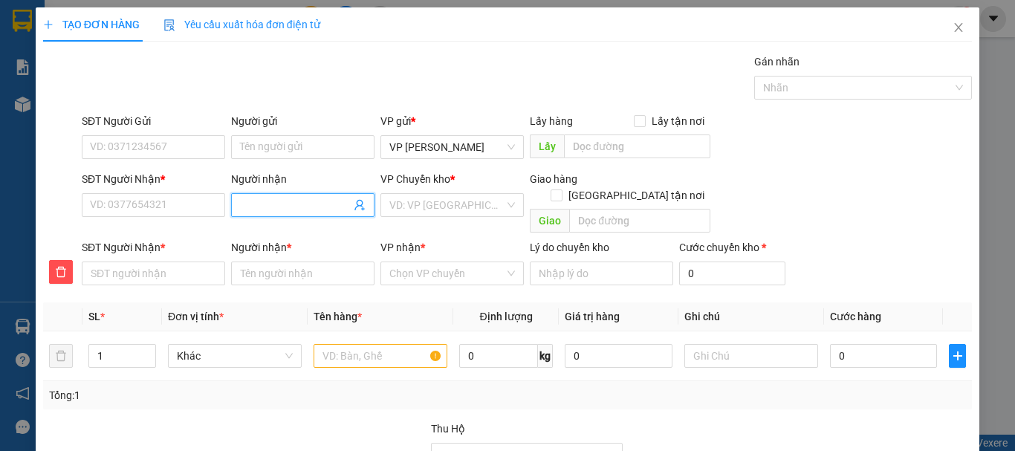
drag, startPoint x: 247, startPoint y: 207, endPoint x: 258, endPoint y: 207, distance: 10.4
click at [248, 207] on input "Người nhận" at bounding box center [295, 205] width 111 height 16
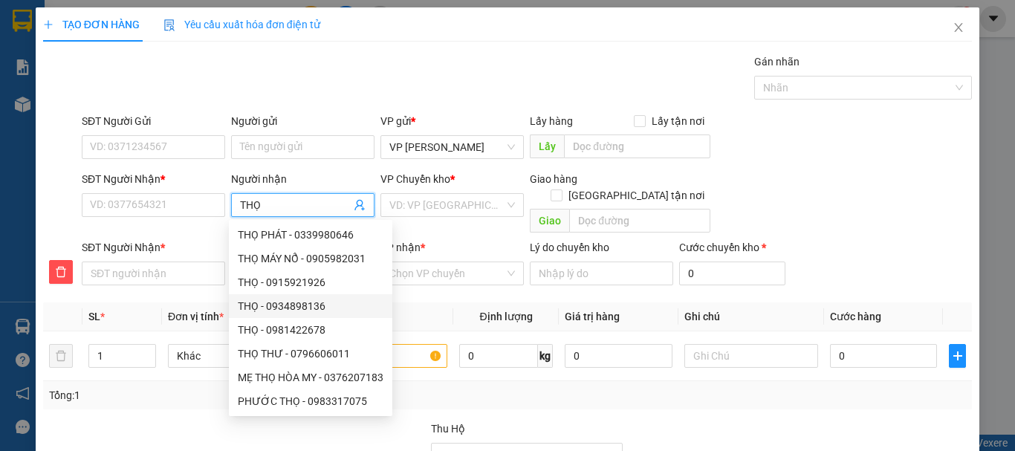
drag, startPoint x: 287, startPoint y: 306, endPoint x: 279, endPoint y: 305, distance: 8.3
click at [286, 306] on div "THỌ - 0934898136" at bounding box center [311, 306] width 146 height 16
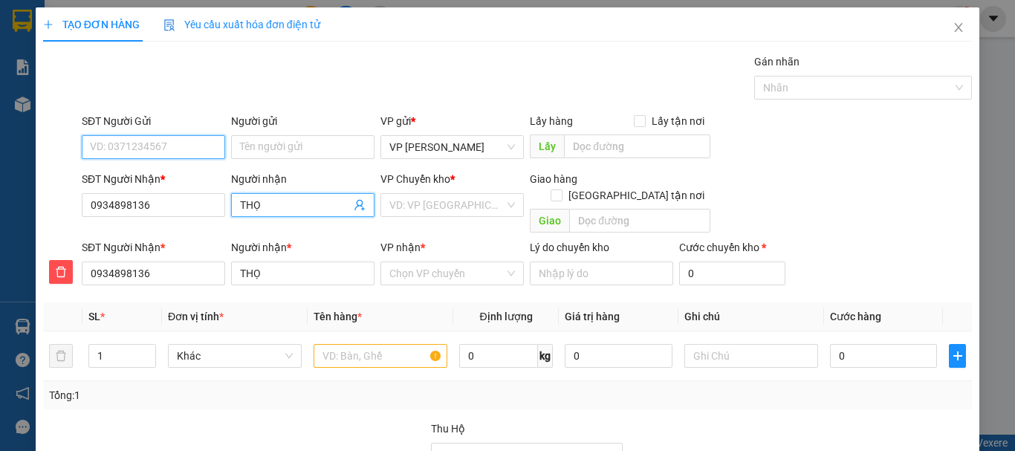
click at [132, 147] on input "SĐT Người Gửi" at bounding box center [153, 147] width 143 height 24
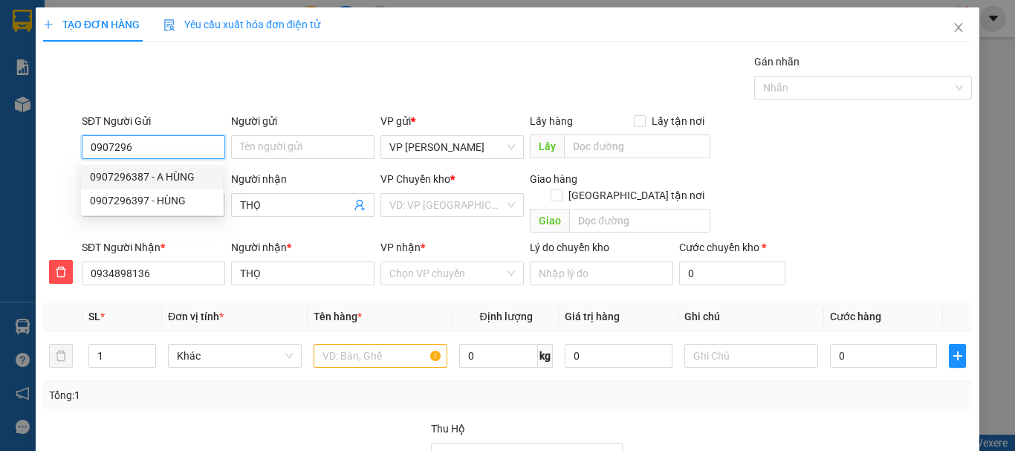
click at [135, 177] on div "0907296387 - A HÙNG" at bounding box center [152, 177] width 124 height 16
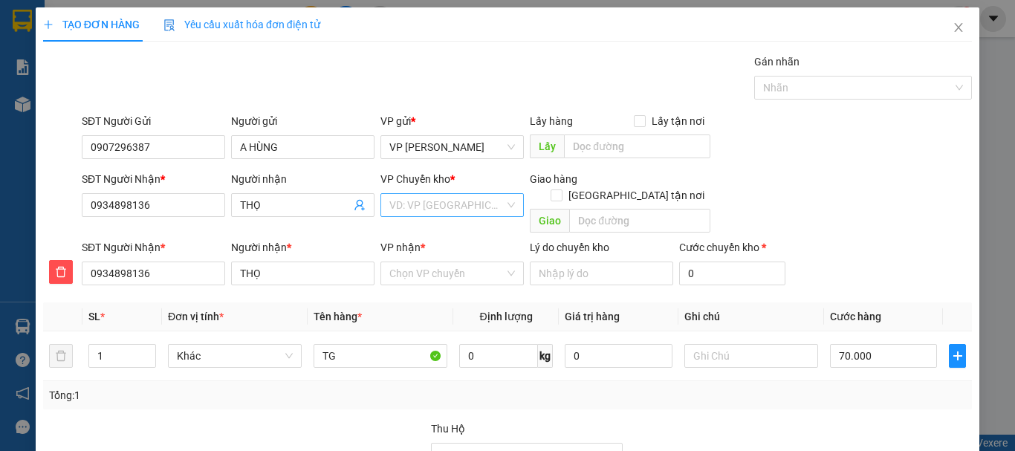
click at [438, 207] on input "search" at bounding box center [446, 205] width 115 height 22
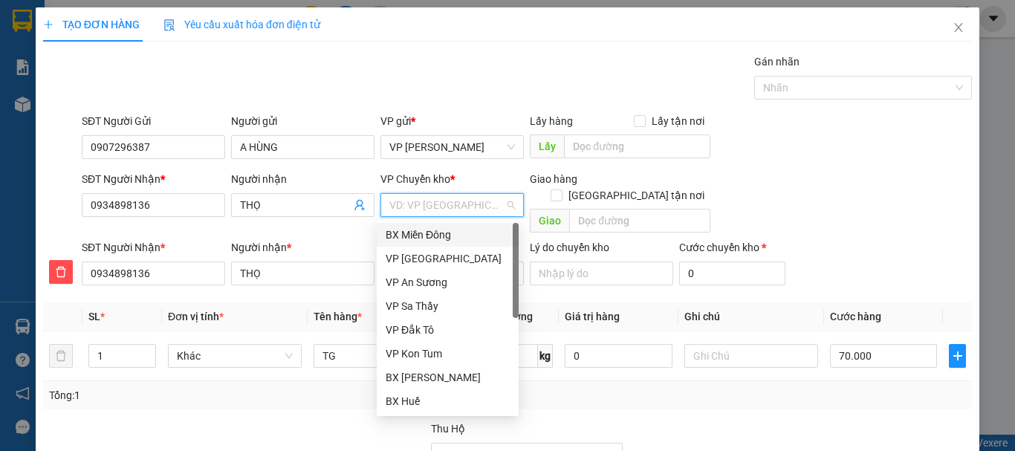
click at [442, 233] on div "BX Miền Đông" at bounding box center [448, 235] width 124 height 16
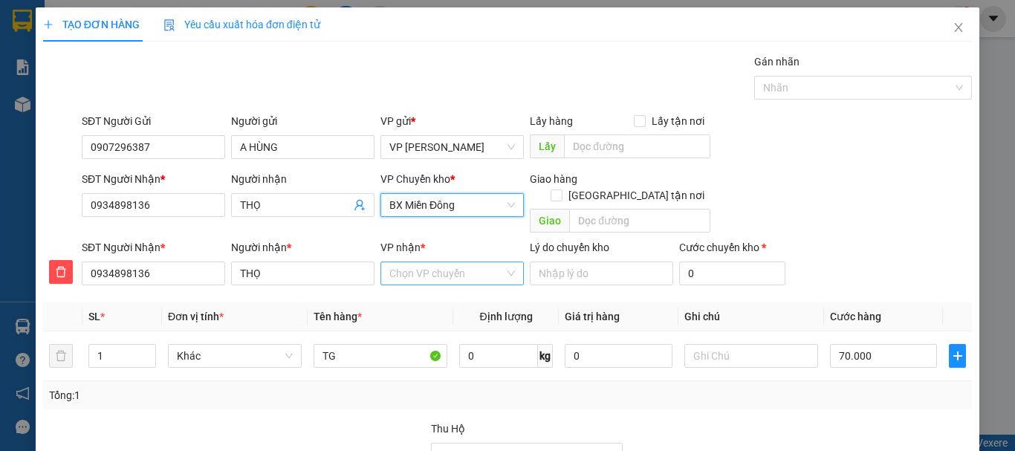
drag, startPoint x: 438, startPoint y: 259, endPoint x: 438, endPoint y: 250, distance: 8.9
click at [437, 262] on input "VP nhận *" at bounding box center [446, 273] width 115 height 22
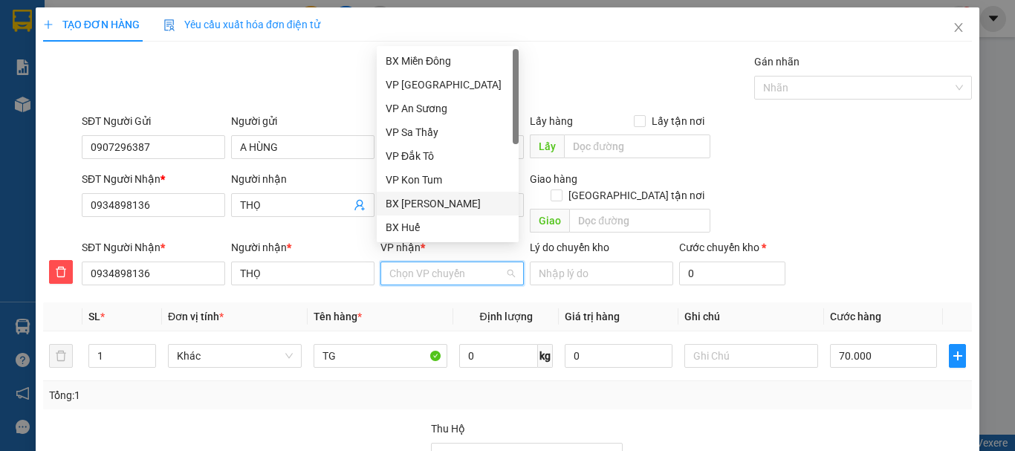
click at [444, 202] on div "BX [PERSON_NAME]" at bounding box center [448, 203] width 124 height 16
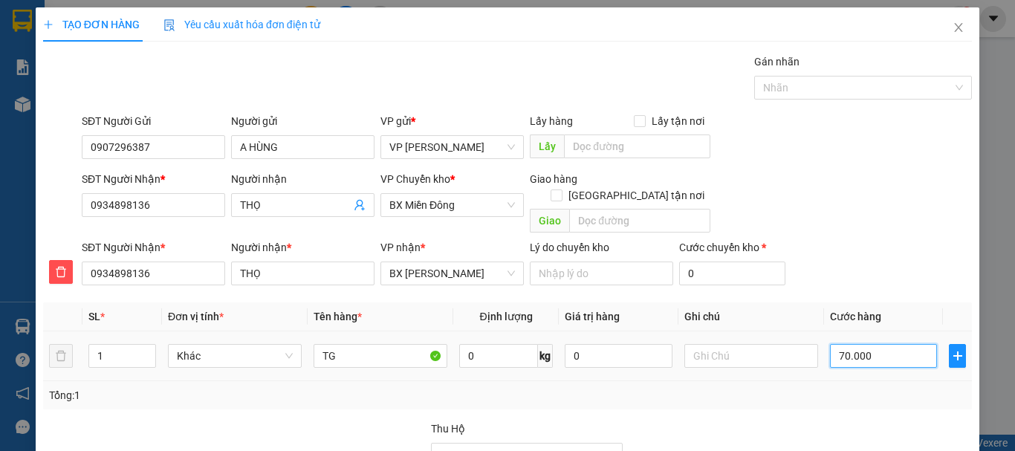
click at [850, 344] on input "70.000" at bounding box center [883, 356] width 107 height 24
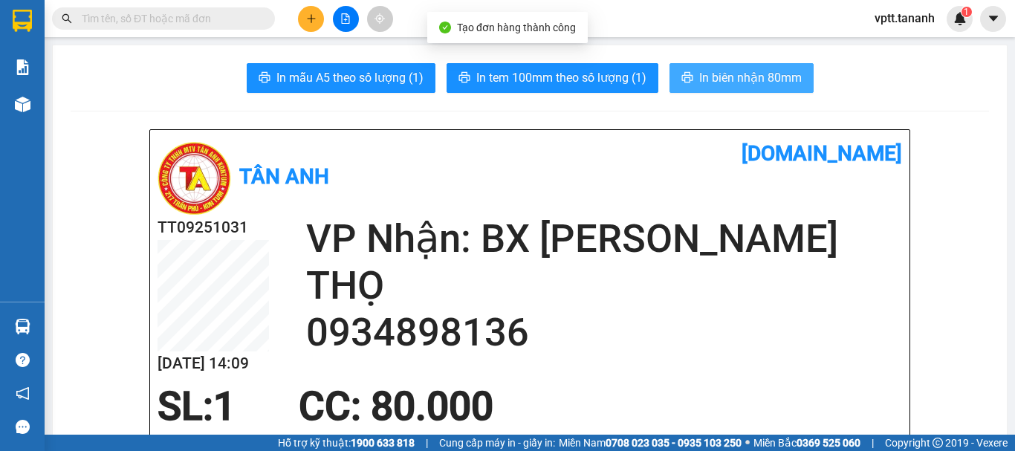
click at [733, 71] on span "In biên nhận 80mm" at bounding box center [750, 77] width 103 height 19
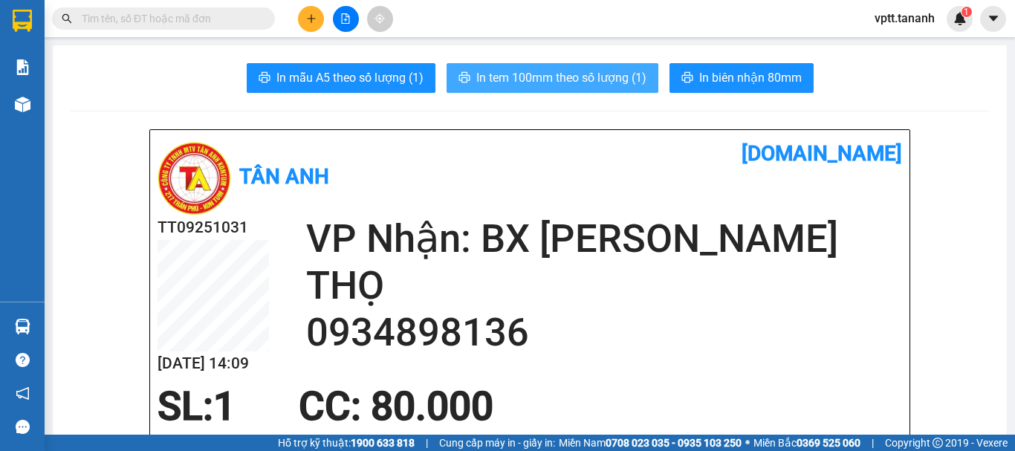
click at [568, 73] on span "In tem 100mm theo số lượng (1)" at bounding box center [561, 77] width 170 height 19
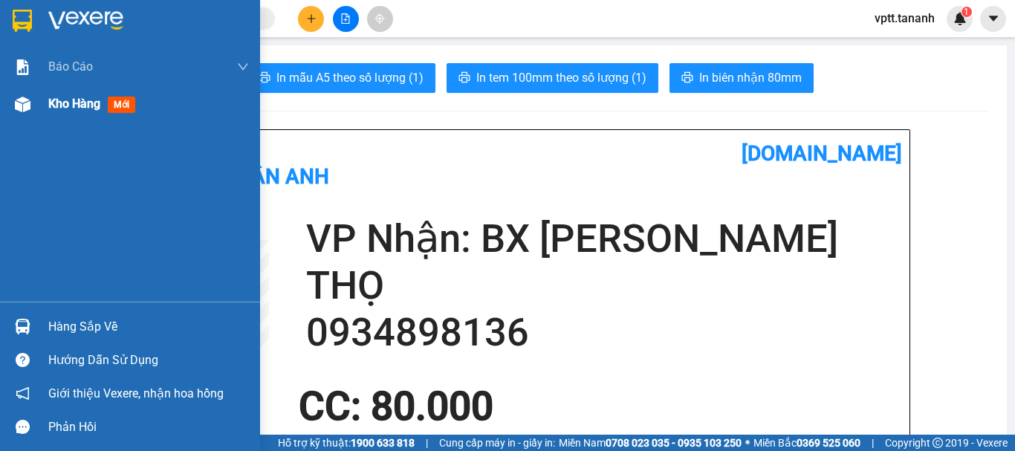
click at [67, 106] on span "Kho hàng" at bounding box center [74, 104] width 52 height 14
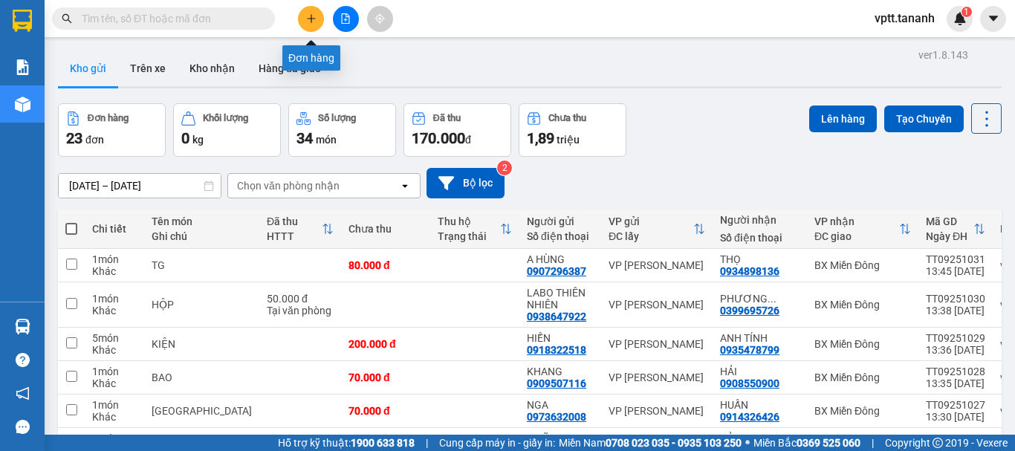
click at [306, 19] on icon "plus" at bounding box center [311, 18] width 10 height 10
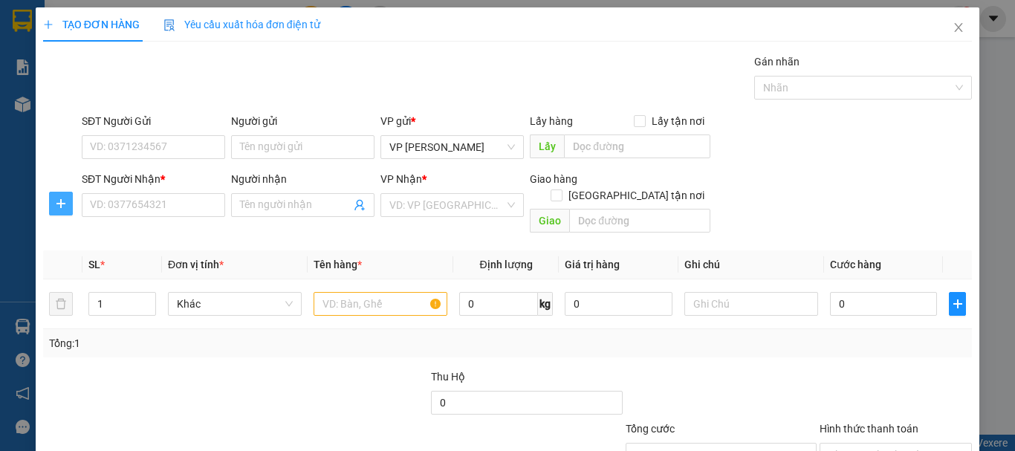
click at [58, 202] on icon "plus" at bounding box center [61, 204] width 12 height 12
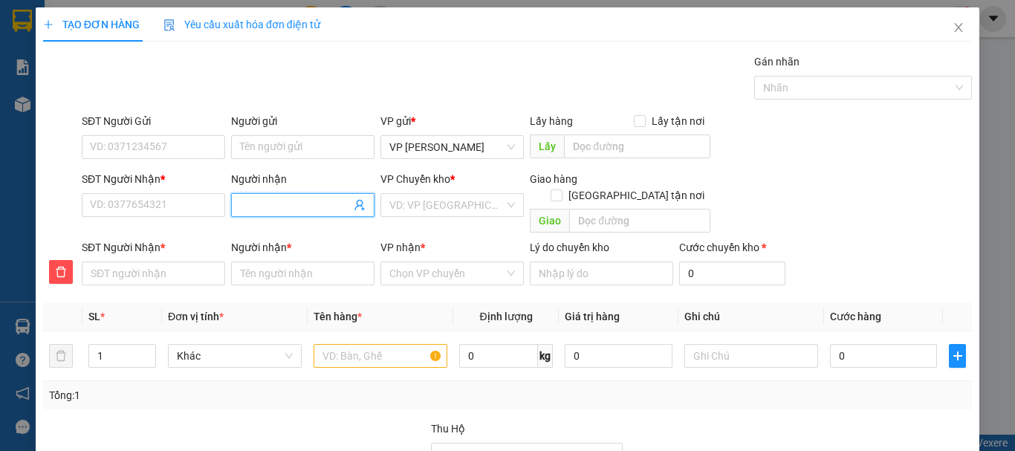
click at [304, 200] on input "Người nhận" at bounding box center [295, 205] width 111 height 16
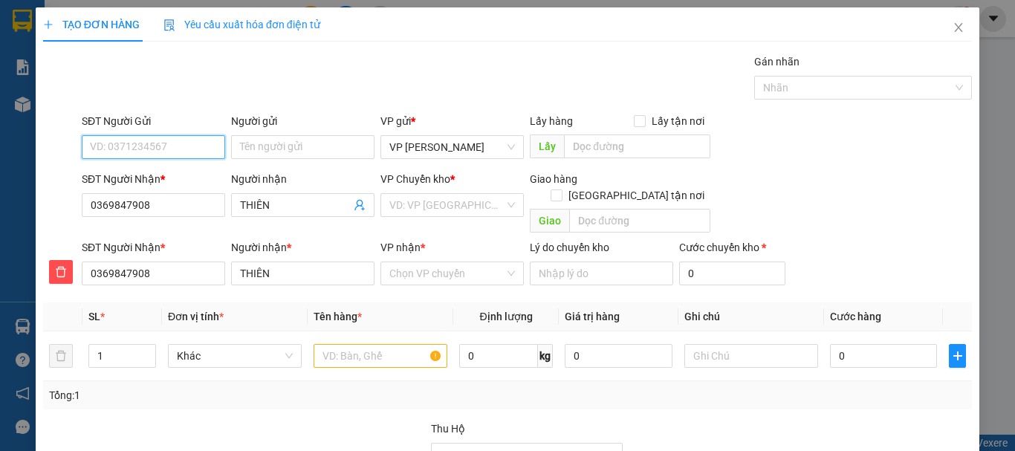
click at [141, 151] on input "SĐT Người Gửi" at bounding box center [153, 147] width 143 height 24
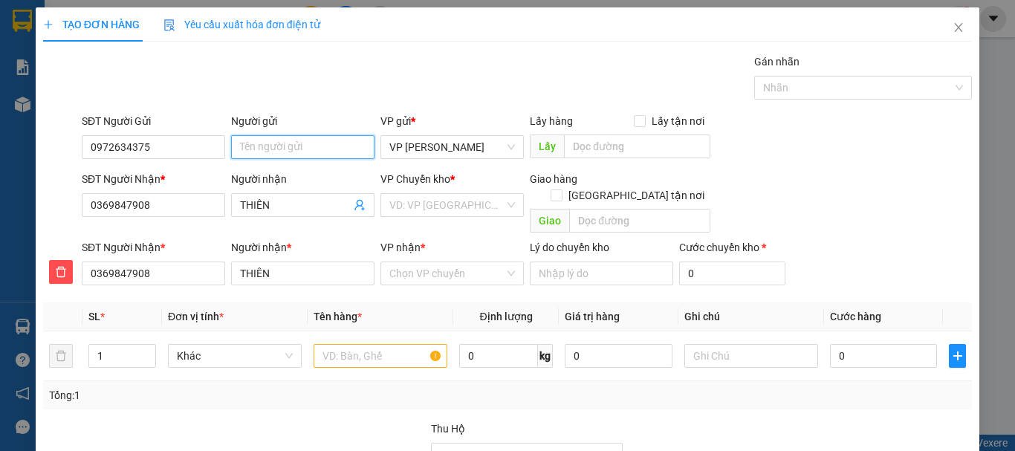
click at [265, 147] on input "Người gửi" at bounding box center [302, 147] width 143 height 24
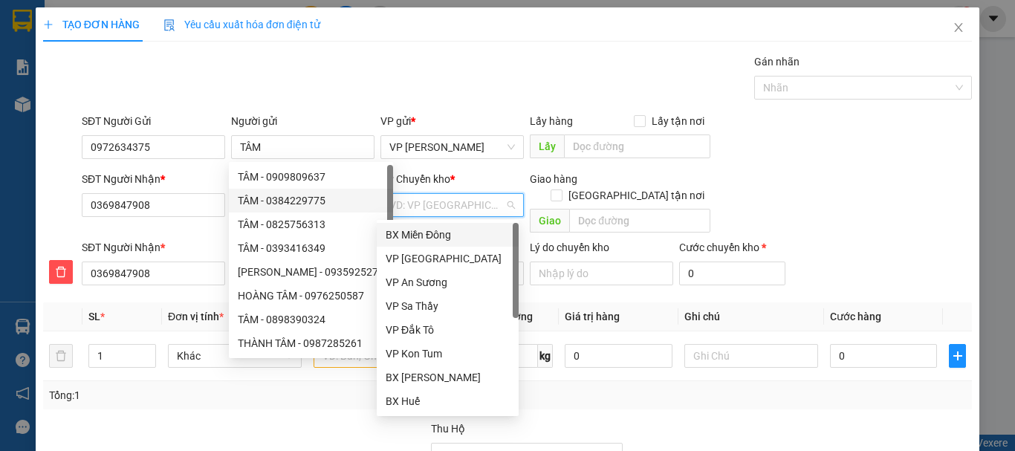
drag, startPoint x: 432, startPoint y: 201, endPoint x: 430, endPoint y: 210, distance: 9.0
click at [433, 202] on input "search" at bounding box center [446, 205] width 115 height 22
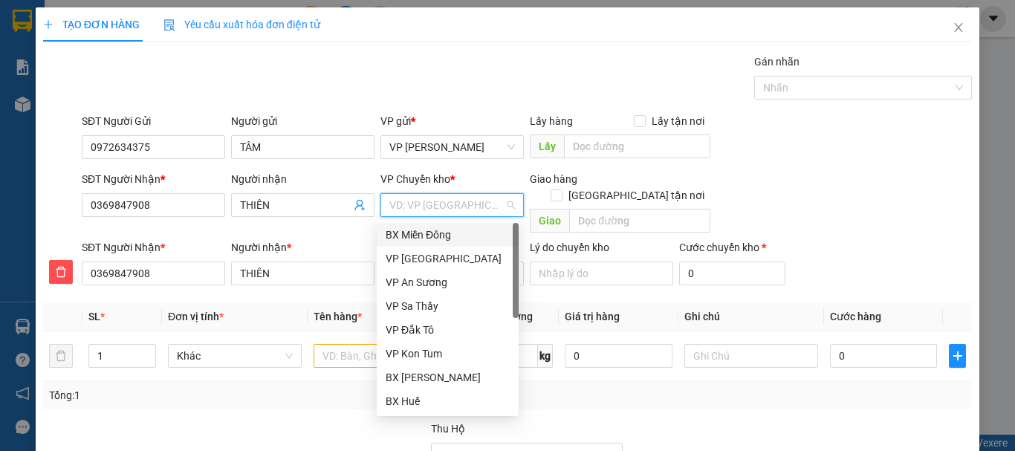
click at [422, 236] on div "BX Miền Đông" at bounding box center [448, 235] width 124 height 16
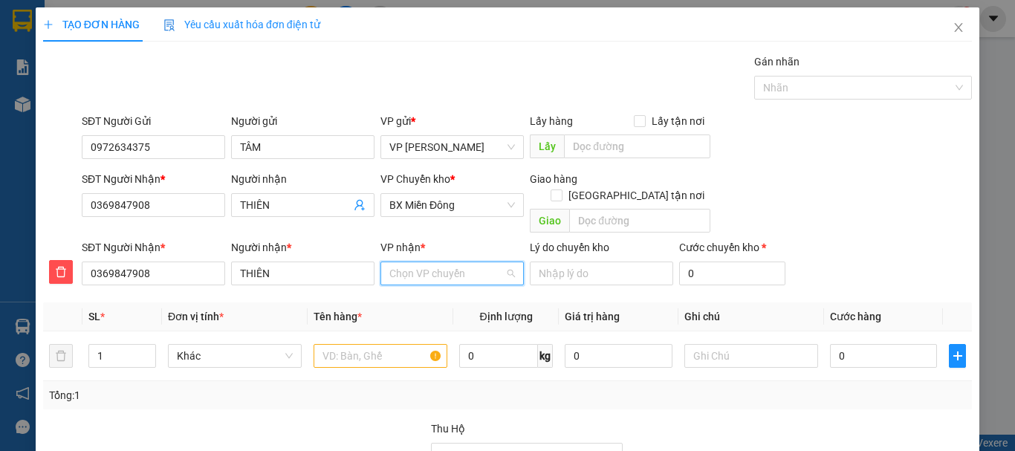
click at [412, 262] on input "VP nhận *" at bounding box center [446, 273] width 115 height 22
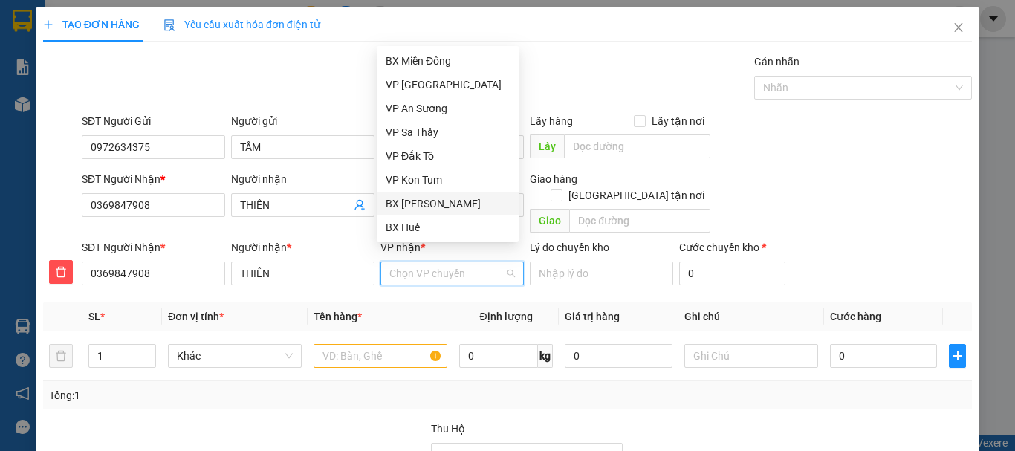
click at [414, 210] on div "BX [PERSON_NAME]" at bounding box center [448, 203] width 124 height 16
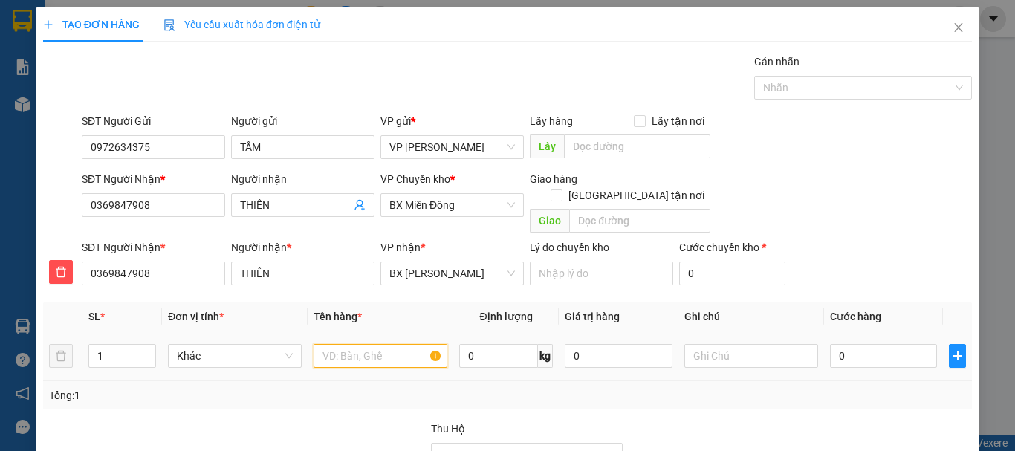
click at [386, 344] on input "text" at bounding box center [381, 356] width 134 height 24
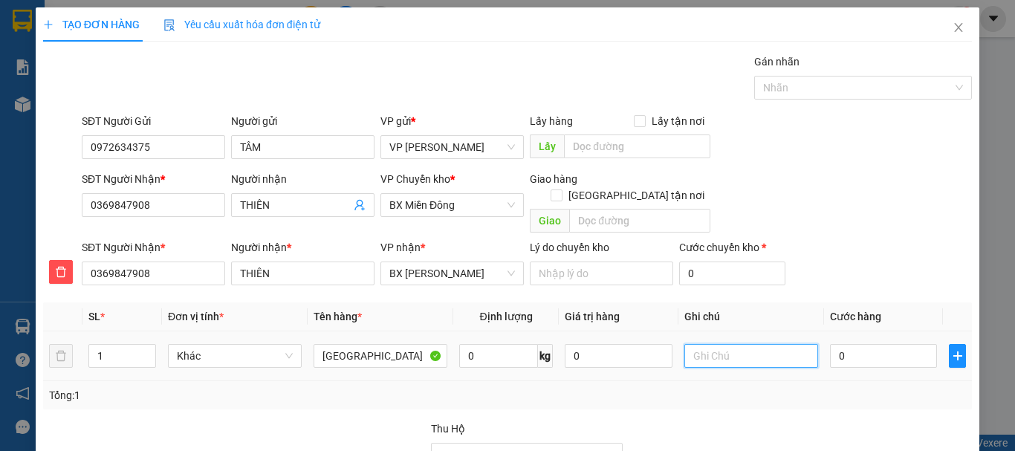
click at [757, 344] on input "text" at bounding box center [751, 356] width 134 height 24
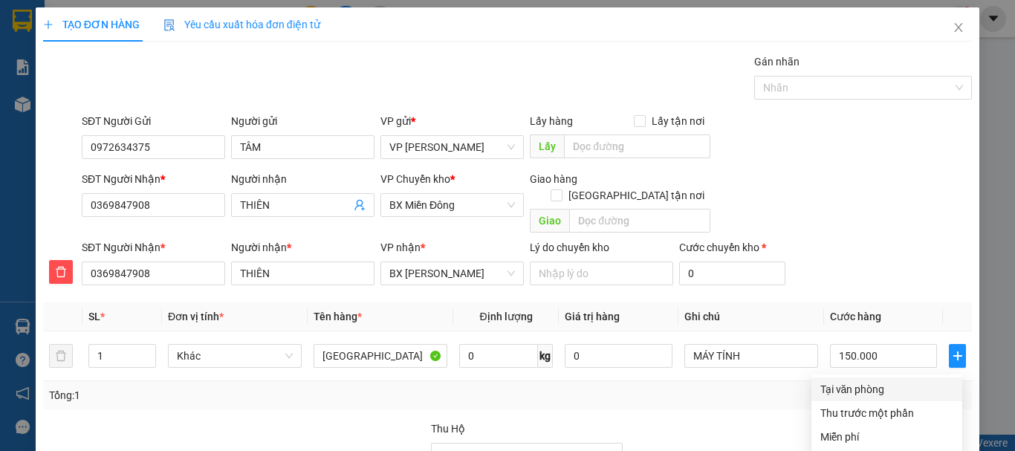
click at [848, 381] on div "Tại văn phòng" at bounding box center [886, 389] width 133 height 16
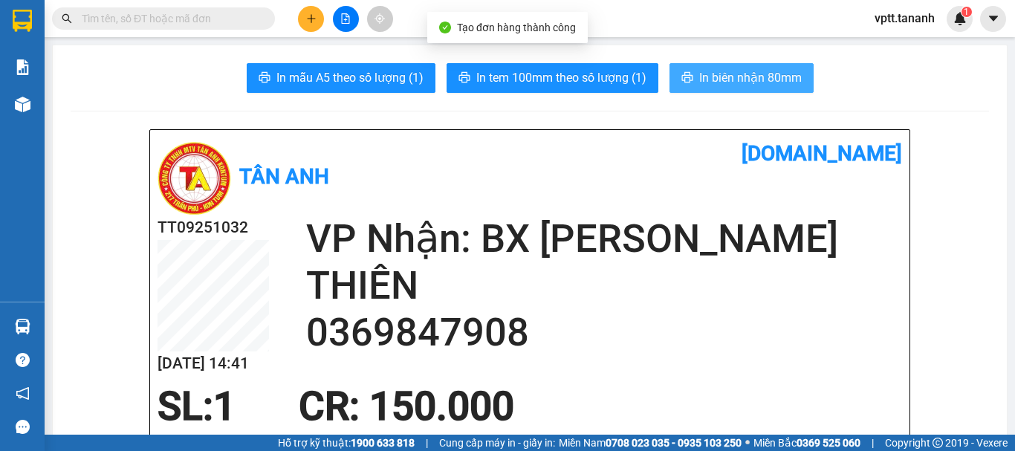
click at [725, 74] on span "In biên nhận 80mm" at bounding box center [750, 77] width 103 height 19
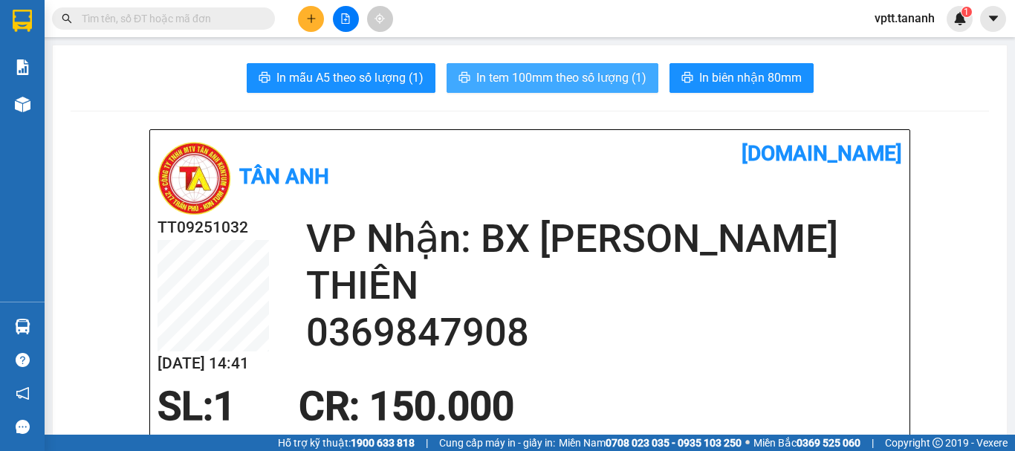
click at [520, 68] on button "In tem 100mm theo số lượng (1)" at bounding box center [553, 78] width 212 height 30
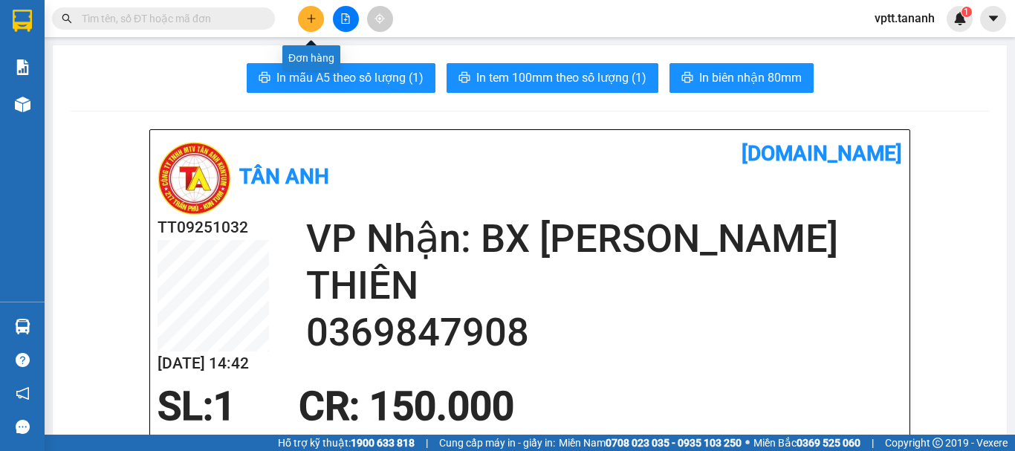
click at [314, 20] on icon "plus" at bounding box center [311, 18] width 10 height 10
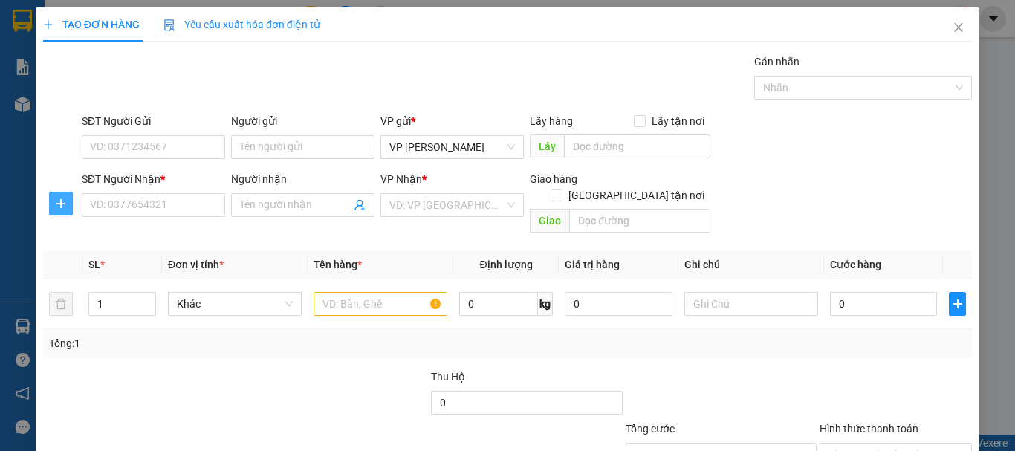
click at [59, 208] on icon "plus" at bounding box center [61, 204] width 12 height 12
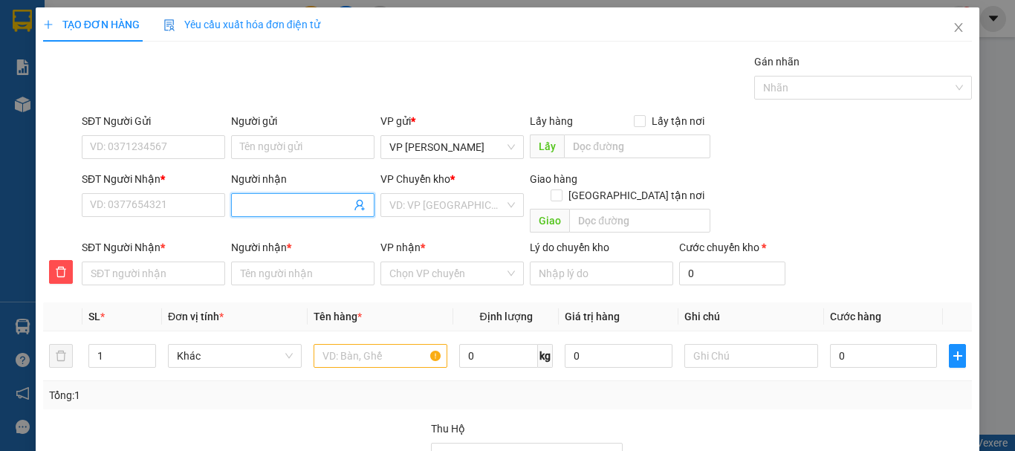
click at [282, 205] on input "Người nhận" at bounding box center [295, 205] width 111 height 16
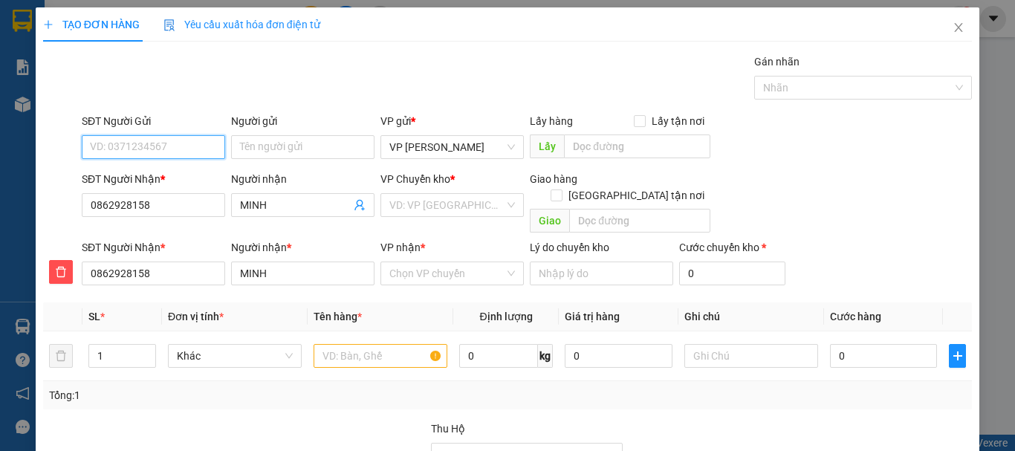
click at [166, 146] on input "SĐT Người Gửi" at bounding box center [153, 147] width 143 height 24
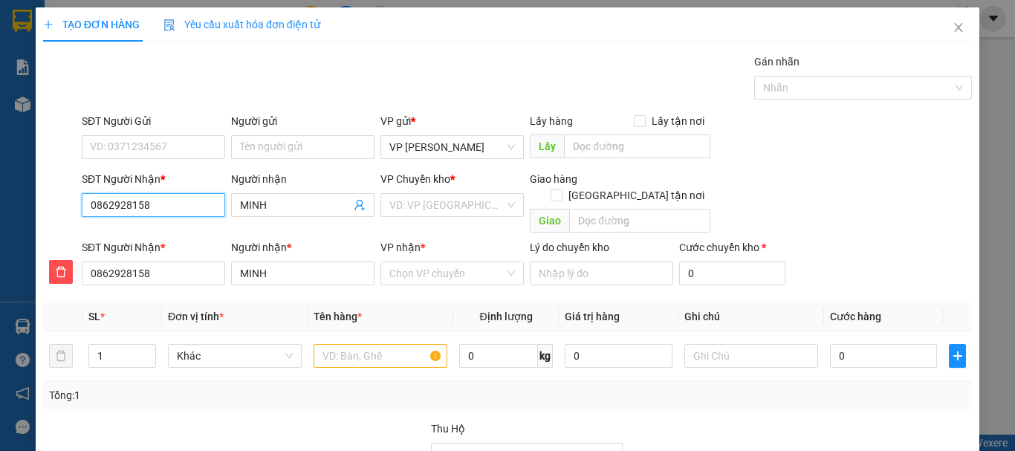
drag, startPoint x: 82, startPoint y: 198, endPoint x: 0, endPoint y: 198, distance: 82.5
click at [0, 198] on div "TẠO ĐƠN HÀNG Yêu cầu xuất hóa đơn điện tử Transit Pickup Surcharge Ids Transit …" at bounding box center [507, 225] width 1015 height 451
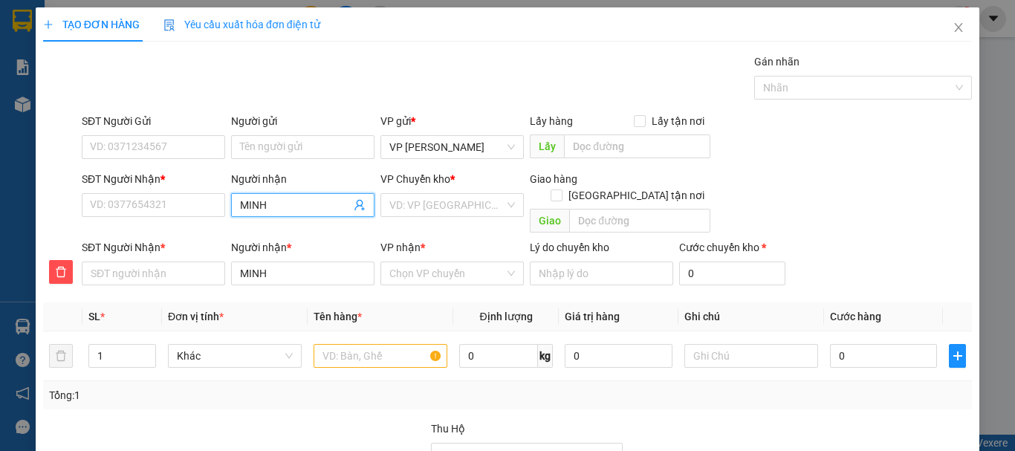
drag, startPoint x: 266, startPoint y: 204, endPoint x: 70, endPoint y: 196, distance: 196.4
click at [70, 196] on div "SĐT Người Nhận * VD: 0377654321 Người nhận [PERSON_NAME] VP Chuyển kho * VD: VP…" at bounding box center [508, 205] width 932 height 68
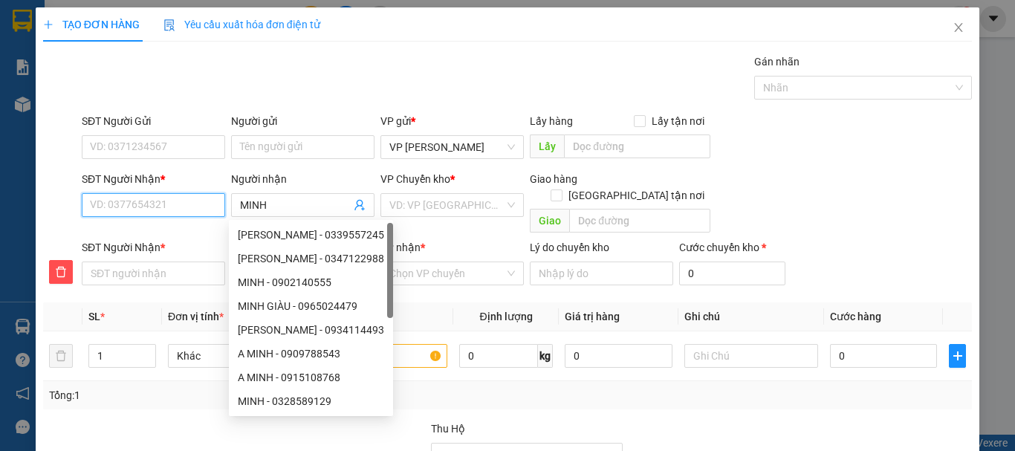
click at [181, 208] on input "SĐT Người Nhận *" at bounding box center [153, 205] width 143 height 24
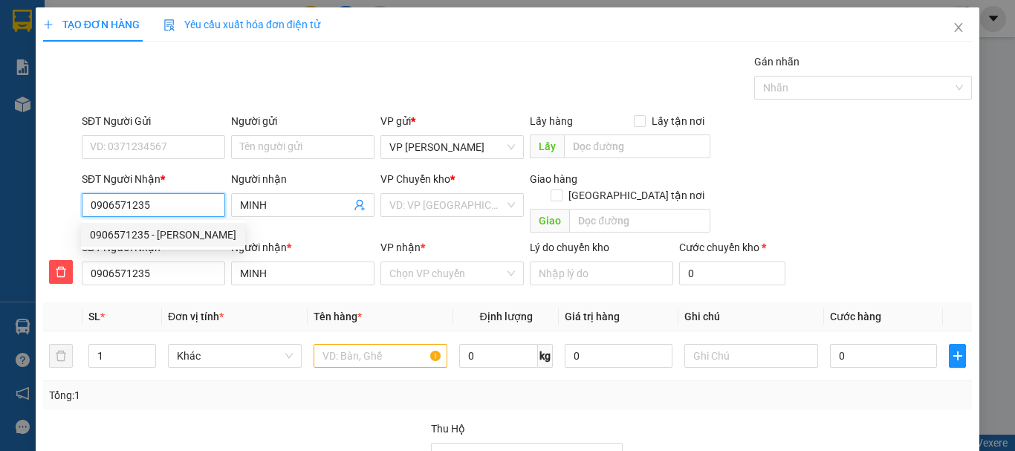
click at [176, 236] on div "0906571235 - [PERSON_NAME]" at bounding box center [163, 235] width 146 height 16
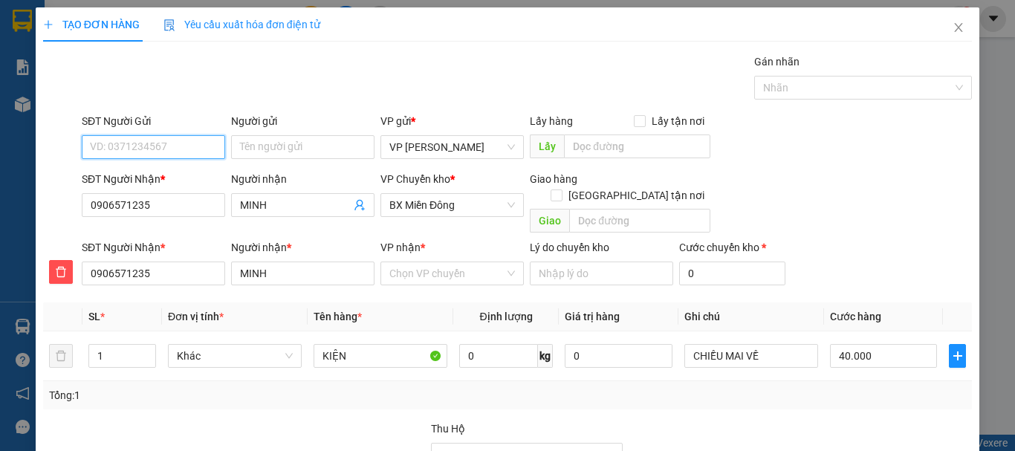
click at [150, 149] on input "SĐT Người Gửi" at bounding box center [153, 147] width 143 height 24
click at [163, 201] on div "0862928158 - BÌNH" at bounding box center [152, 200] width 124 height 16
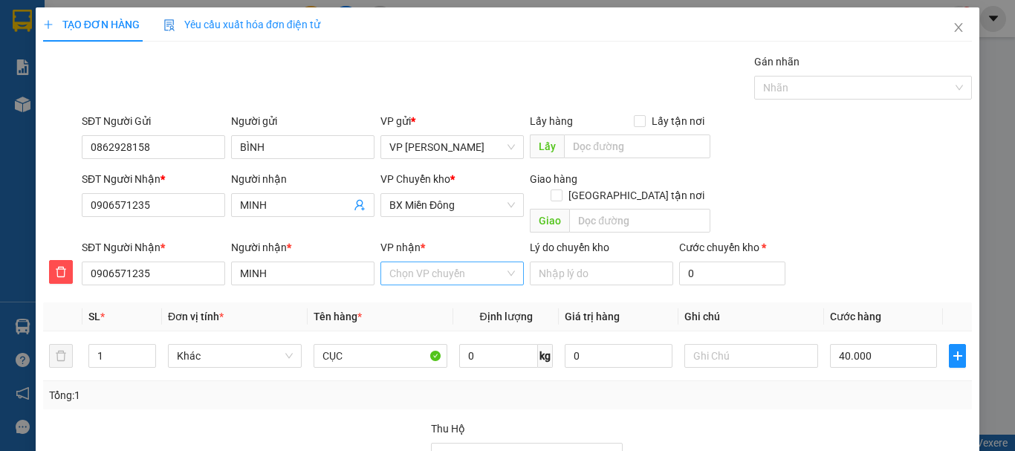
click at [449, 262] on input "VP nhận *" at bounding box center [446, 273] width 115 height 22
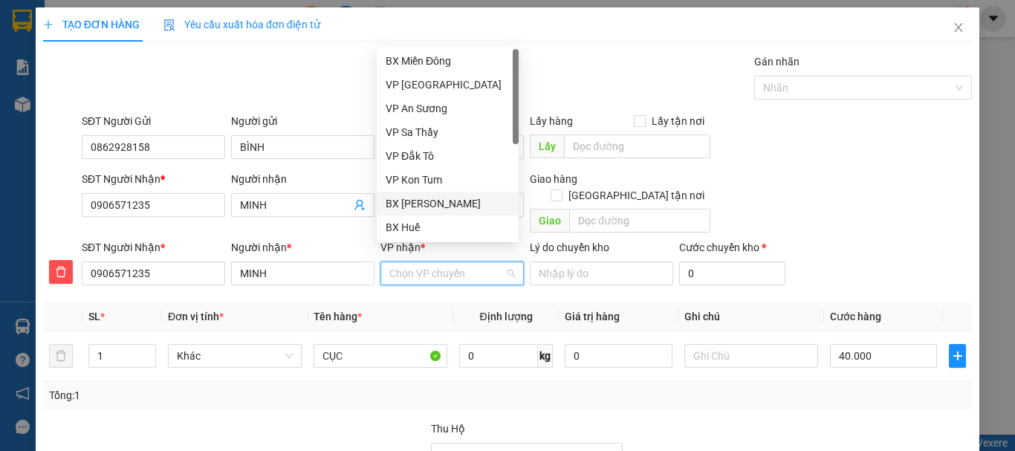
click at [456, 206] on div "BX [PERSON_NAME]" at bounding box center [448, 203] width 124 height 16
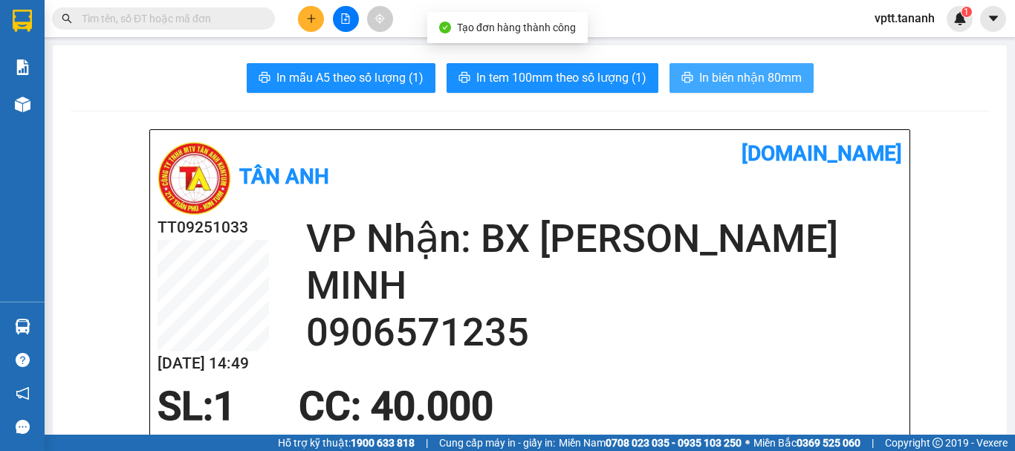
click at [731, 74] on span "In biên nhận 80mm" at bounding box center [750, 77] width 103 height 19
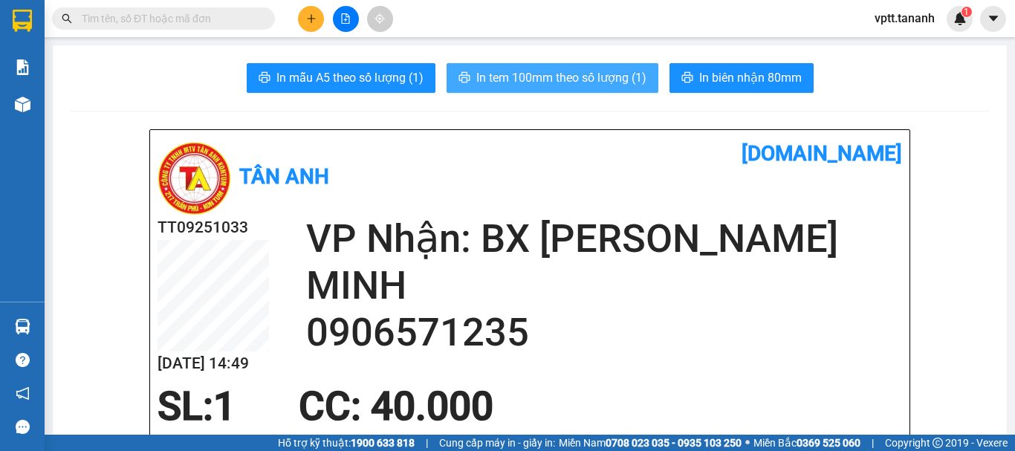
click at [610, 75] on span "In tem 100mm theo số lượng (1)" at bounding box center [561, 77] width 170 height 19
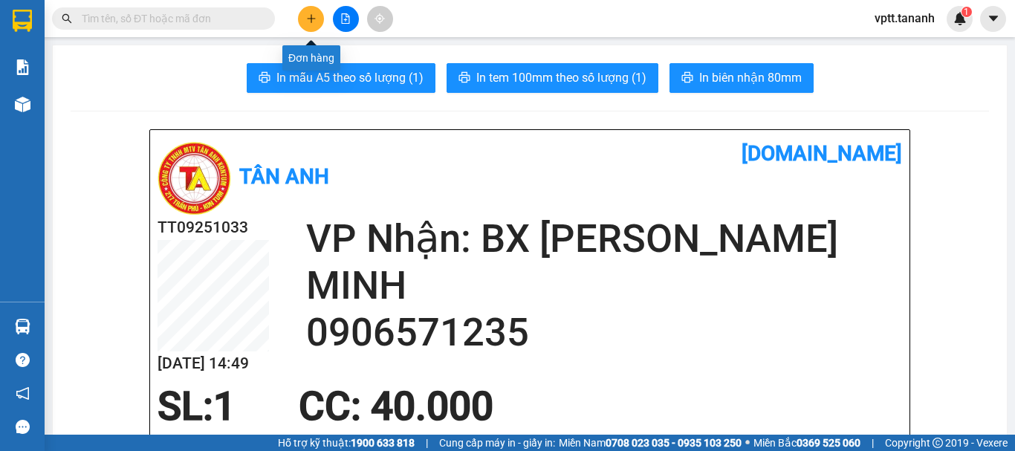
click at [308, 22] on icon "plus" at bounding box center [311, 18] width 10 height 10
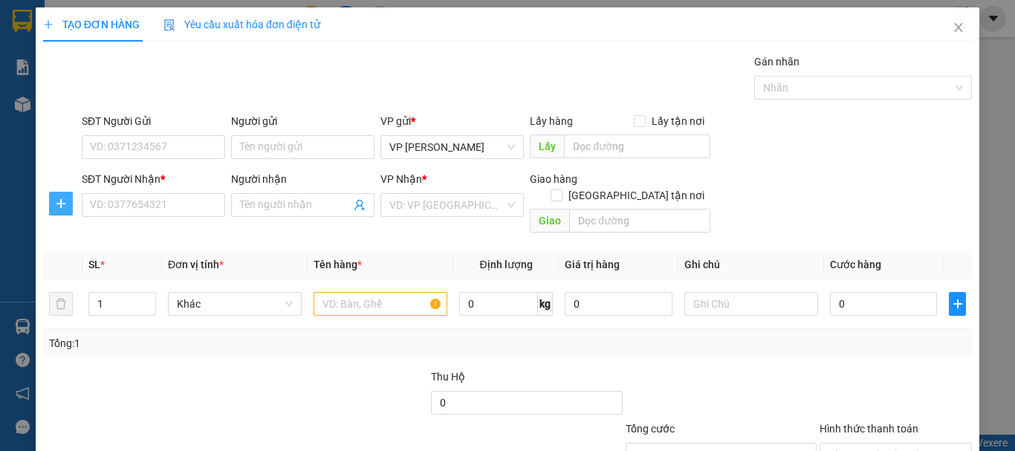
click at [62, 204] on icon "plus" at bounding box center [61, 204] width 12 height 12
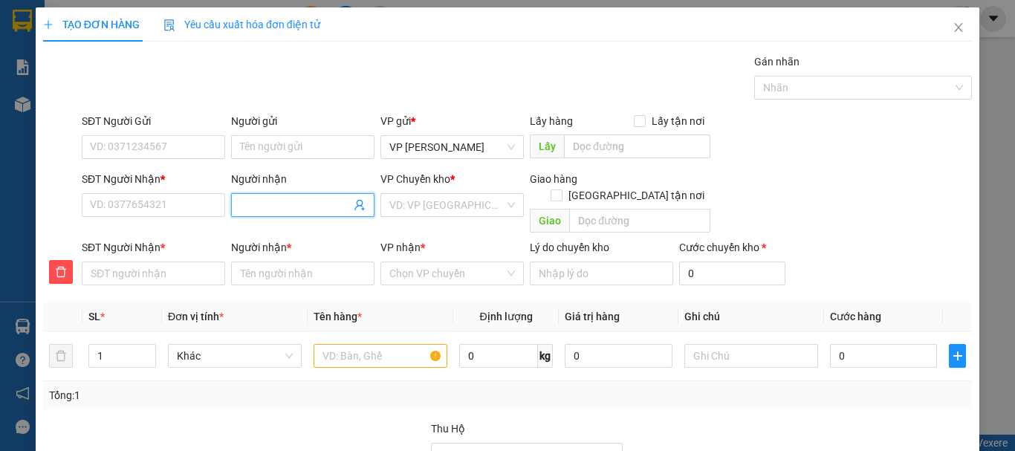
click at [261, 203] on input "Người nhận" at bounding box center [295, 205] width 111 height 16
click at [129, 207] on input "SĐT Người Nhận *" at bounding box center [153, 205] width 143 height 24
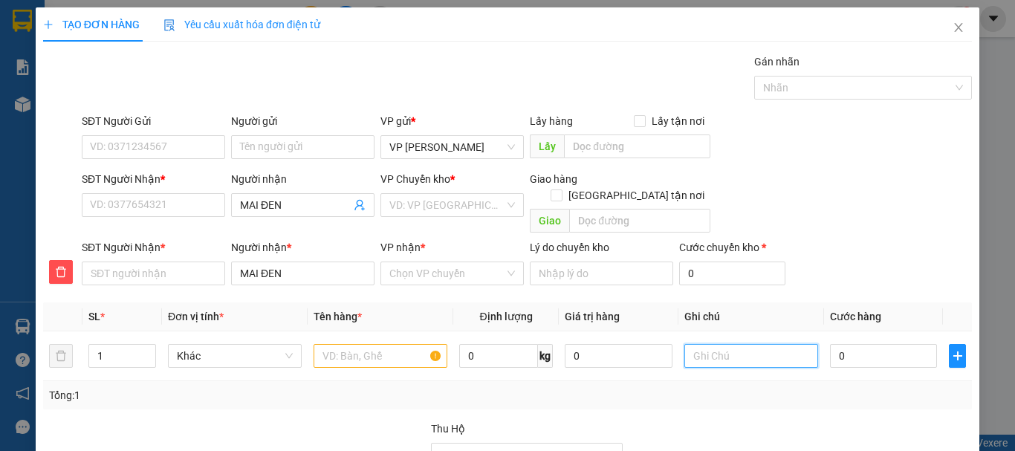
click at [1014, 450] on html "Kết quả tìm kiếm ( 0 ) Bộ lọc No Data vptt.tananh 1 Báo cáo Báo cáo dòng tiền (…" at bounding box center [507, 225] width 1015 height 451
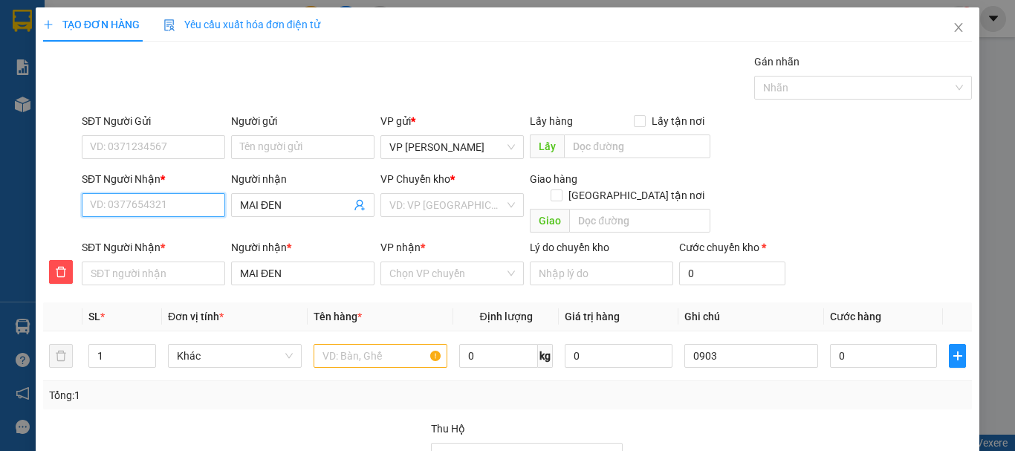
drag, startPoint x: 130, startPoint y: 208, endPoint x: 143, endPoint y: 212, distance: 13.2
click at [135, 208] on input "SĐT Người Nhận *" at bounding box center [153, 205] width 143 height 24
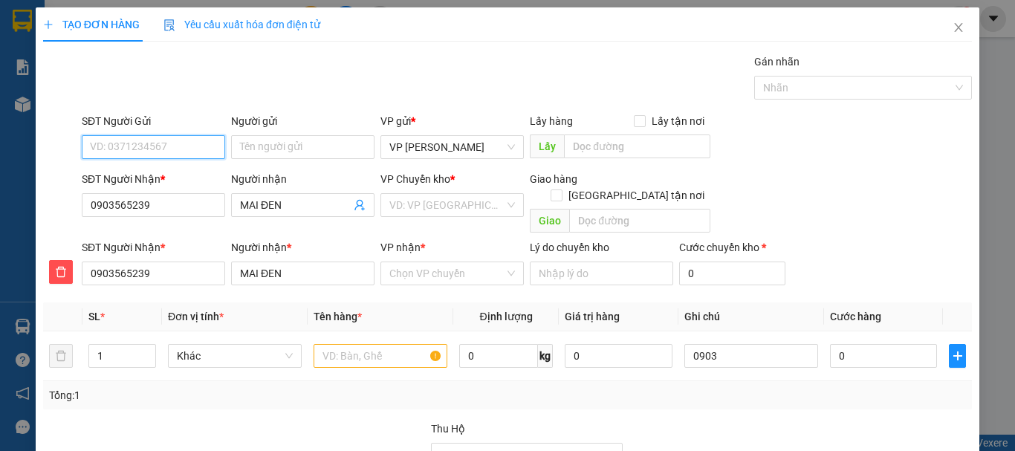
click at [172, 145] on input "SĐT Người Gửi" at bounding box center [153, 147] width 143 height 24
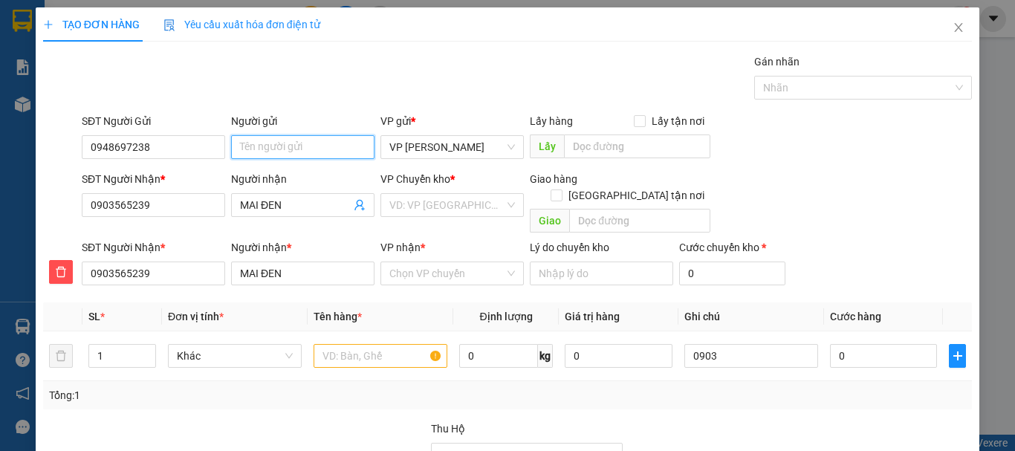
click at [314, 147] on input "Người gửi" at bounding box center [302, 147] width 143 height 24
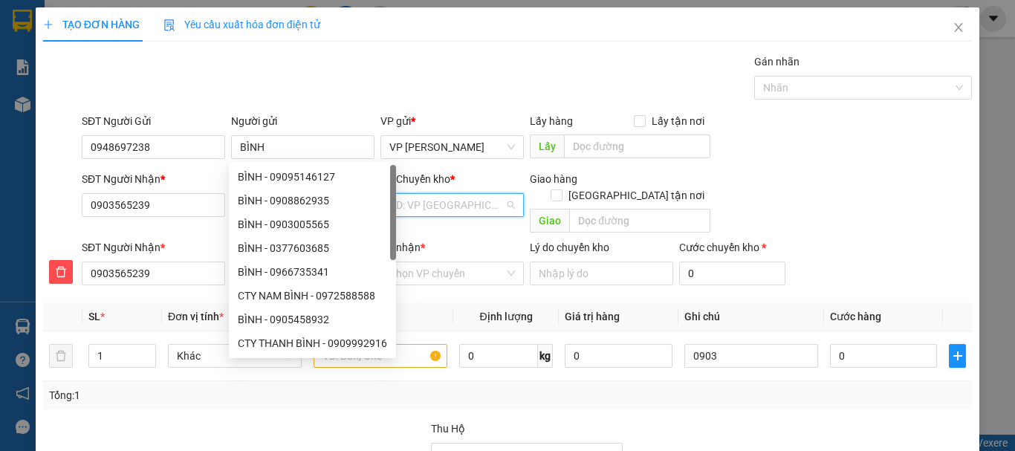
drag, startPoint x: 427, startPoint y: 198, endPoint x: 446, endPoint y: 213, distance: 23.8
click at [430, 198] on input "search" at bounding box center [446, 205] width 115 height 22
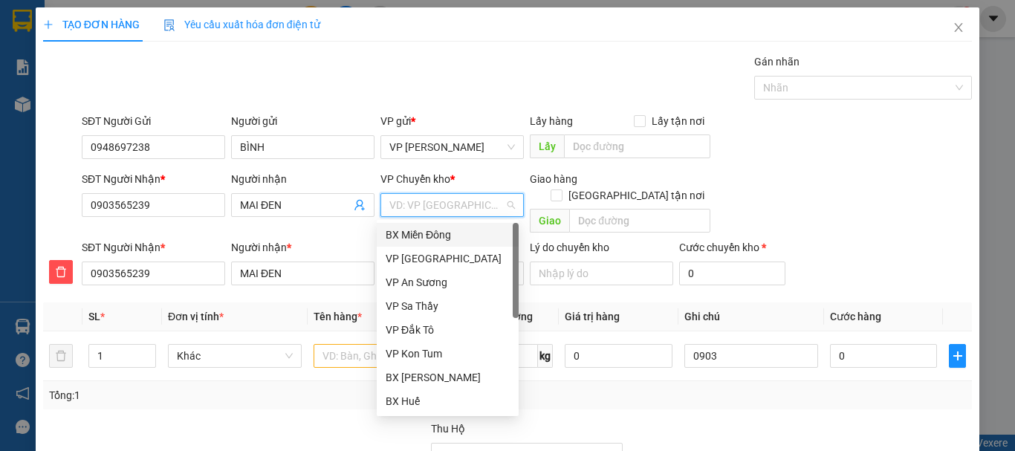
click at [449, 233] on div "BX Miền Đông" at bounding box center [448, 235] width 124 height 16
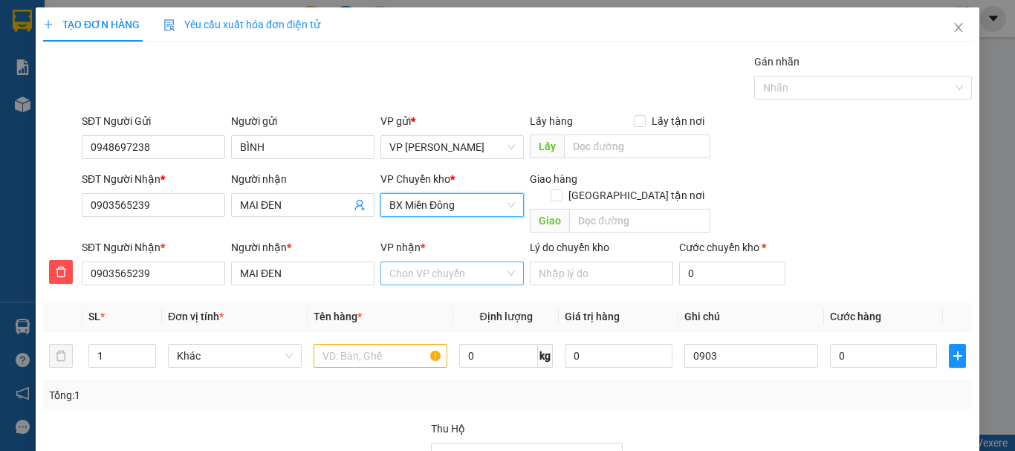
click at [440, 262] on input "VP nhận *" at bounding box center [446, 273] width 115 height 22
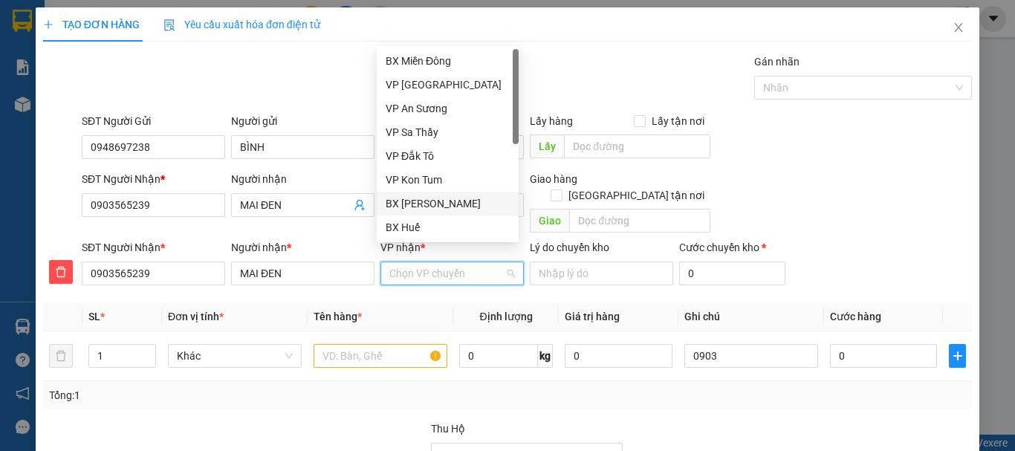
click at [456, 201] on div "BX [PERSON_NAME]" at bounding box center [448, 203] width 124 height 16
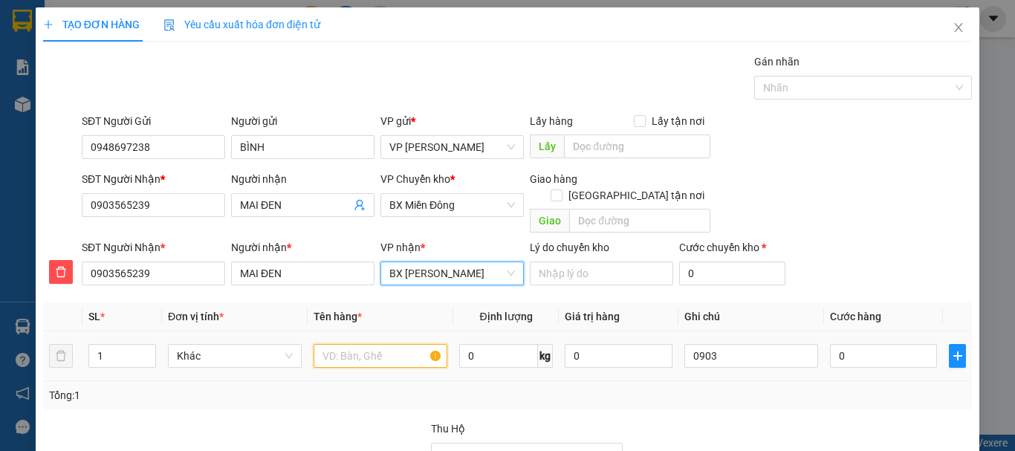
click at [365, 344] on input "text" at bounding box center [381, 356] width 134 height 24
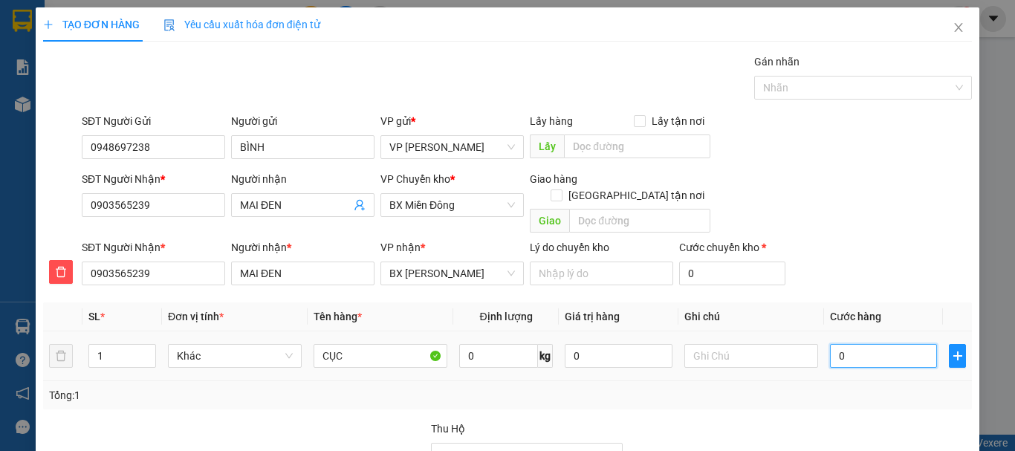
click at [874, 344] on input "0" at bounding box center [883, 356] width 107 height 24
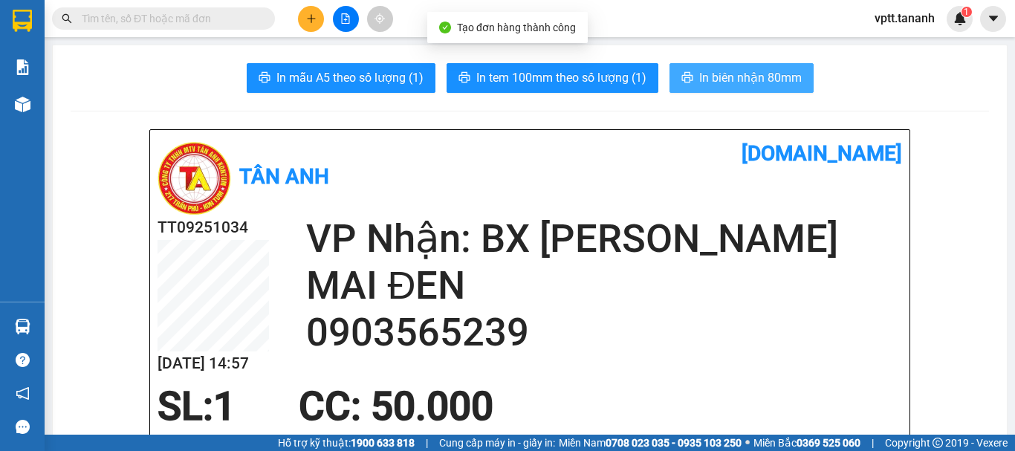
click at [724, 77] on span "In biên nhận 80mm" at bounding box center [750, 77] width 103 height 19
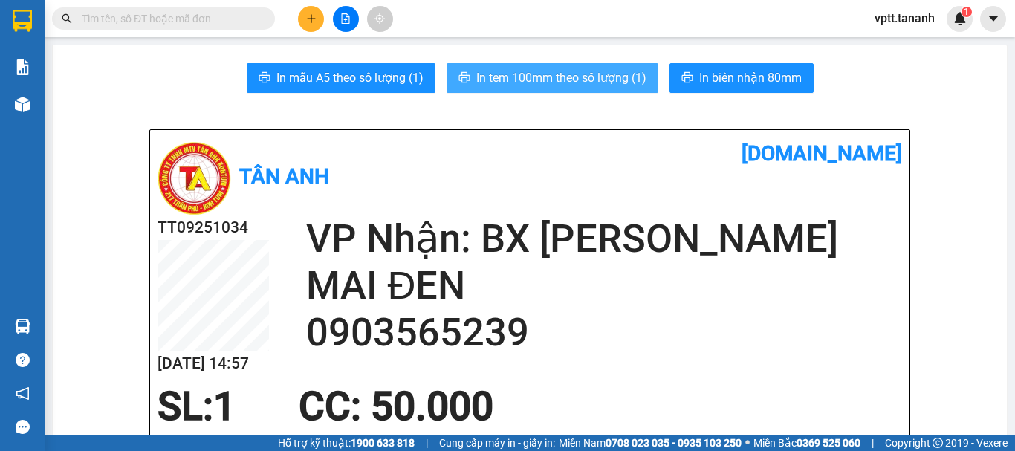
click at [635, 76] on span "In tem 100mm theo số lượng (1)" at bounding box center [561, 77] width 170 height 19
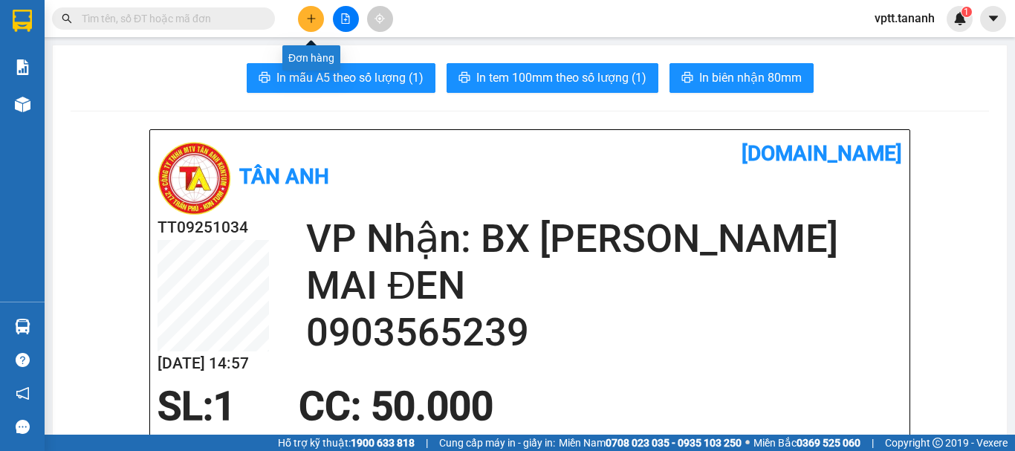
click at [308, 19] on icon "plus" at bounding box center [311, 18] width 8 height 1
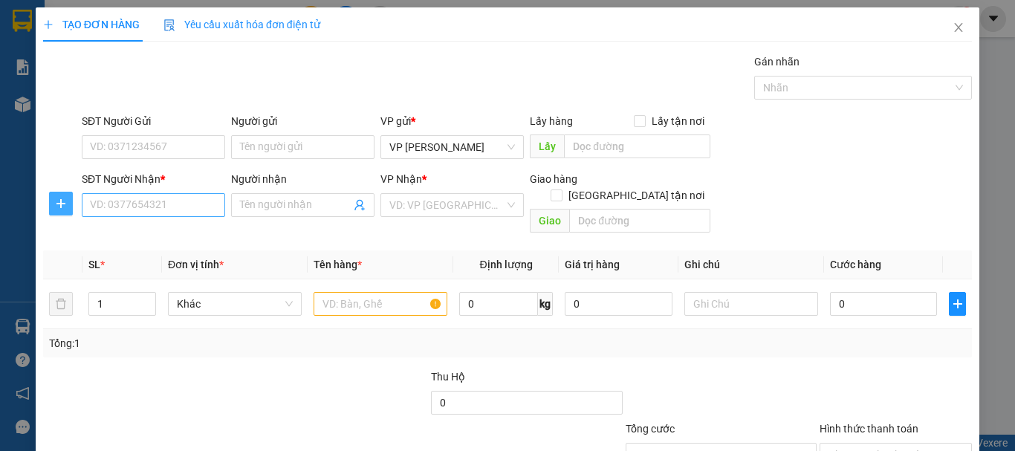
drag, startPoint x: 50, startPoint y: 199, endPoint x: 124, endPoint y: 195, distance: 74.4
click at [50, 198] on span "plus" at bounding box center [61, 204] width 22 height 12
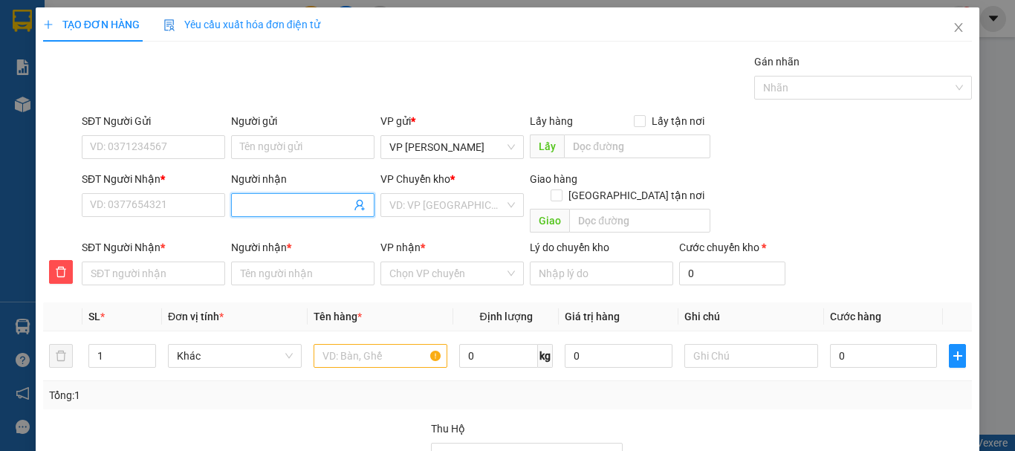
drag, startPoint x: 277, startPoint y: 202, endPoint x: 316, endPoint y: 206, distance: 38.8
click at [279, 202] on input "Người nhận" at bounding box center [295, 205] width 111 height 16
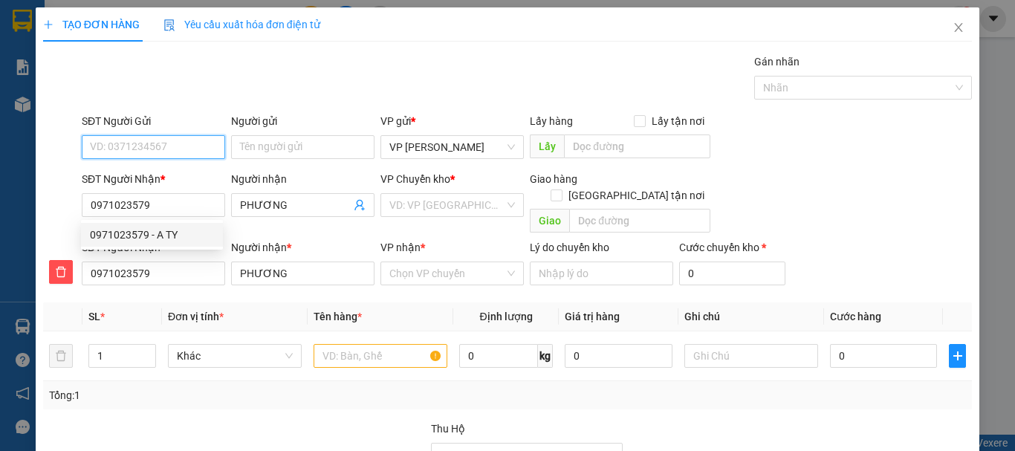
click at [170, 152] on input "SĐT Người Gửi" at bounding box center [153, 147] width 143 height 24
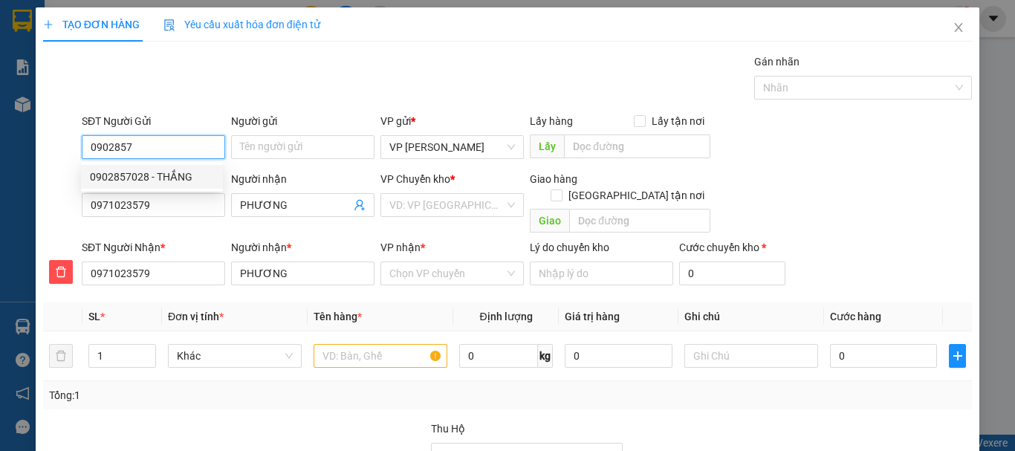
click at [127, 181] on div "0902857028 - THẮNG" at bounding box center [152, 177] width 124 height 16
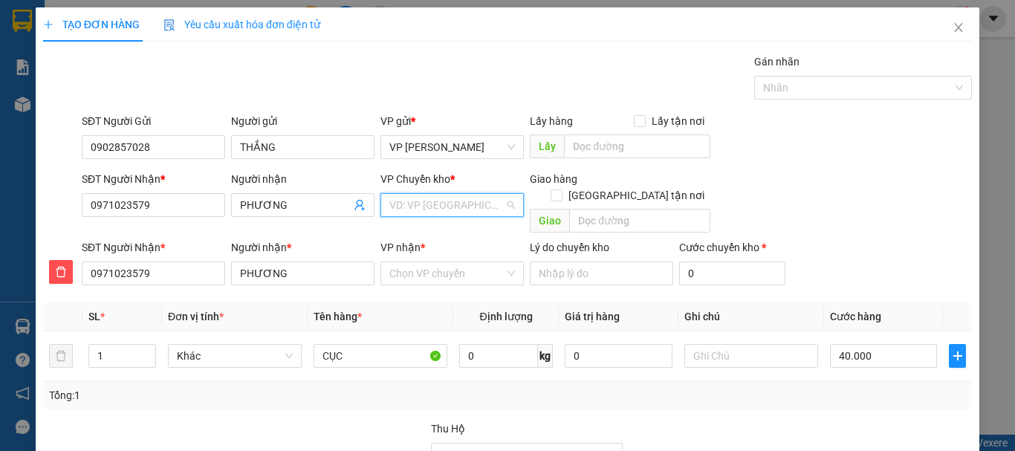
click at [417, 201] on input "search" at bounding box center [446, 205] width 115 height 22
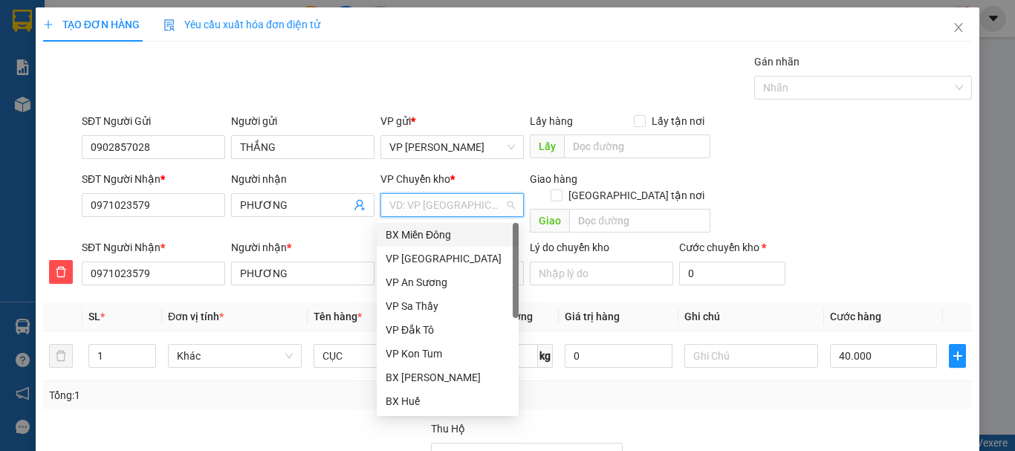
click at [435, 230] on div "BX Miền Đông" at bounding box center [448, 235] width 124 height 16
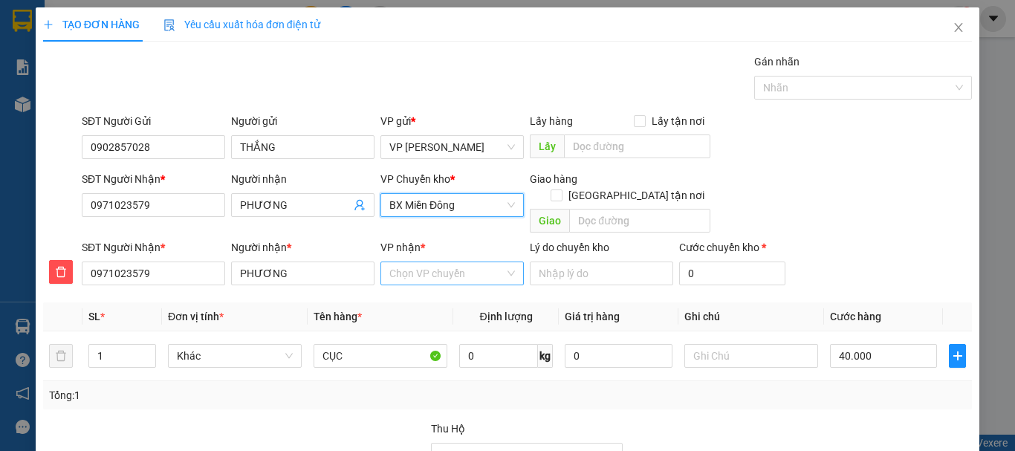
click at [442, 262] on input "VP nhận *" at bounding box center [446, 273] width 115 height 22
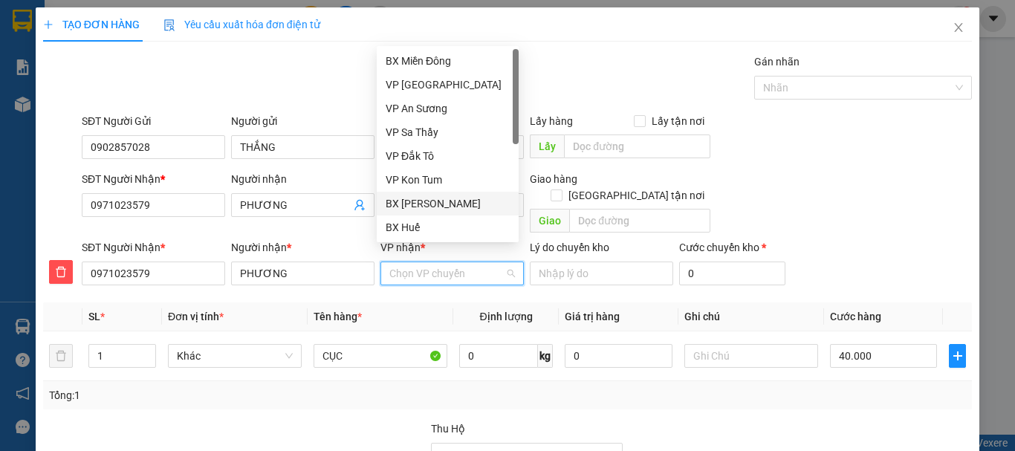
click at [443, 203] on div "BX [PERSON_NAME]" at bounding box center [448, 203] width 124 height 16
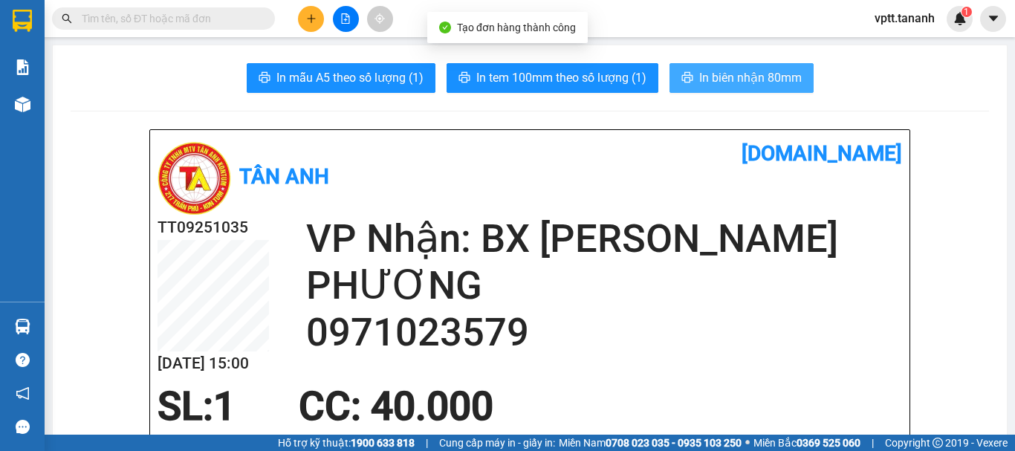
click at [719, 74] on span "In biên nhận 80mm" at bounding box center [750, 77] width 103 height 19
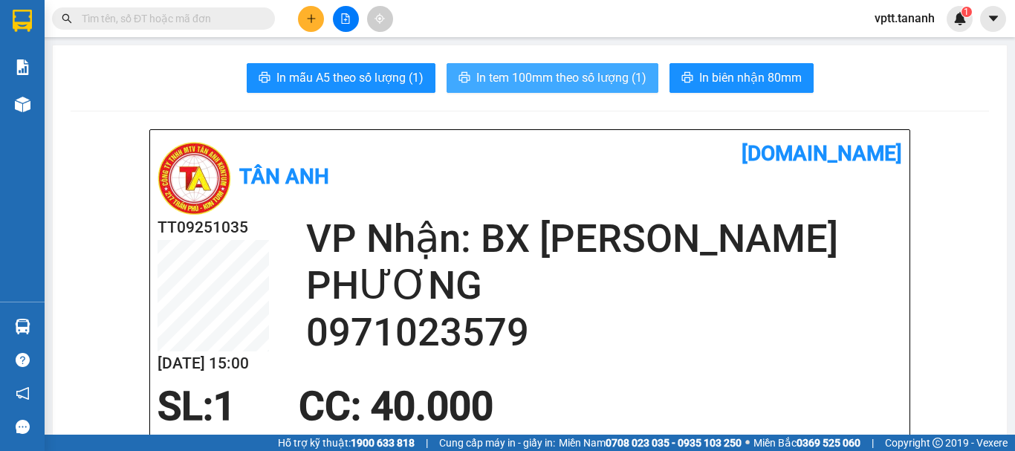
click at [583, 79] on span "In tem 100mm theo số lượng (1)" at bounding box center [561, 77] width 170 height 19
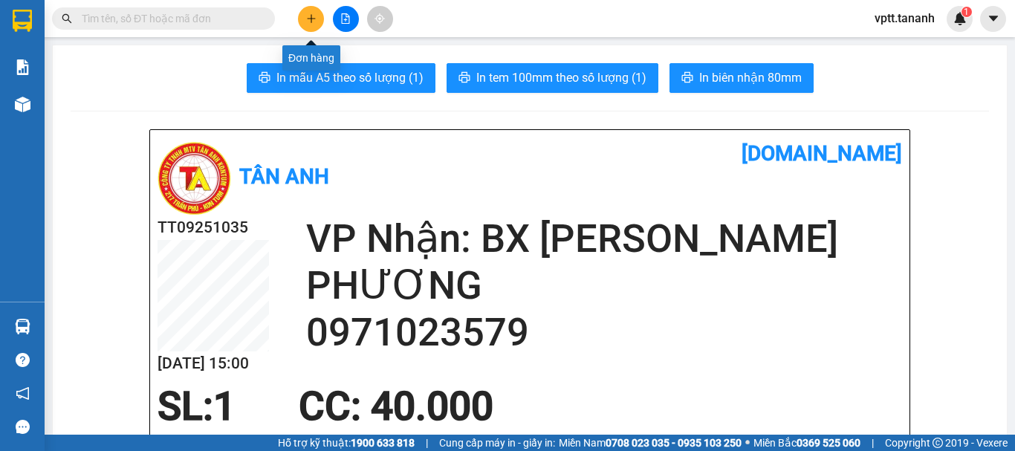
click at [312, 17] on icon "plus" at bounding box center [311, 18] width 10 height 10
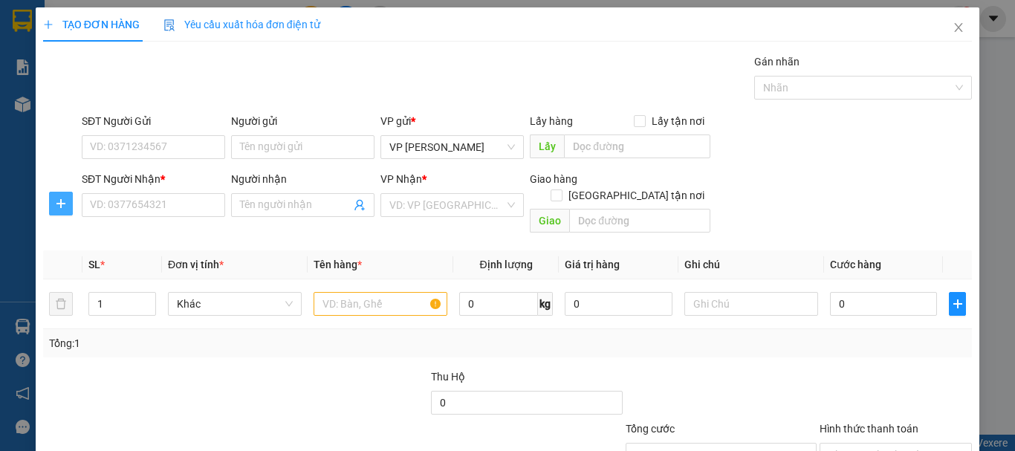
click at [56, 201] on icon "plus" at bounding box center [61, 204] width 12 height 12
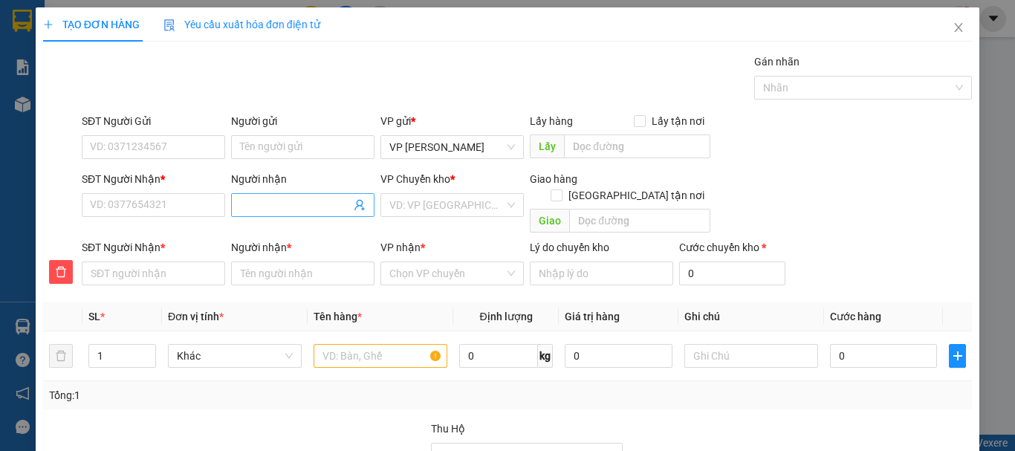
click at [270, 201] on input "Người nhận" at bounding box center [295, 205] width 111 height 16
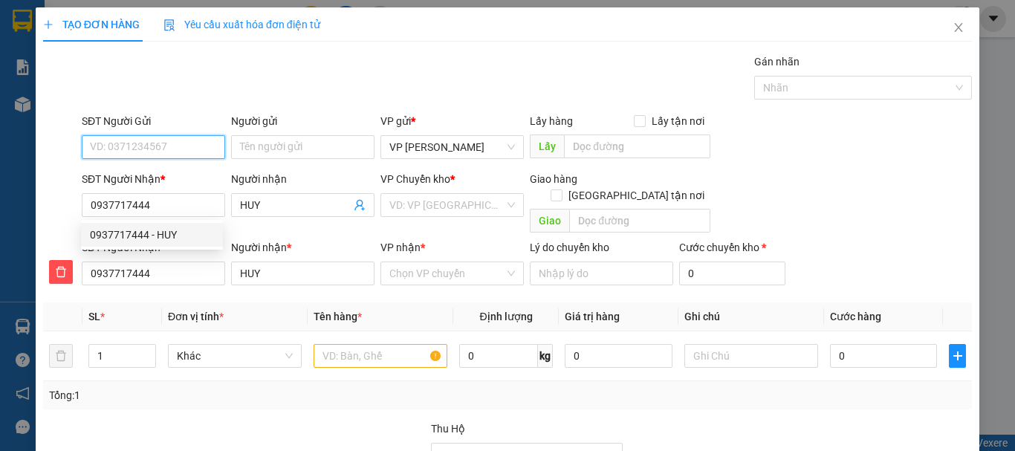
click at [146, 149] on input "SĐT Người Gửi" at bounding box center [153, 147] width 143 height 24
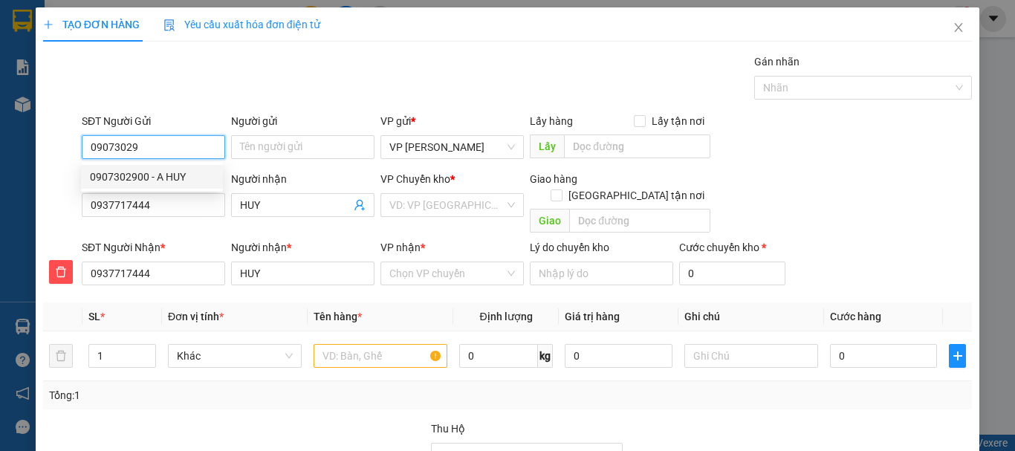
click at [155, 178] on div "0907302900 - A HUY" at bounding box center [152, 177] width 124 height 16
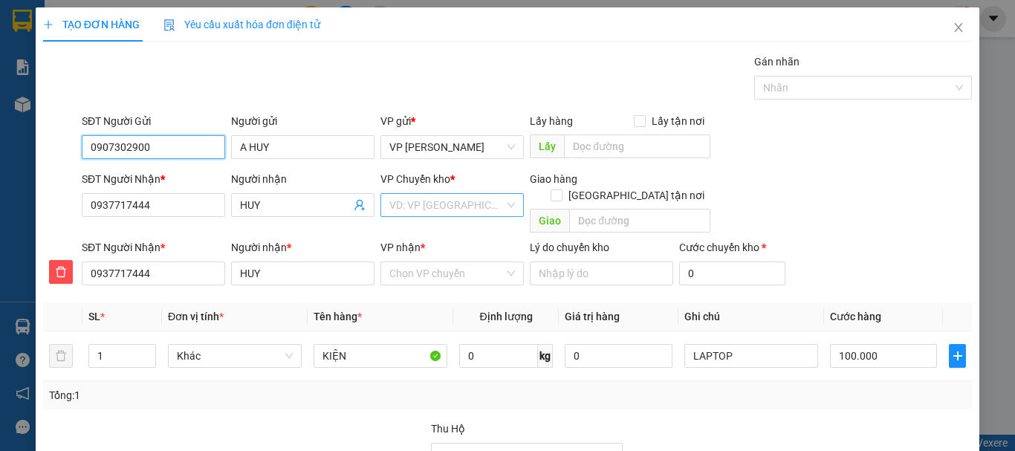
click at [423, 193] on div "VD: VP [GEOGRAPHIC_DATA]" at bounding box center [451, 205] width 143 height 24
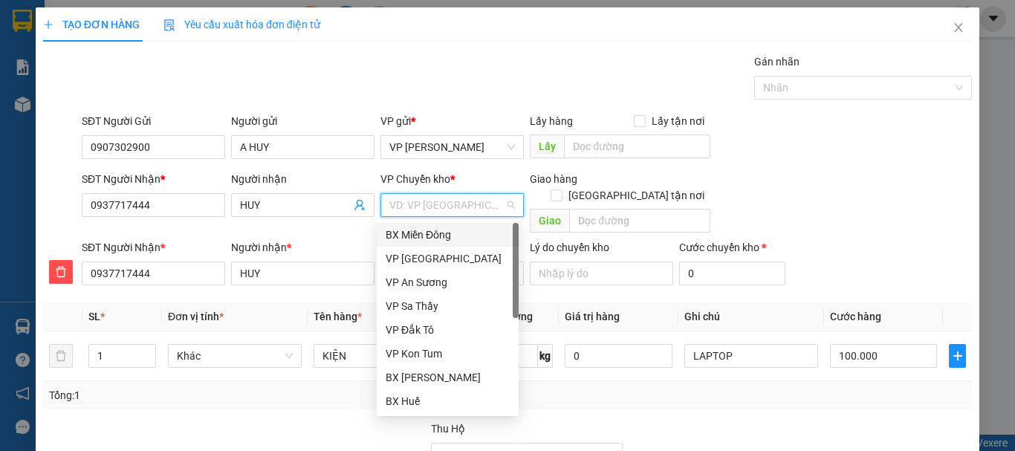
click at [425, 228] on div "BX Miền Đông" at bounding box center [448, 235] width 124 height 16
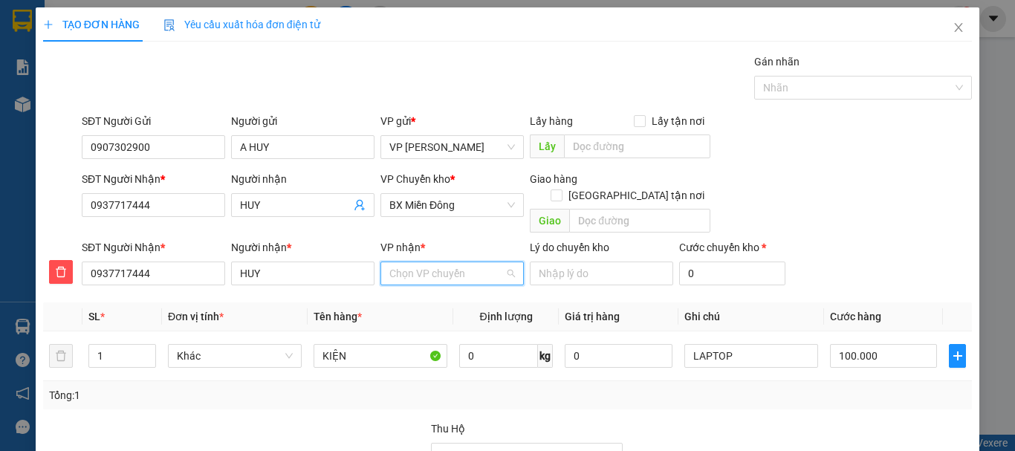
drag, startPoint x: 443, startPoint y: 265, endPoint x: 441, endPoint y: 247, distance: 17.9
click at [441, 263] on input "VP nhận *" at bounding box center [446, 273] width 115 height 22
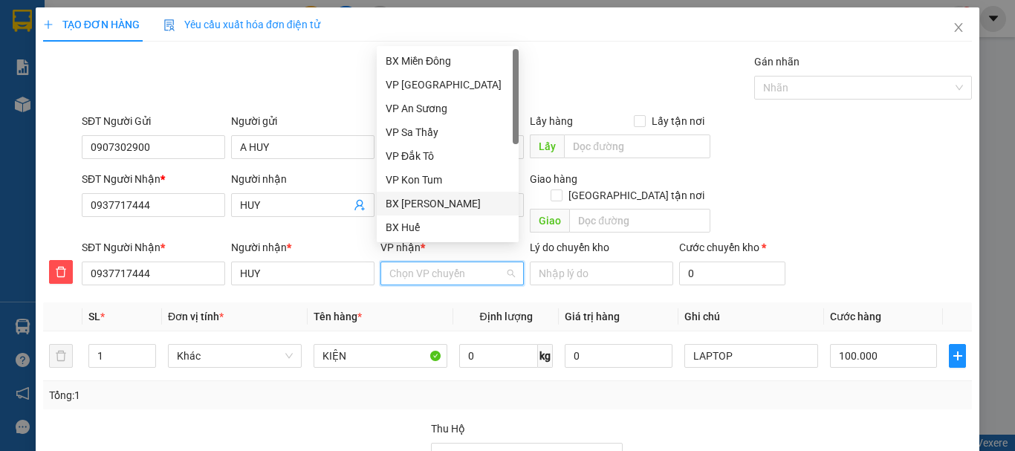
click at [445, 204] on div "BX [PERSON_NAME]" at bounding box center [448, 203] width 124 height 16
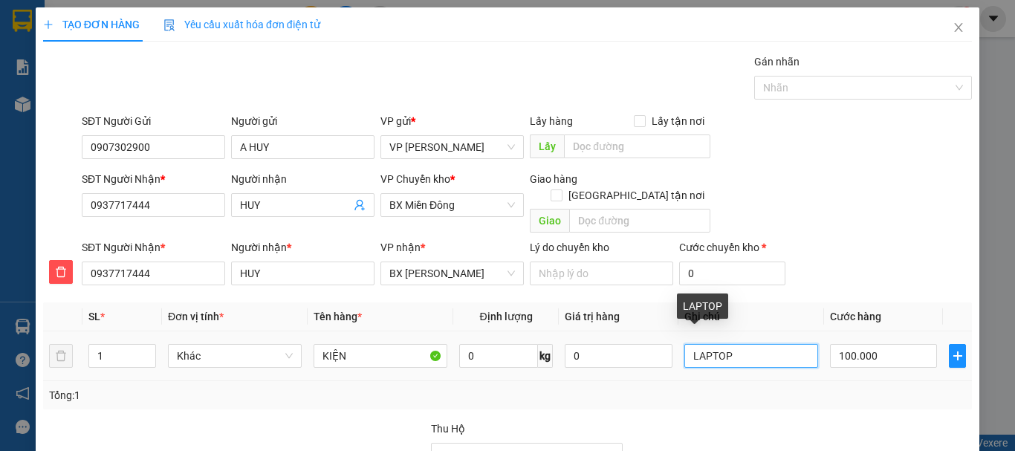
drag, startPoint x: 682, startPoint y: 340, endPoint x: 756, endPoint y: 346, distance: 73.8
click at [756, 346] on input "LAPTOP" at bounding box center [751, 356] width 134 height 24
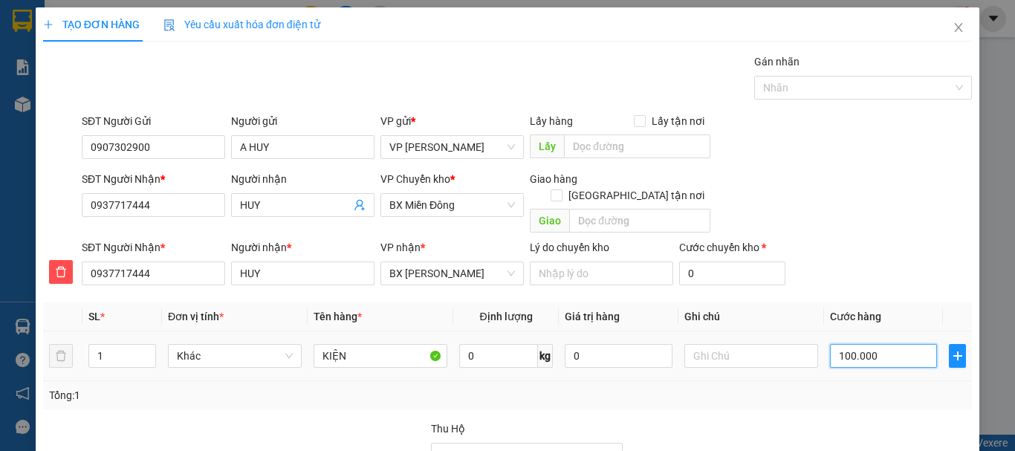
click at [866, 344] on input "100.000" at bounding box center [883, 356] width 107 height 24
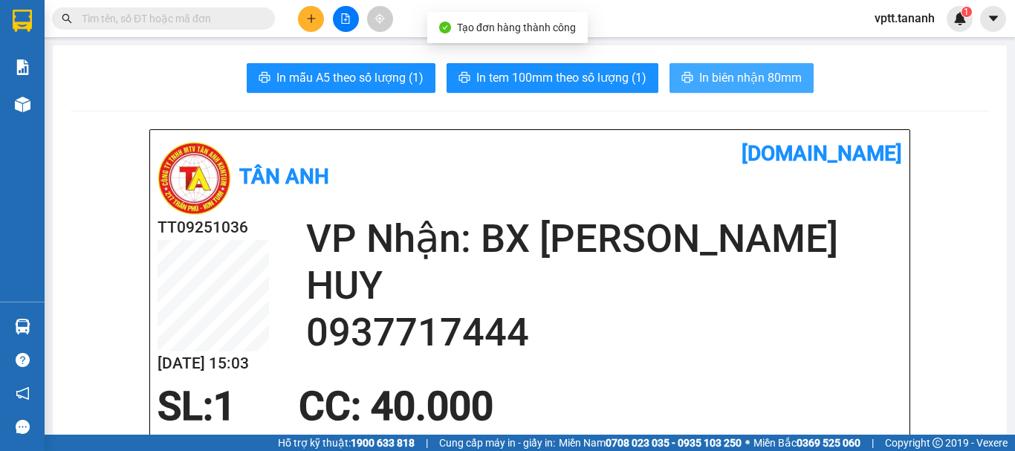
click at [717, 80] on span "In biên nhận 80mm" at bounding box center [750, 77] width 103 height 19
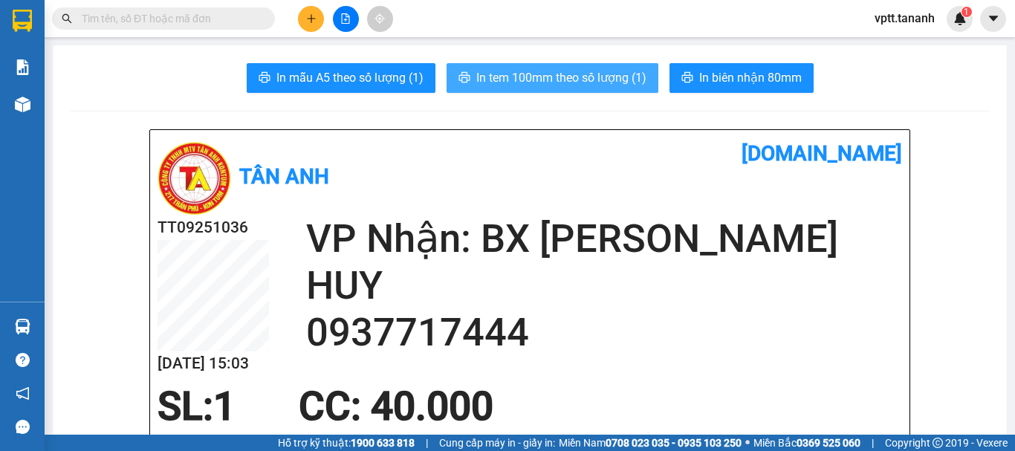
click at [604, 83] on span "In tem 100mm theo số lượng (1)" at bounding box center [561, 77] width 170 height 19
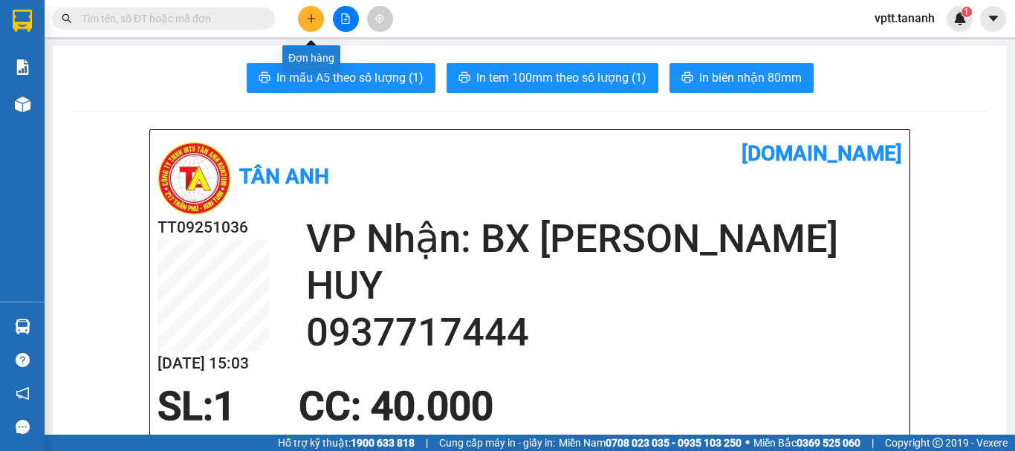
click at [304, 8] on button at bounding box center [311, 19] width 26 height 26
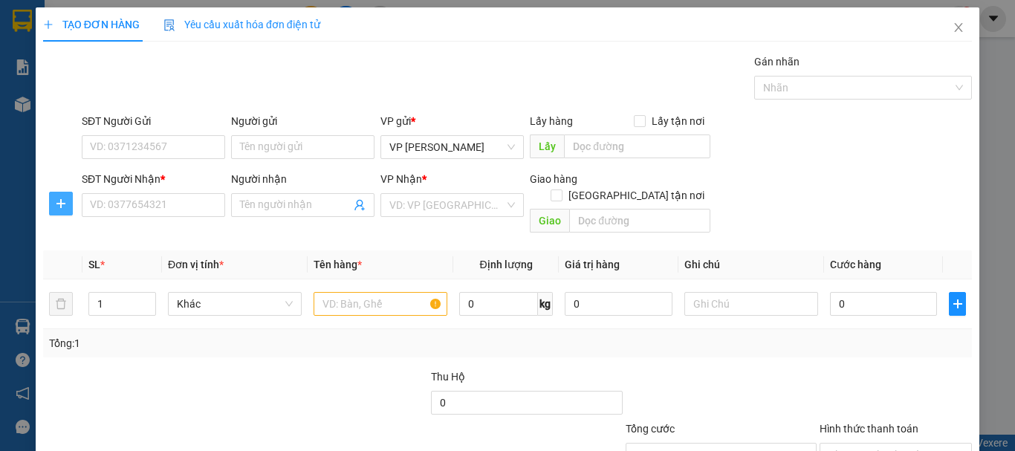
click at [57, 202] on icon "plus" at bounding box center [61, 204] width 12 height 12
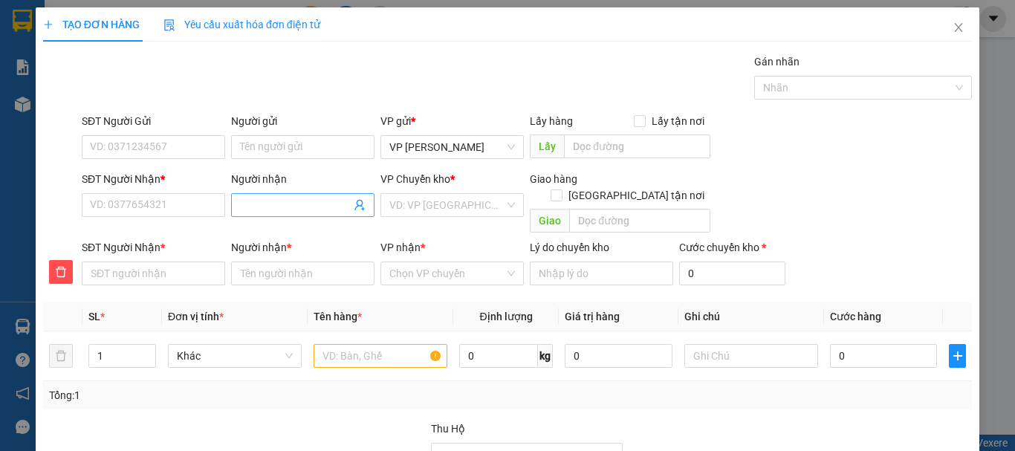
click at [250, 207] on input "Người nhận" at bounding box center [295, 205] width 111 height 16
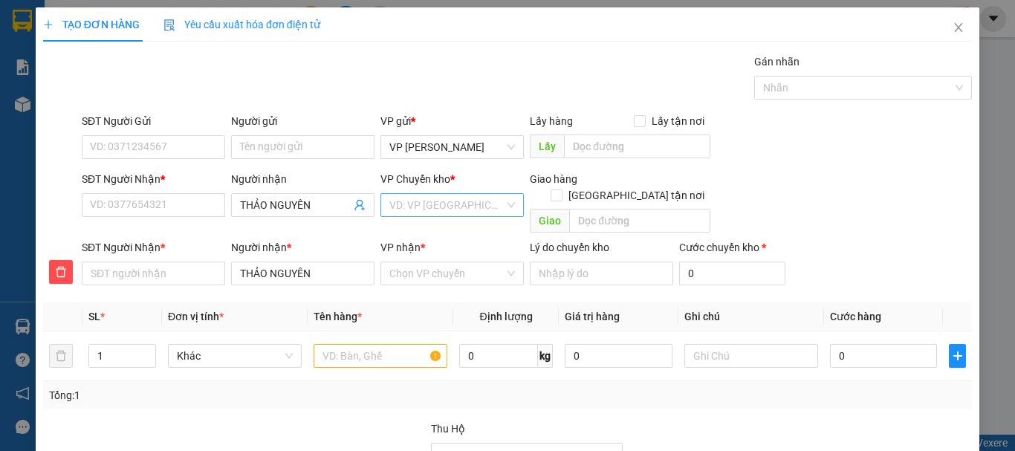
click at [423, 205] on input "search" at bounding box center [446, 205] width 115 height 22
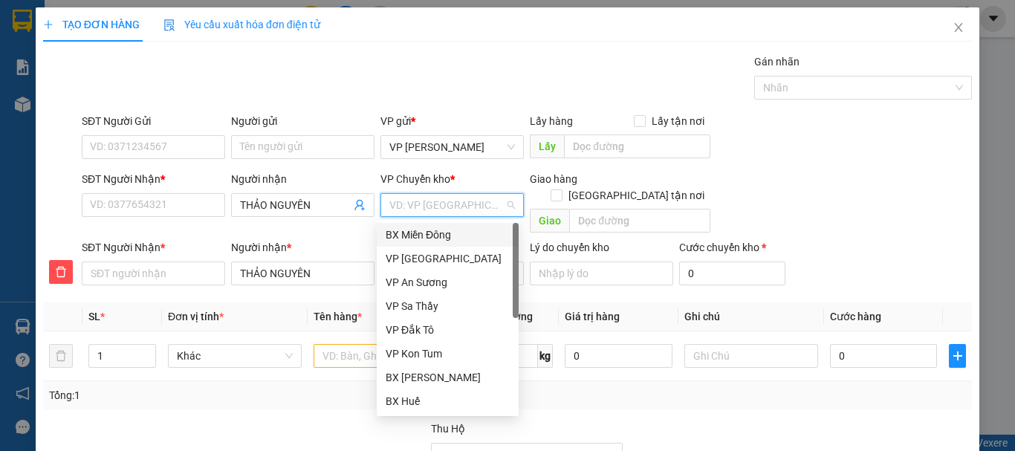
click at [442, 232] on div "BX Miền Đông" at bounding box center [448, 235] width 124 height 16
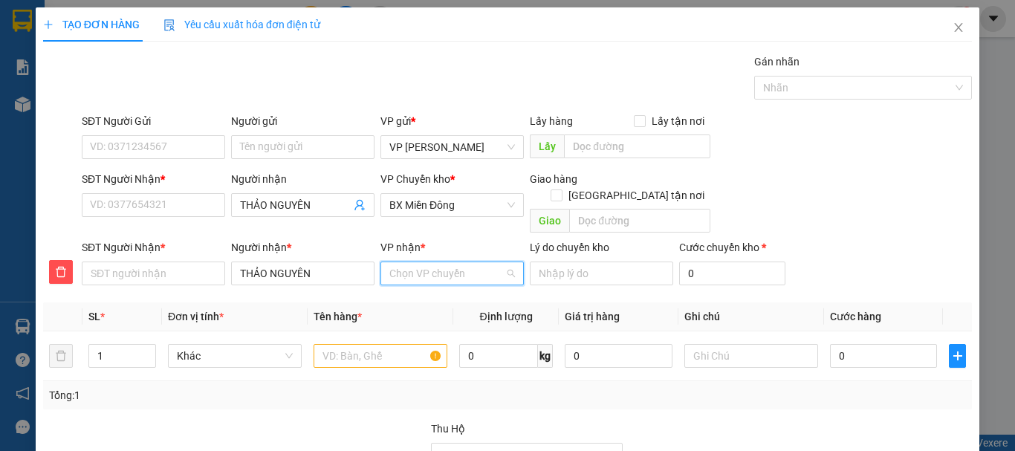
click at [435, 262] on input "VP nhận *" at bounding box center [446, 273] width 115 height 22
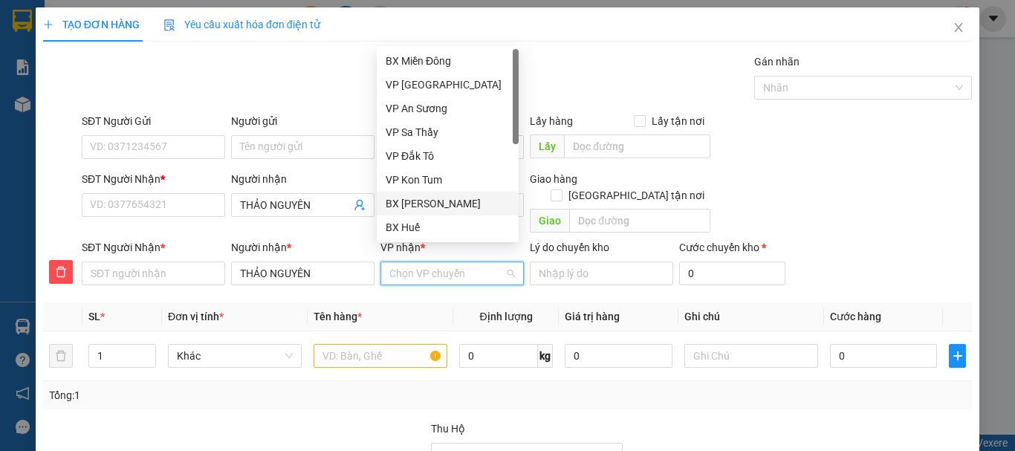
click at [438, 203] on div "BX [PERSON_NAME]" at bounding box center [448, 203] width 124 height 16
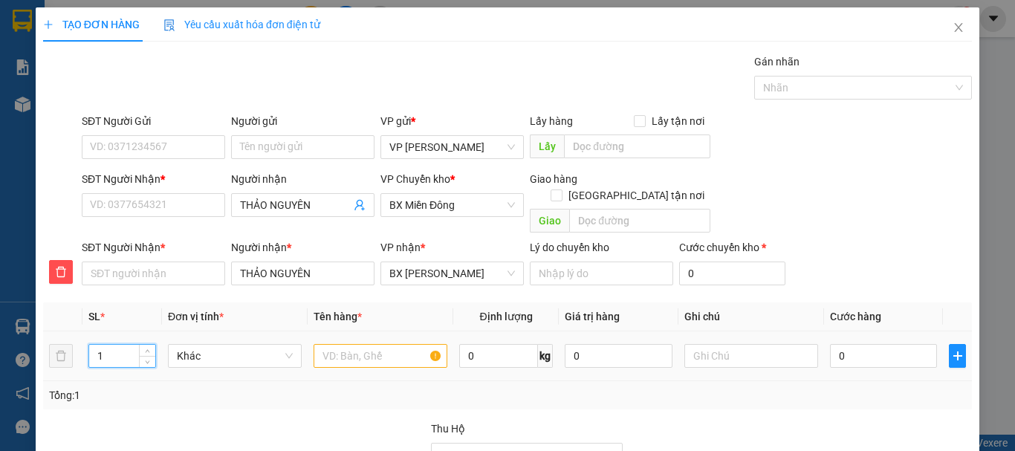
drag, startPoint x: 95, startPoint y: 337, endPoint x: 111, endPoint y: 346, distance: 18.3
click at [111, 346] on input "1" at bounding box center [122, 356] width 66 height 22
click at [345, 344] on input "text" at bounding box center [381, 356] width 134 height 24
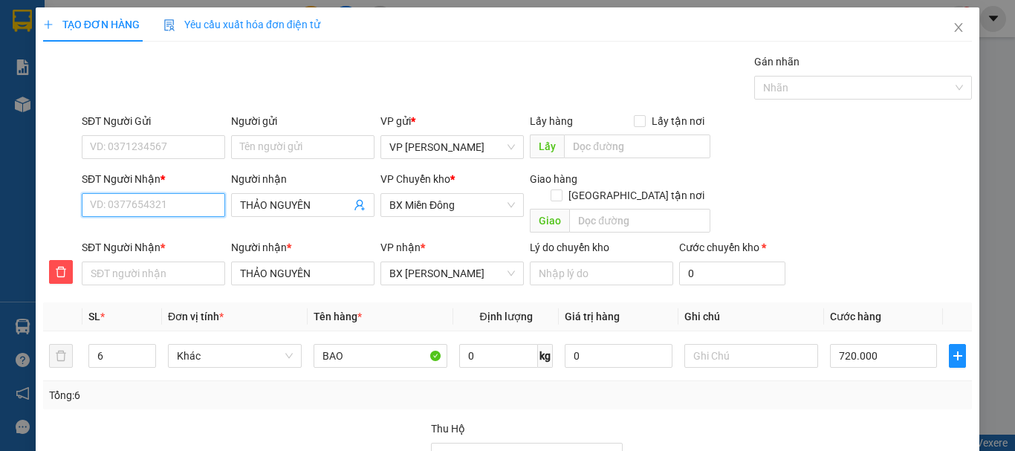
click at [139, 202] on input "SĐT Người Nhận *" at bounding box center [153, 205] width 143 height 24
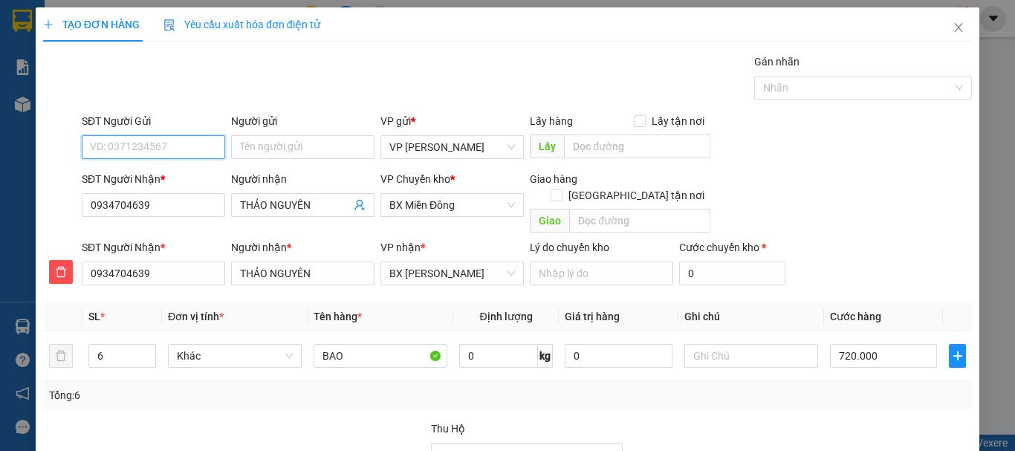
click at [130, 148] on input "SĐT Người Gửi" at bounding box center [153, 147] width 143 height 24
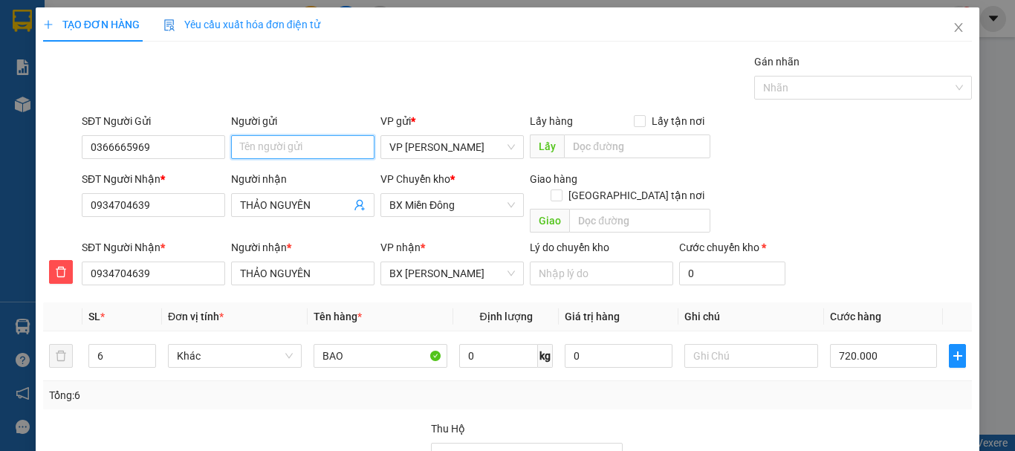
drag, startPoint x: 279, startPoint y: 149, endPoint x: 426, endPoint y: 159, distance: 147.5
click at [279, 150] on input "Người gửi" at bounding box center [302, 147] width 143 height 24
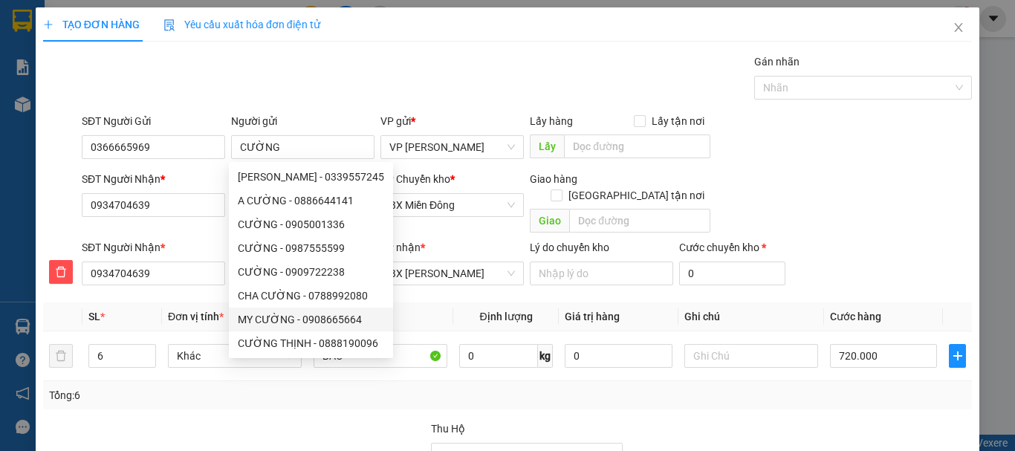
drag, startPoint x: 898, startPoint y: 413, endPoint x: 817, endPoint y: 281, distance: 155.5
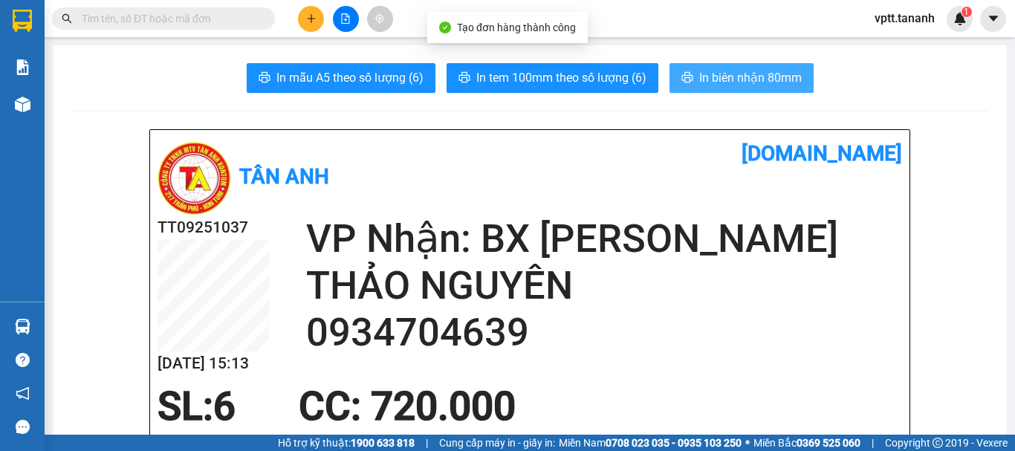
click at [713, 79] on span "In biên nhận 80mm" at bounding box center [750, 77] width 103 height 19
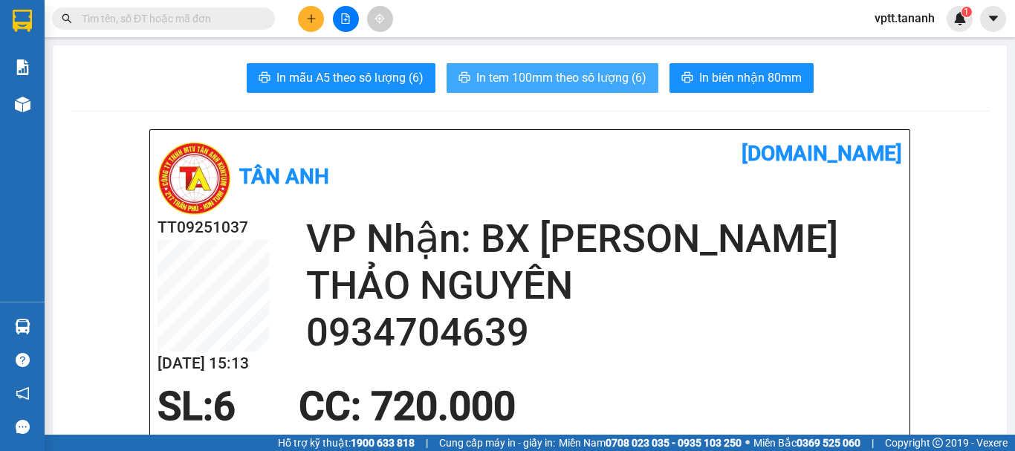
click at [562, 81] on span "In tem 100mm theo số lượng (6)" at bounding box center [561, 77] width 170 height 19
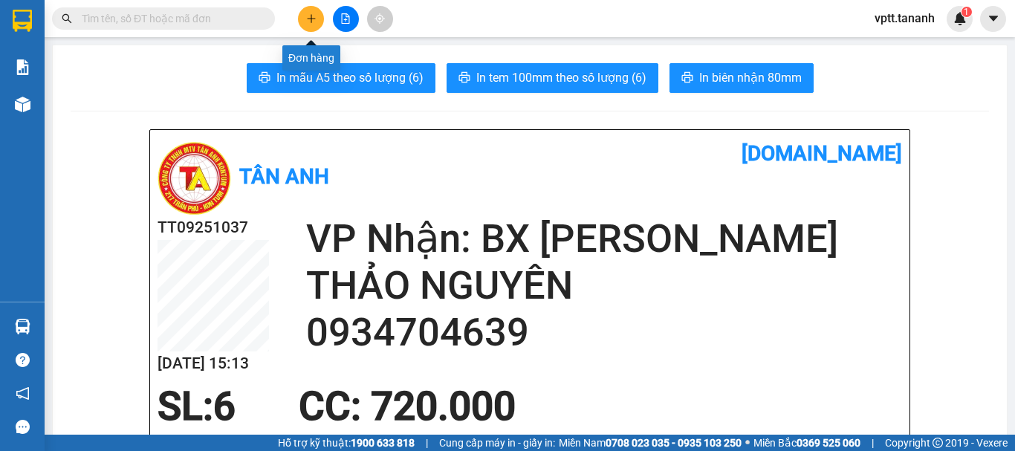
click at [312, 17] on icon "plus" at bounding box center [311, 18] width 10 height 10
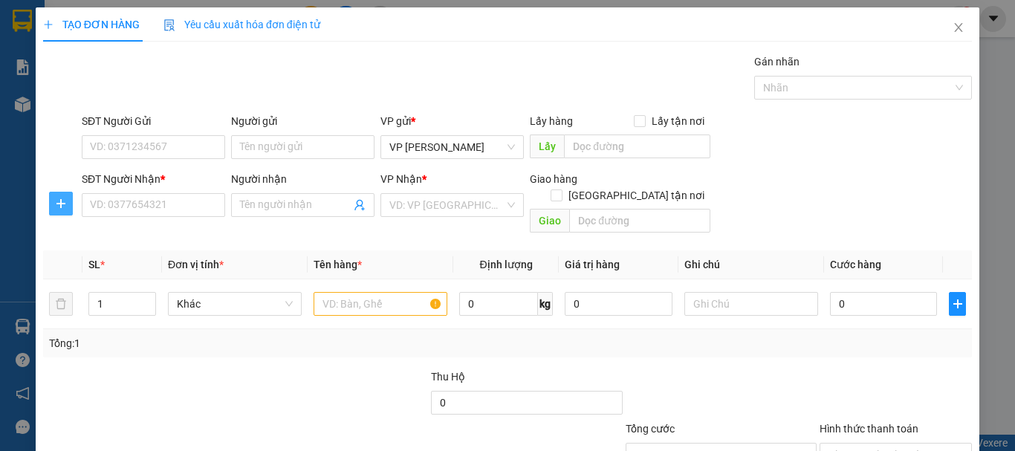
click at [62, 198] on icon "plus" at bounding box center [61, 204] width 12 height 12
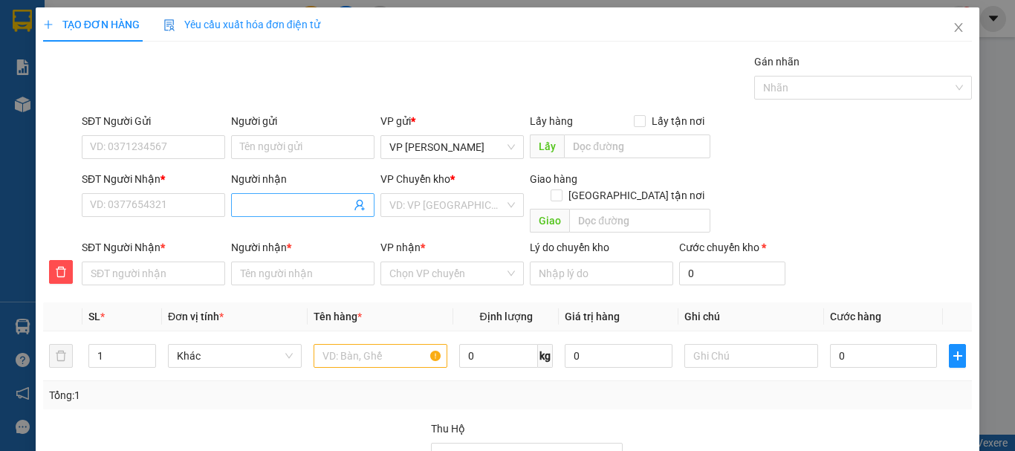
click at [250, 201] on input "Người nhận" at bounding box center [295, 205] width 111 height 16
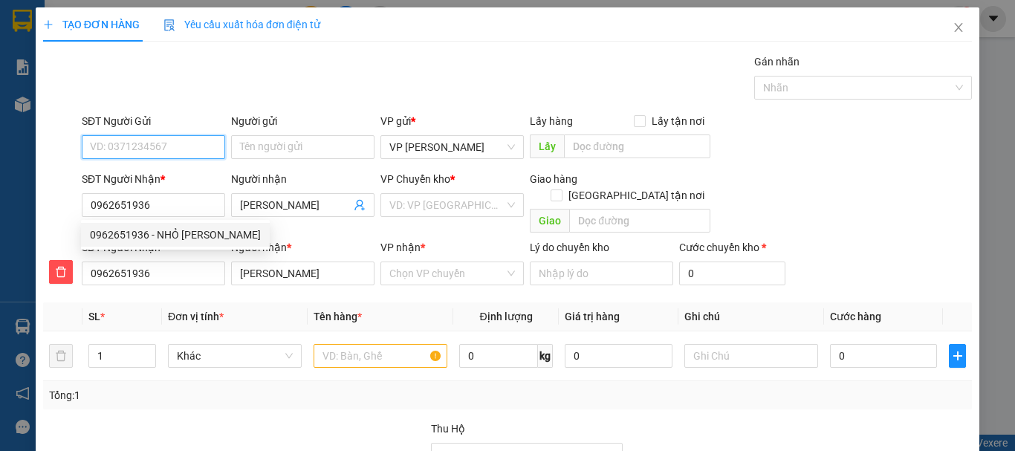
click at [148, 149] on input "SĐT Người Gửi" at bounding box center [153, 147] width 143 height 24
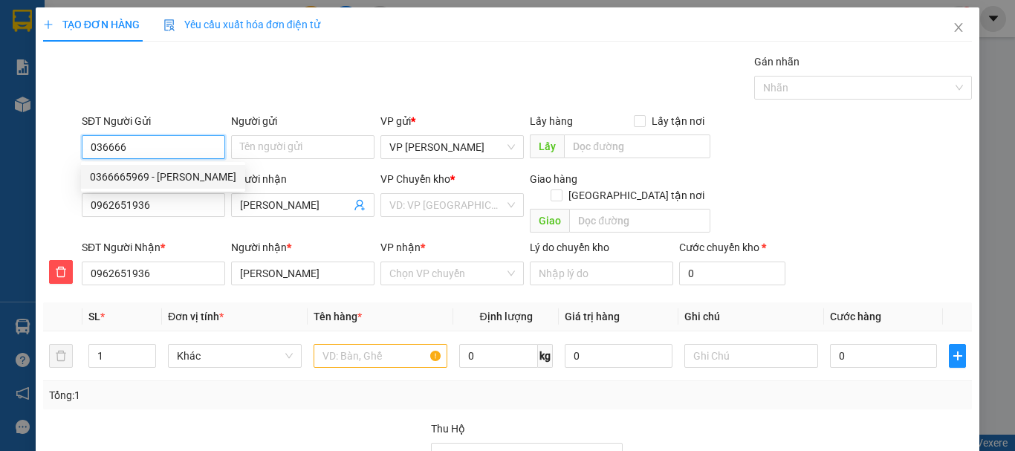
click at [174, 176] on div "0366665969 - [PERSON_NAME]" at bounding box center [163, 177] width 146 height 16
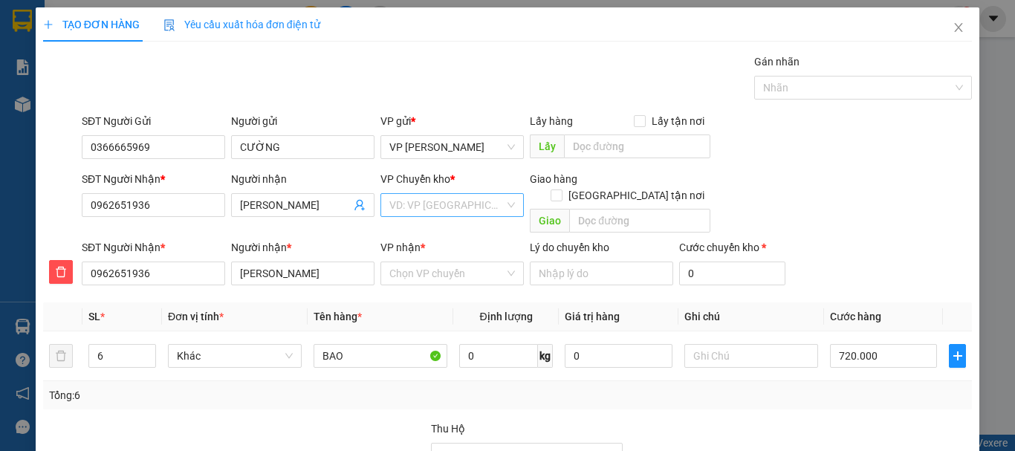
click at [476, 205] on input "search" at bounding box center [446, 205] width 115 height 22
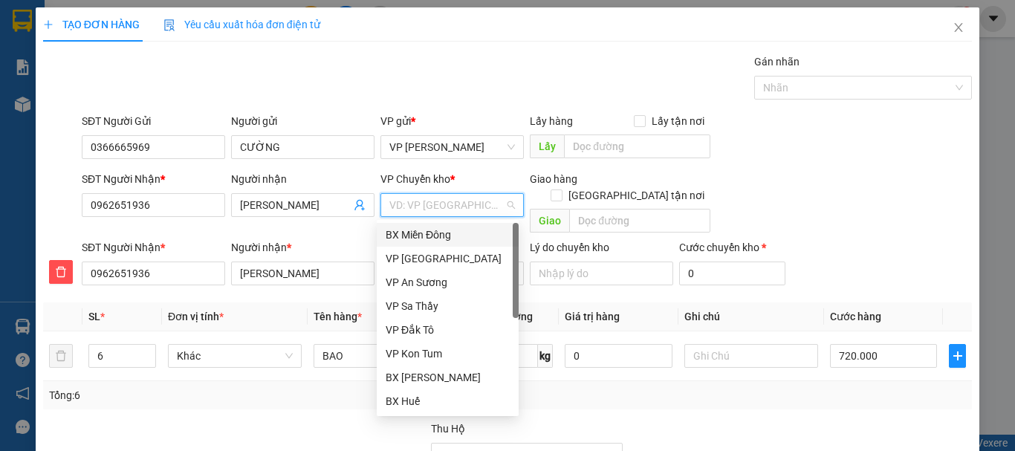
click at [425, 233] on div "BX Miền Đông" at bounding box center [448, 235] width 124 height 16
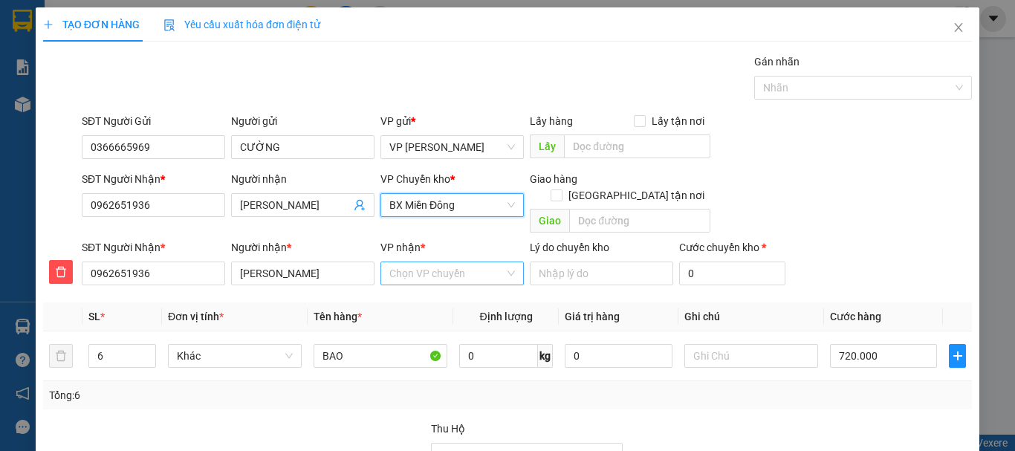
click at [425, 266] on input "VP nhận *" at bounding box center [446, 273] width 115 height 22
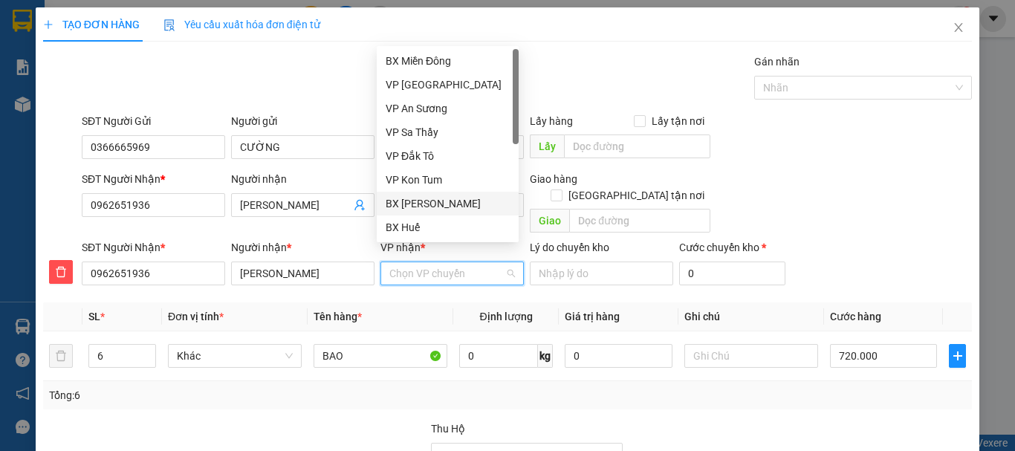
click at [435, 204] on div "BX [PERSON_NAME]" at bounding box center [448, 203] width 124 height 16
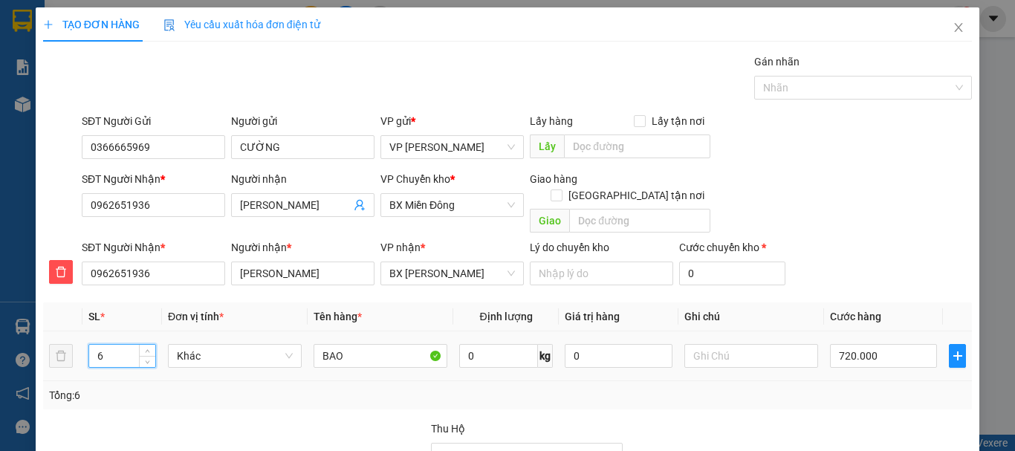
drag, startPoint x: 98, startPoint y: 336, endPoint x: 114, endPoint y: 340, distance: 16.2
click at [114, 345] on input "6" at bounding box center [122, 356] width 66 height 22
click at [838, 344] on input "720.000" at bounding box center [883, 356] width 107 height 24
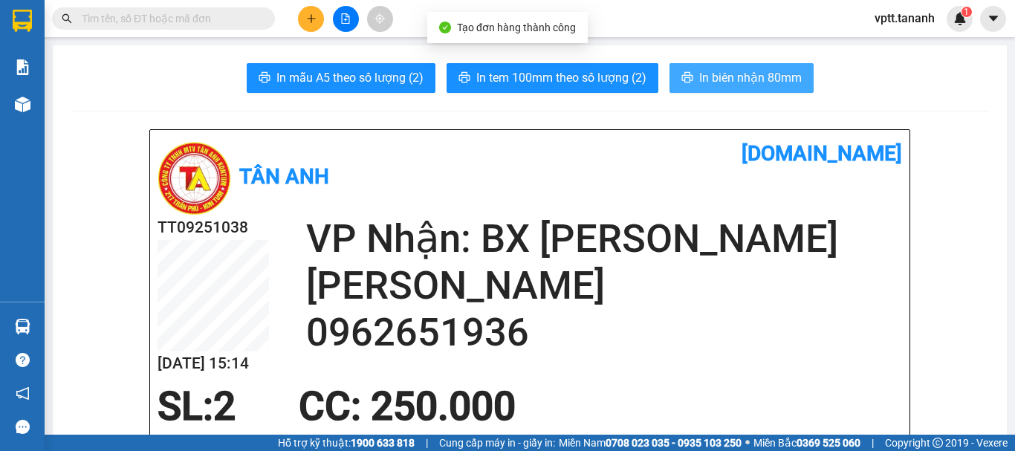
click at [719, 80] on span "In biên nhận 80mm" at bounding box center [750, 77] width 103 height 19
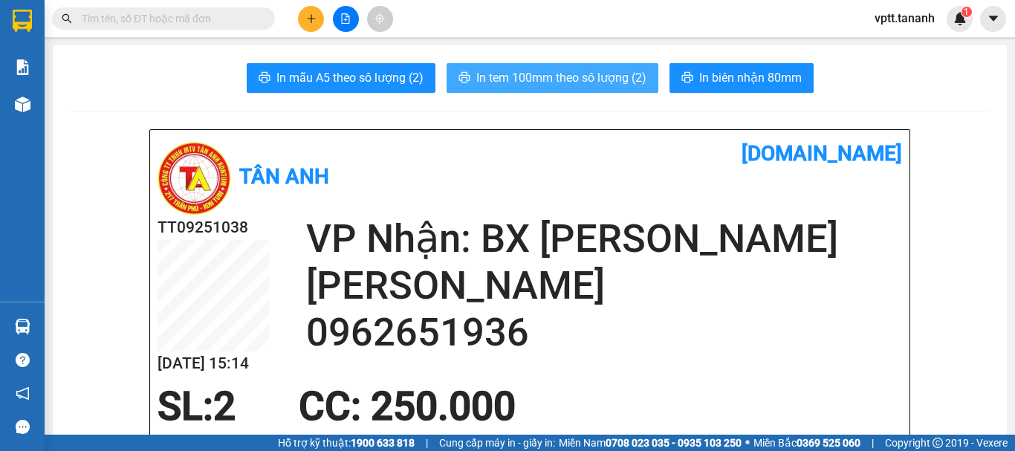
click at [554, 74] on span "In tem 100mm theo số lượng (2)" at bounding box center [561, 77] width 170 height 19
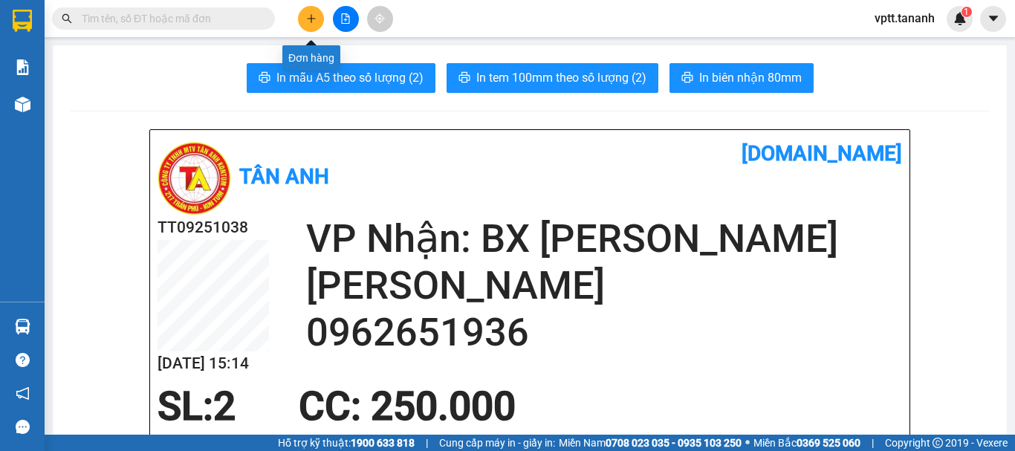
click at [311, 17] on icon "plus" at bounding box center [311, 18] width 1 height 8
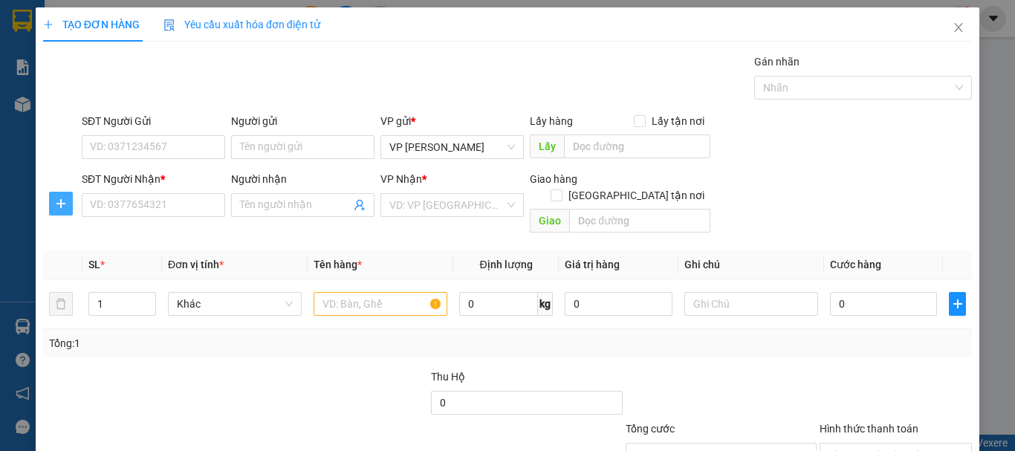
click at [61, 204] on icon "plus" at bounding box center [60, 203] width 9 height 1
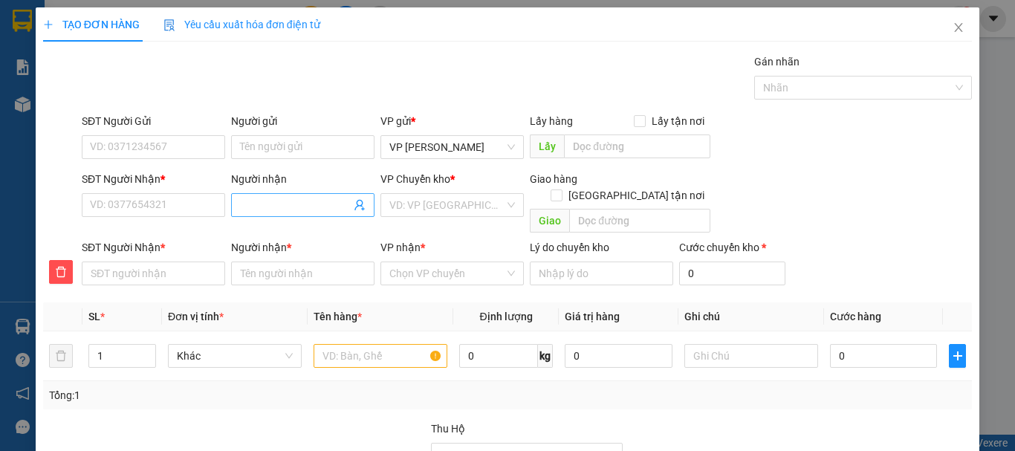
click at [288, 202] on input "Người nhận" at bounding box center [295, 205] width 111 height 16
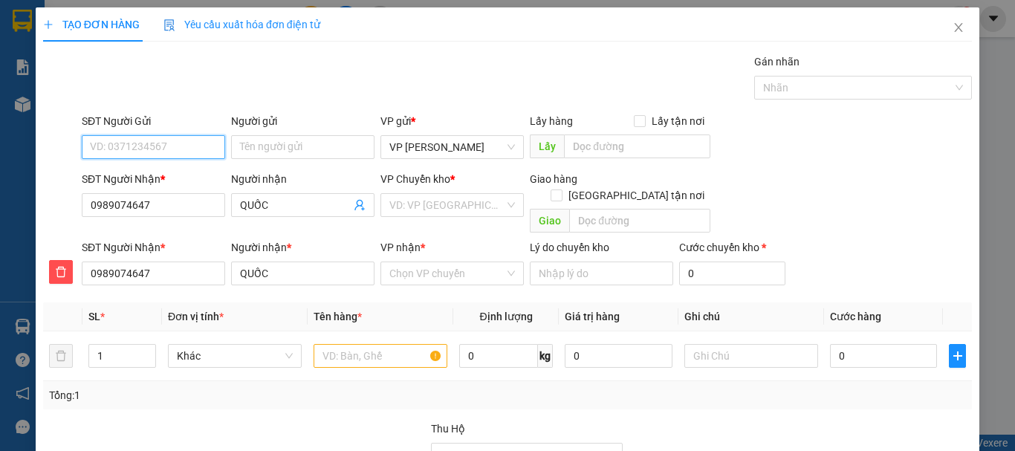
click at [145, 146] on input "SĐT Người Gửi" at bounding box center [153, 147] width 143 height 24
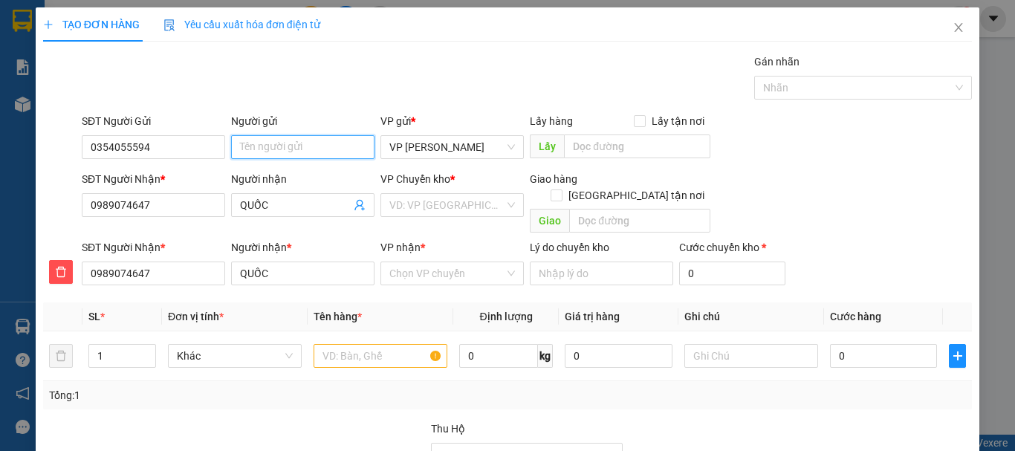
click at [268, 149] on input "Người gửi" at bounding box center [302, 147] width 143 height 24
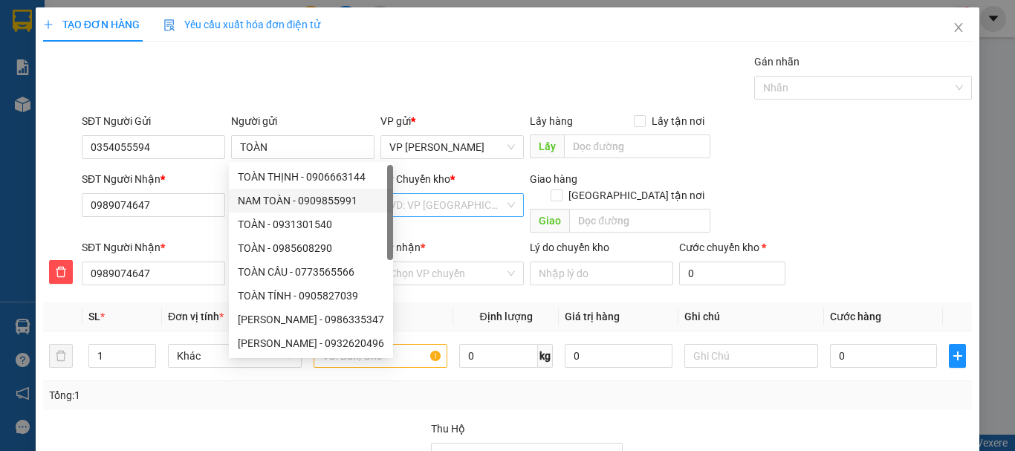
click at [443, 204] on input "search" at bounding box center [446, 205] width 115 height 22
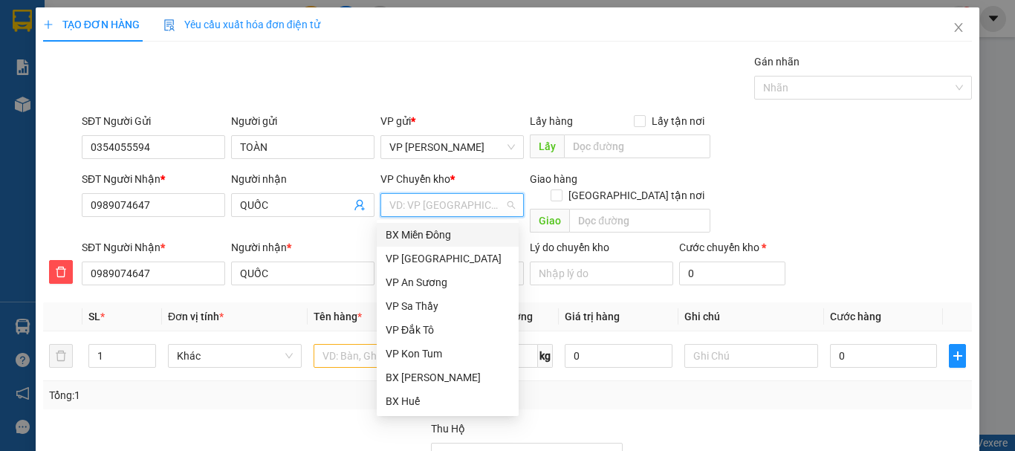
click at [446, 232] on div "BX Miền Đông" at bounding box center [448, 235] width 124 height 16
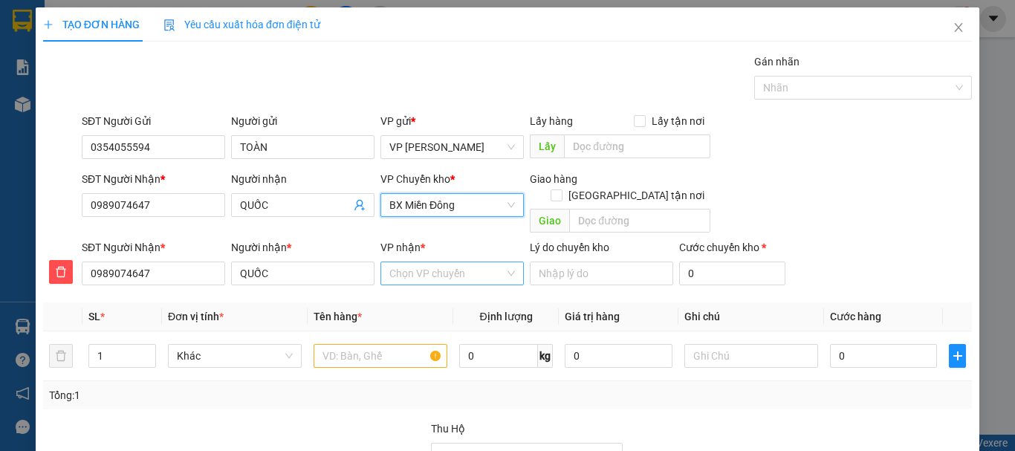
click at [441, 262] on input "VP nhận *" at bounding box center [446, 273] width 115 height 22
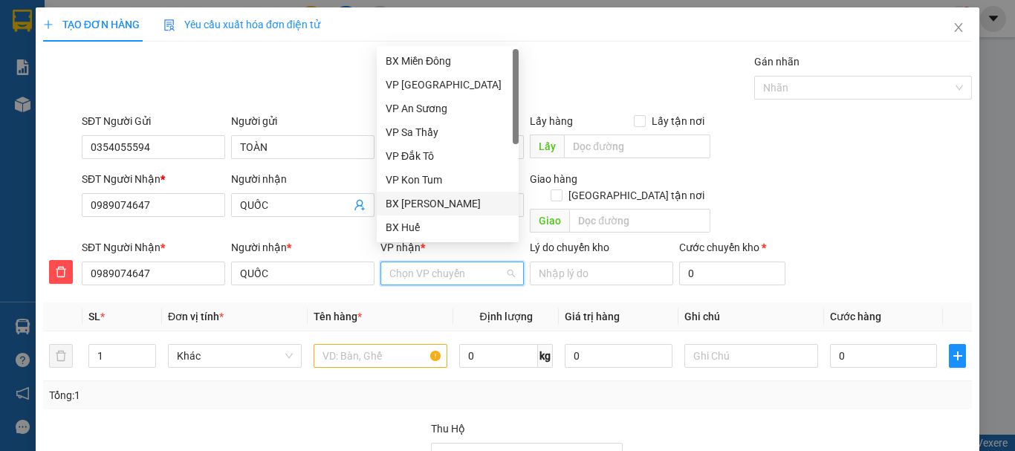
click at [452, 203] on div "BX [PERSON_NAME]" at bounding box center [448, 203] width 124 height 16
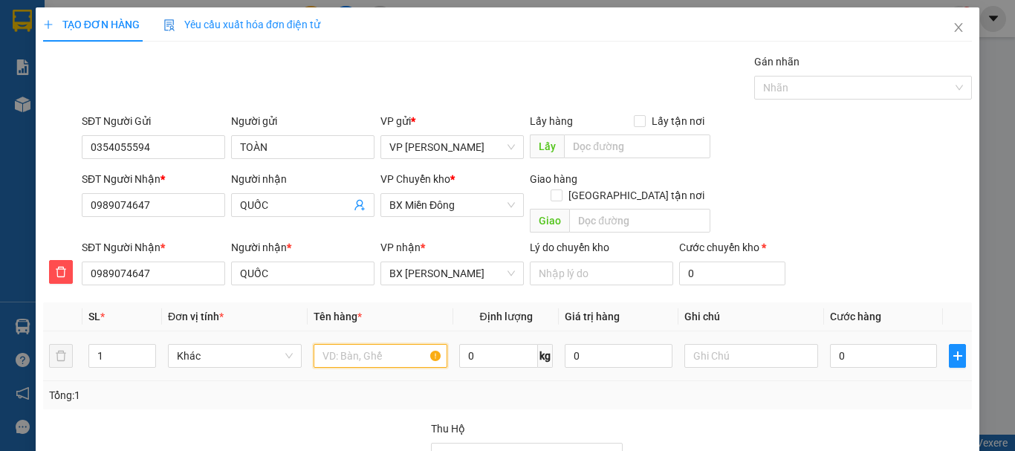
click at [365, 344] on input "text" at bounding box center [381, 356] width 134 height 24
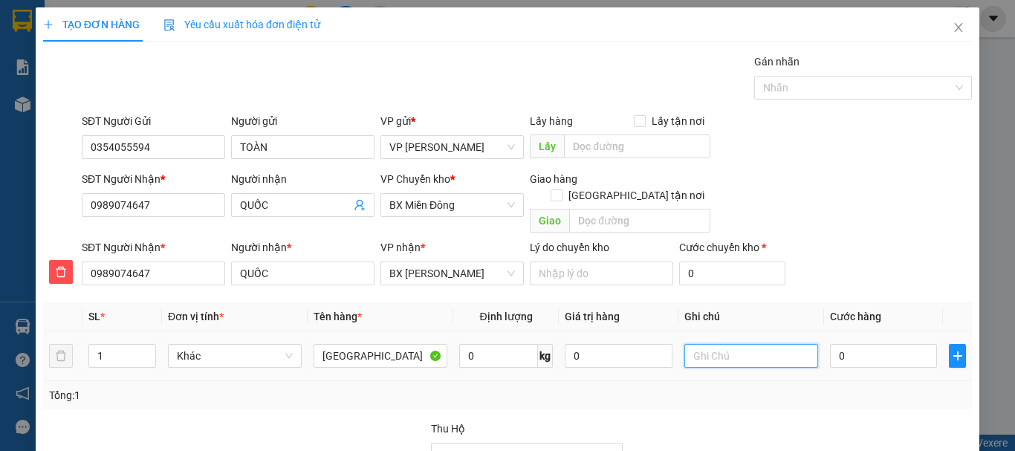
click at [725, 344] on input "text" at bounding box center [751, 356] width 134 height 24
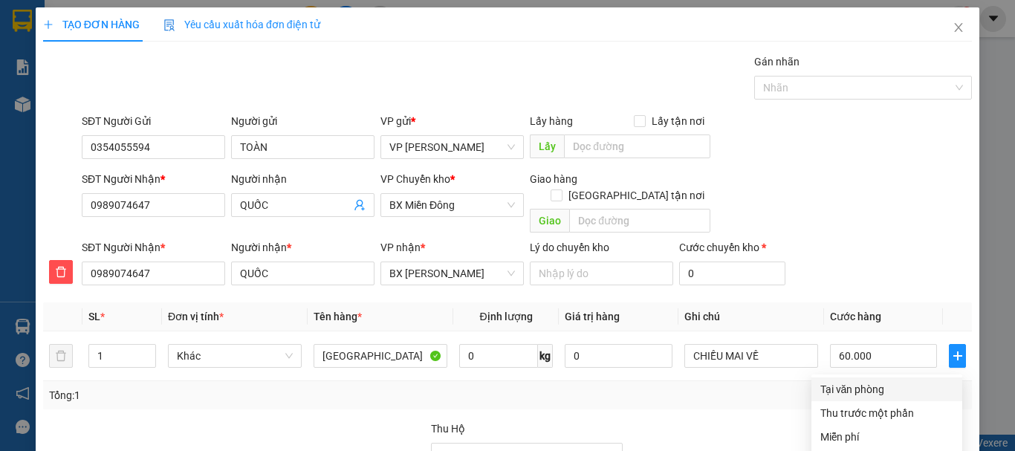
click at [854, 381] on div "Tại văn phòng" at bounding box center [886, 389] width 133 height 16
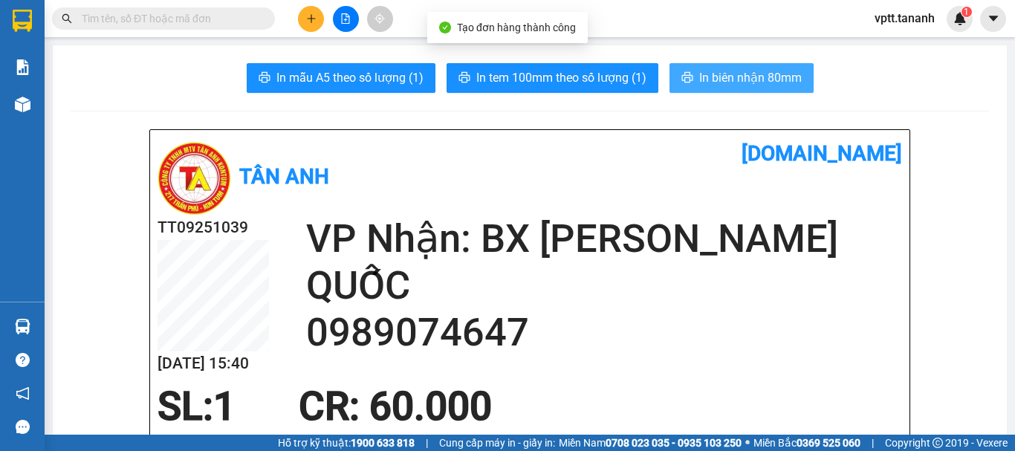
click at [742, 79] on span "In biên nhận 80mm" at bounding box center [750, 77] width 103 height 19
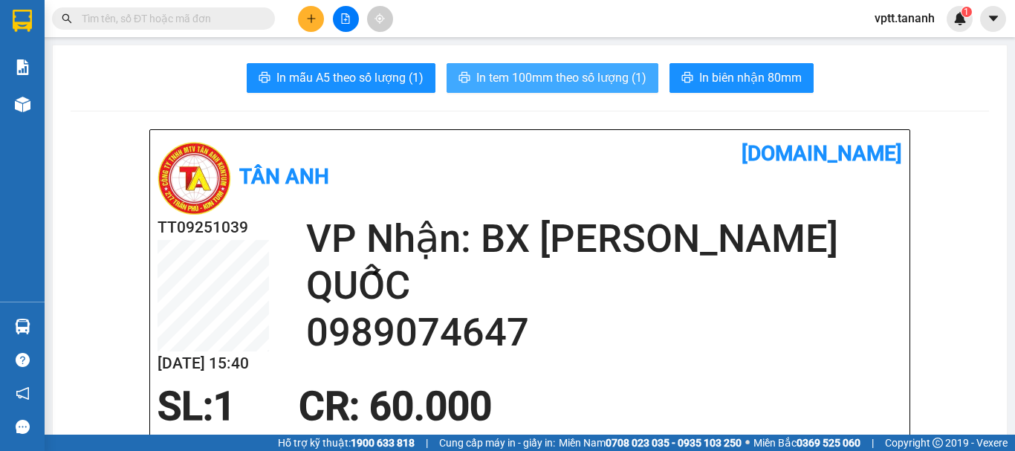
click at [592, 72] on span "In tem 100mm theo số lượng (1)" at bounding box center [561, 77] width 170 height 19
